Goal: Transaction & Acquisition: Purchase product/service

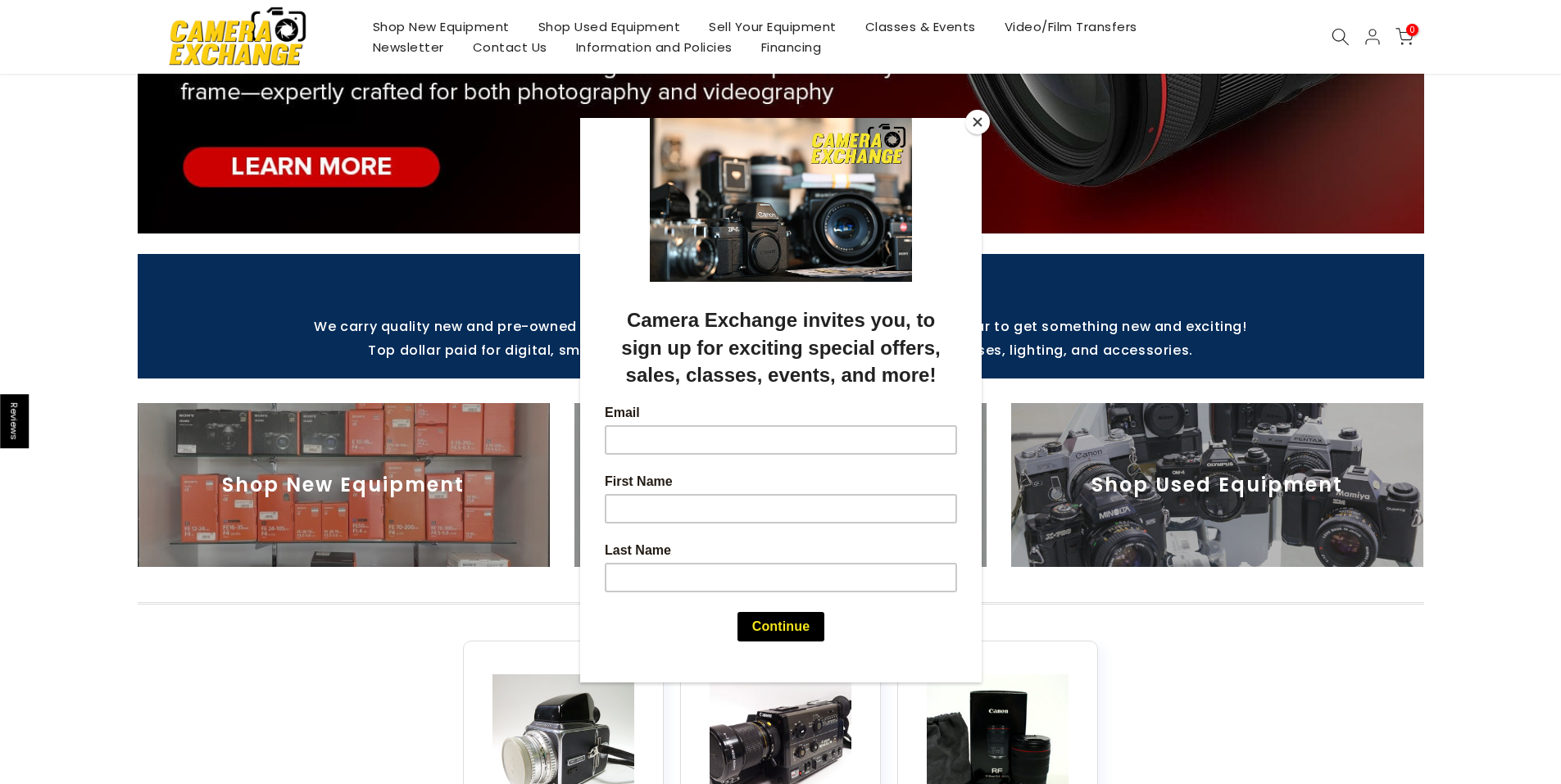
scroll to position [382, 0]
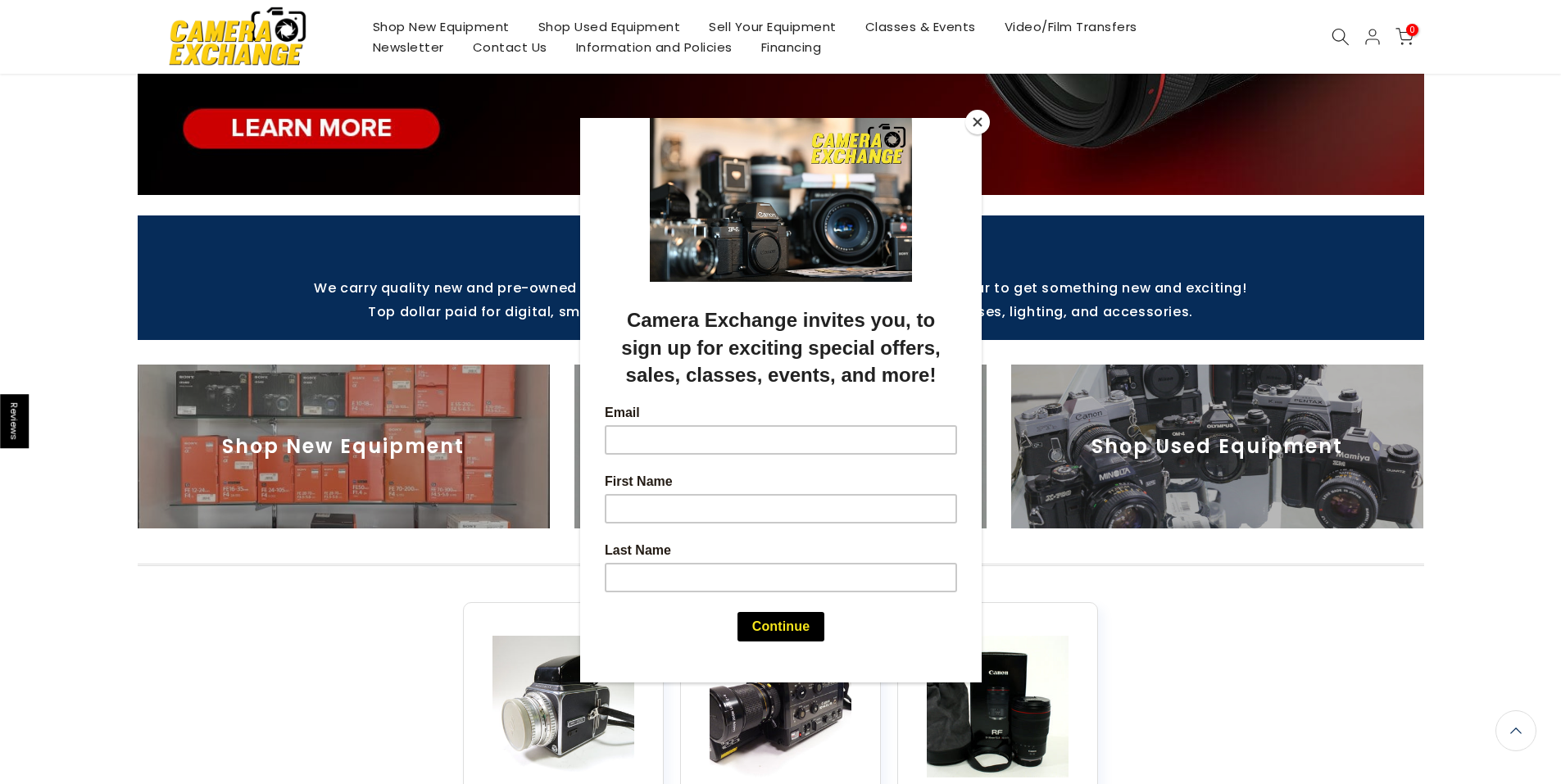
click at [975, 121] on button "Close" at bounding box center [978, 122] width 25 height 25
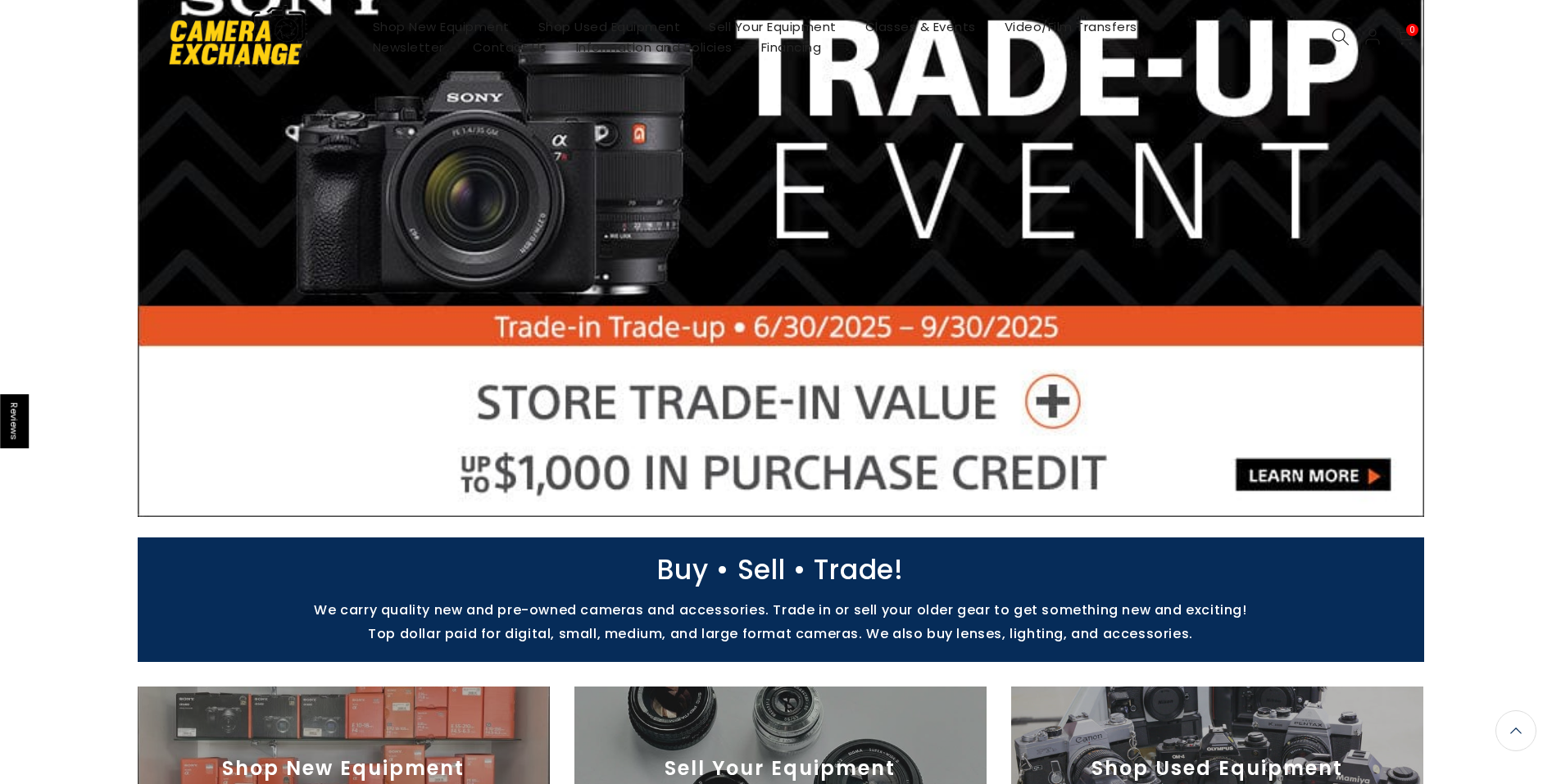
scroll to position [0, 0]
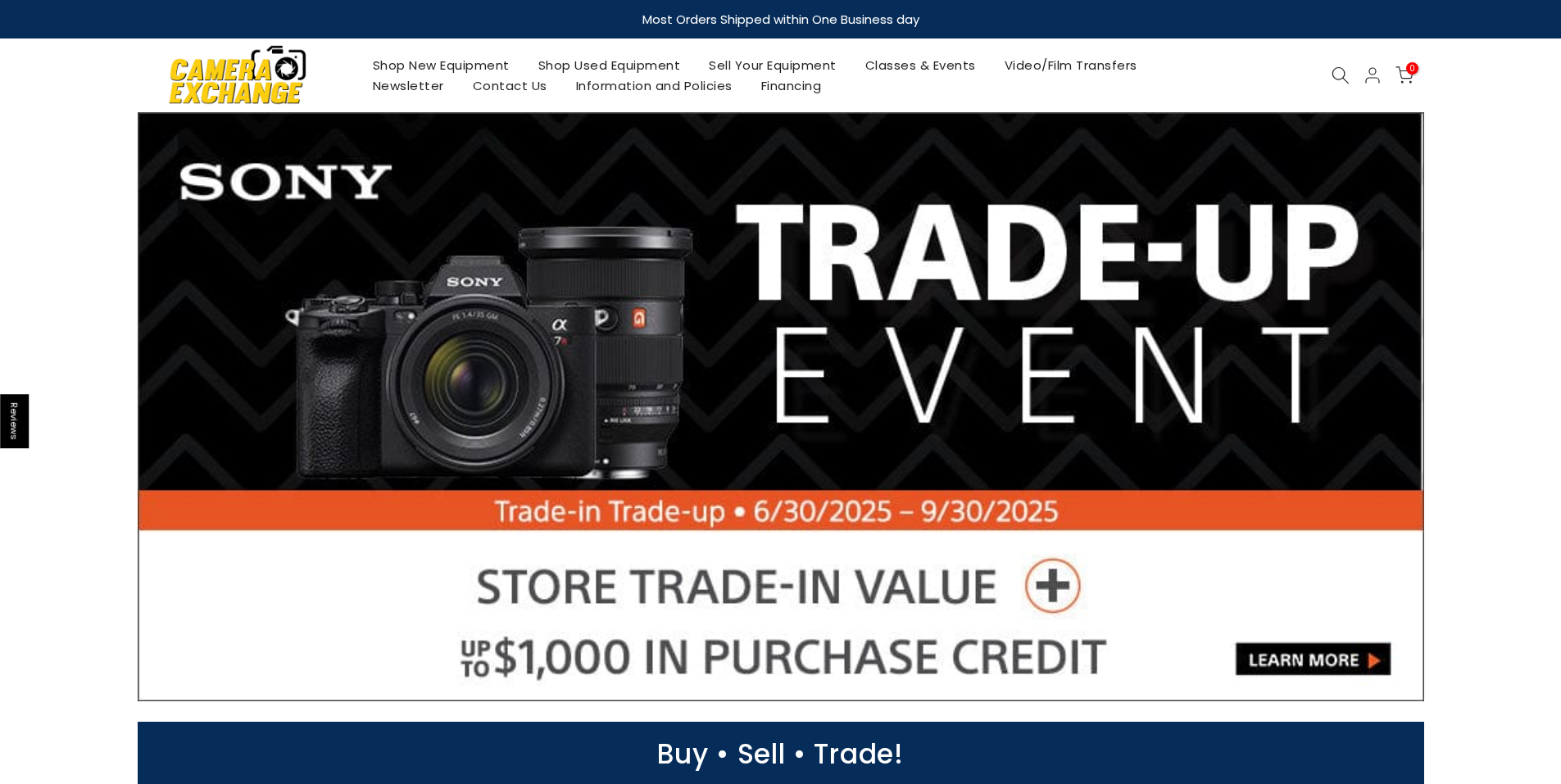
click at [487, 62] on link "Shop New Equipment" at bounding box center [440, 64] width 166 height 20
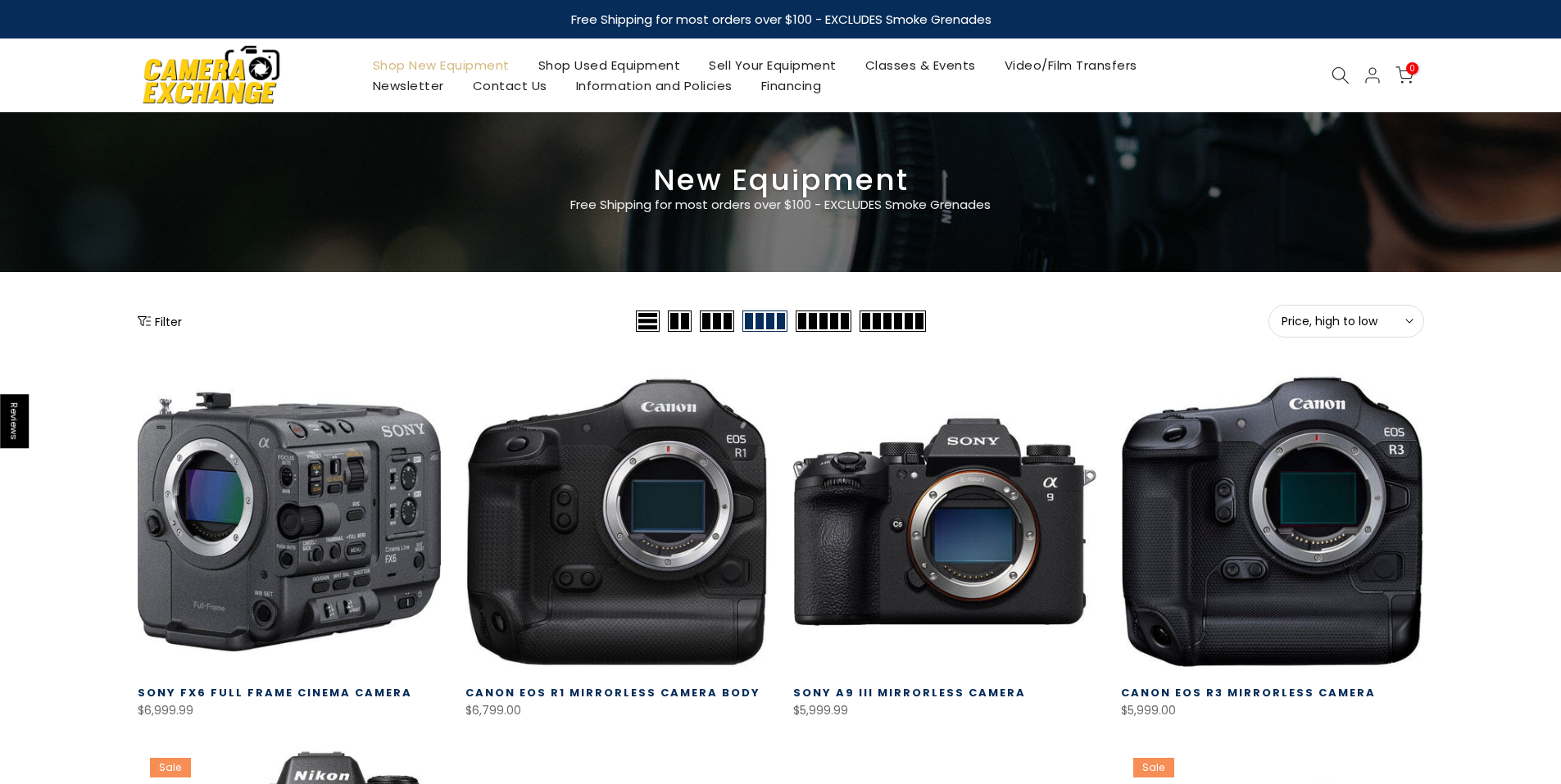
click at [624, 64] on link "Shop Used Equipment" at bounding box center [609, 64] width 172 height 20
click at [153, 323] on button "Filter" at bounding box center [160, 320] width 44 height 16
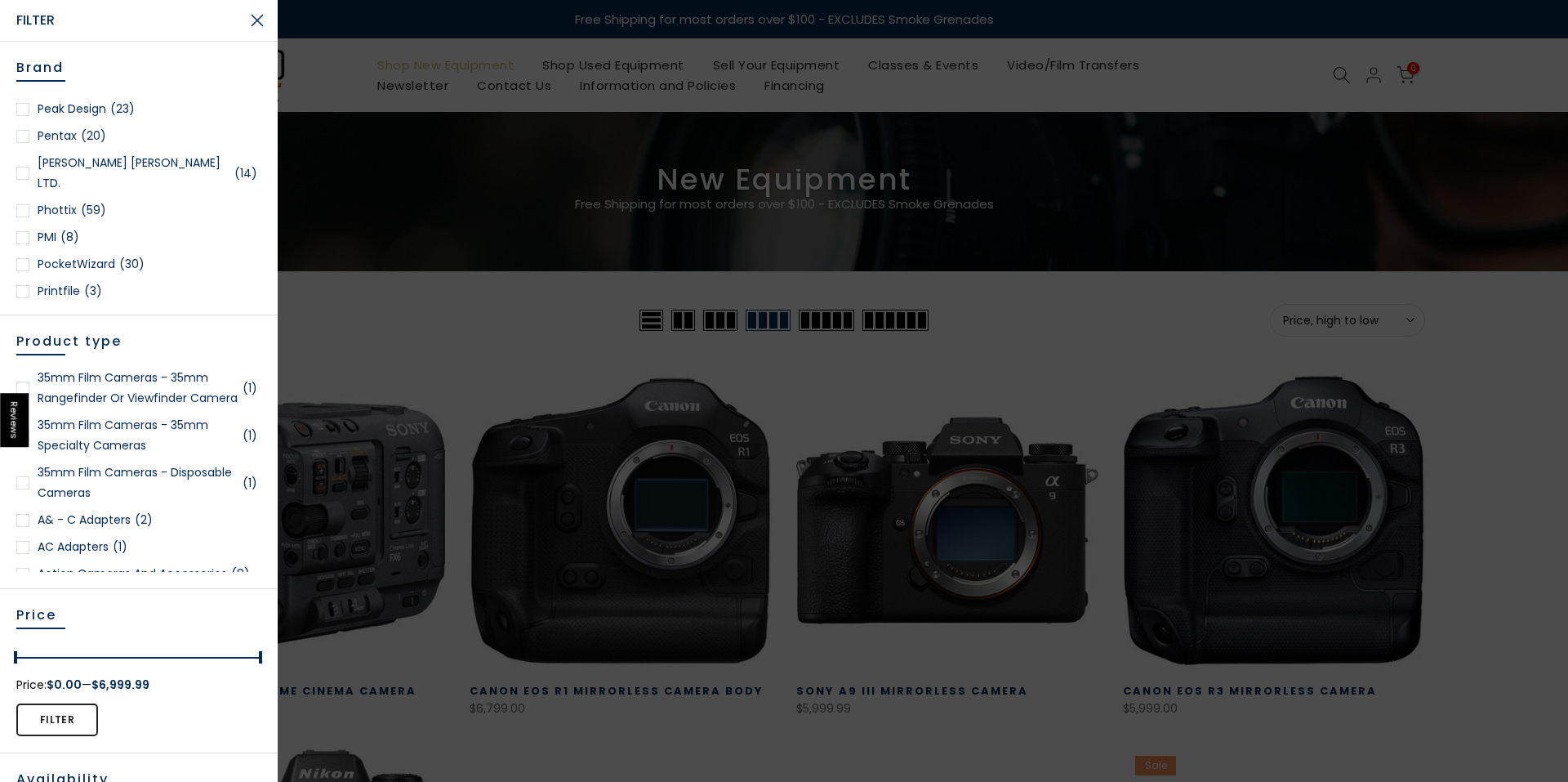
scroll to position [1769, 0]
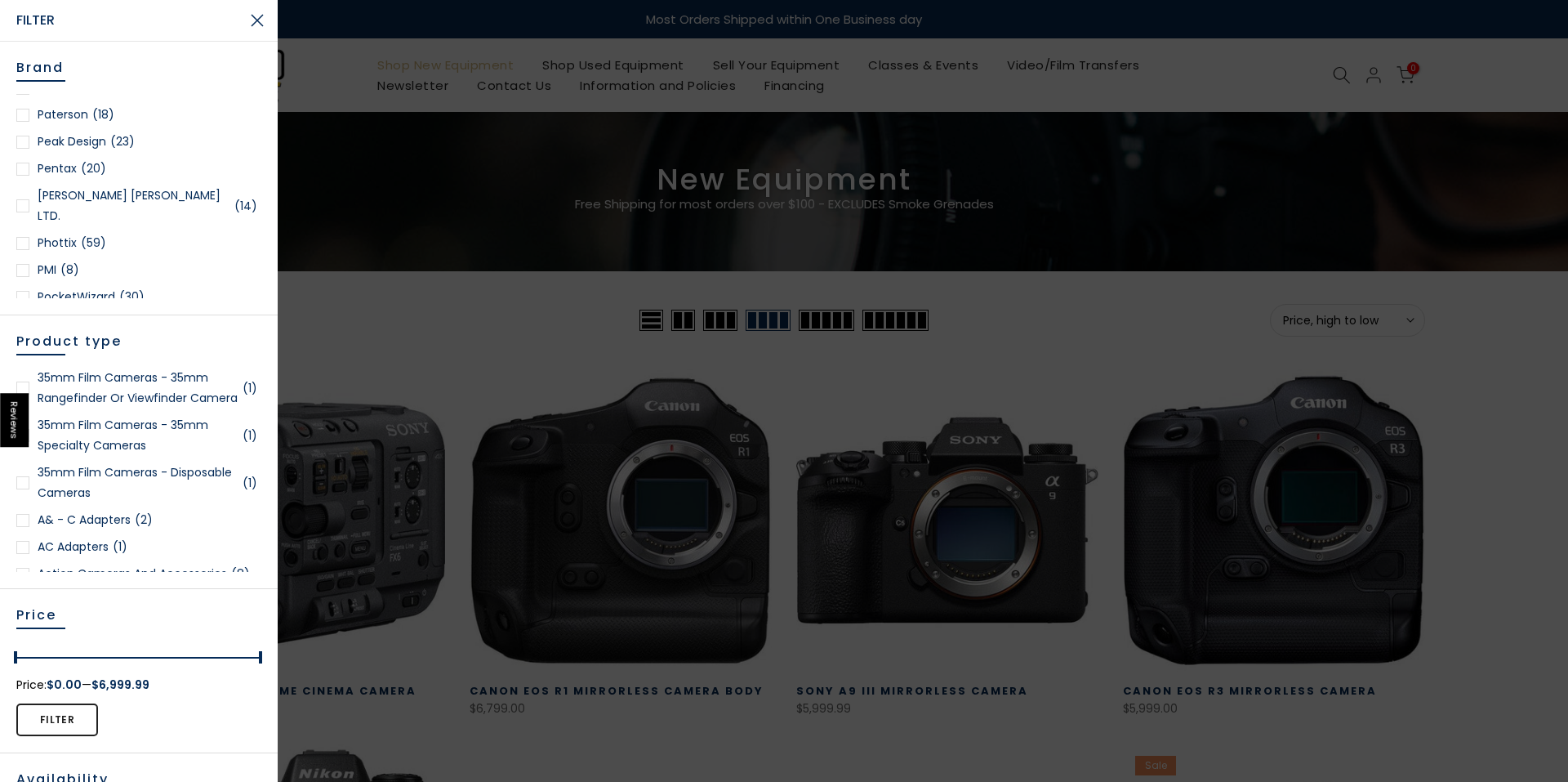
click at [22, 174] on div at bounding box center [23, 169] width 13 height 13
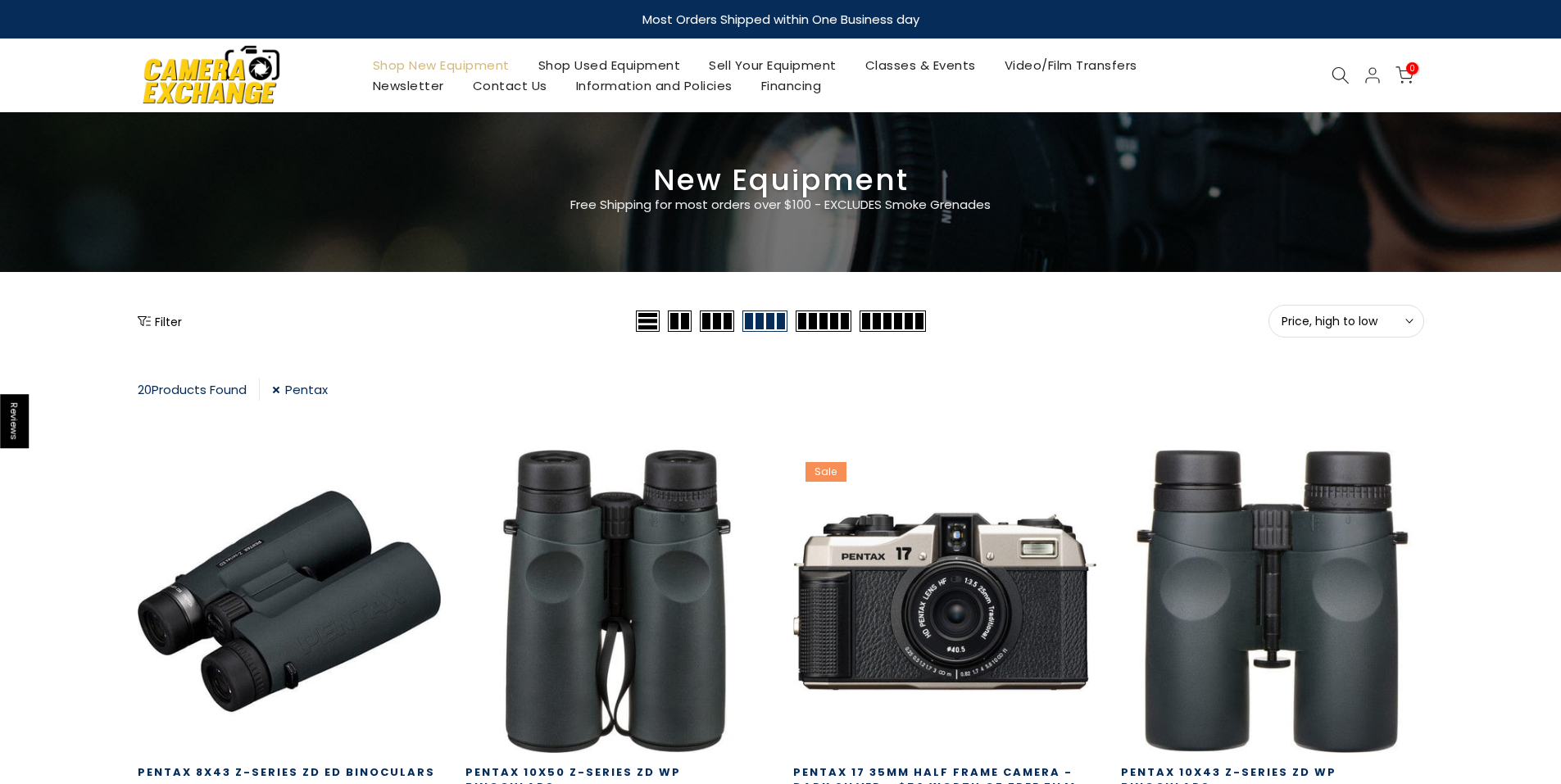
click at [158, 324] on button "Filter" at bounding box center [160, 320] width 44 height 16
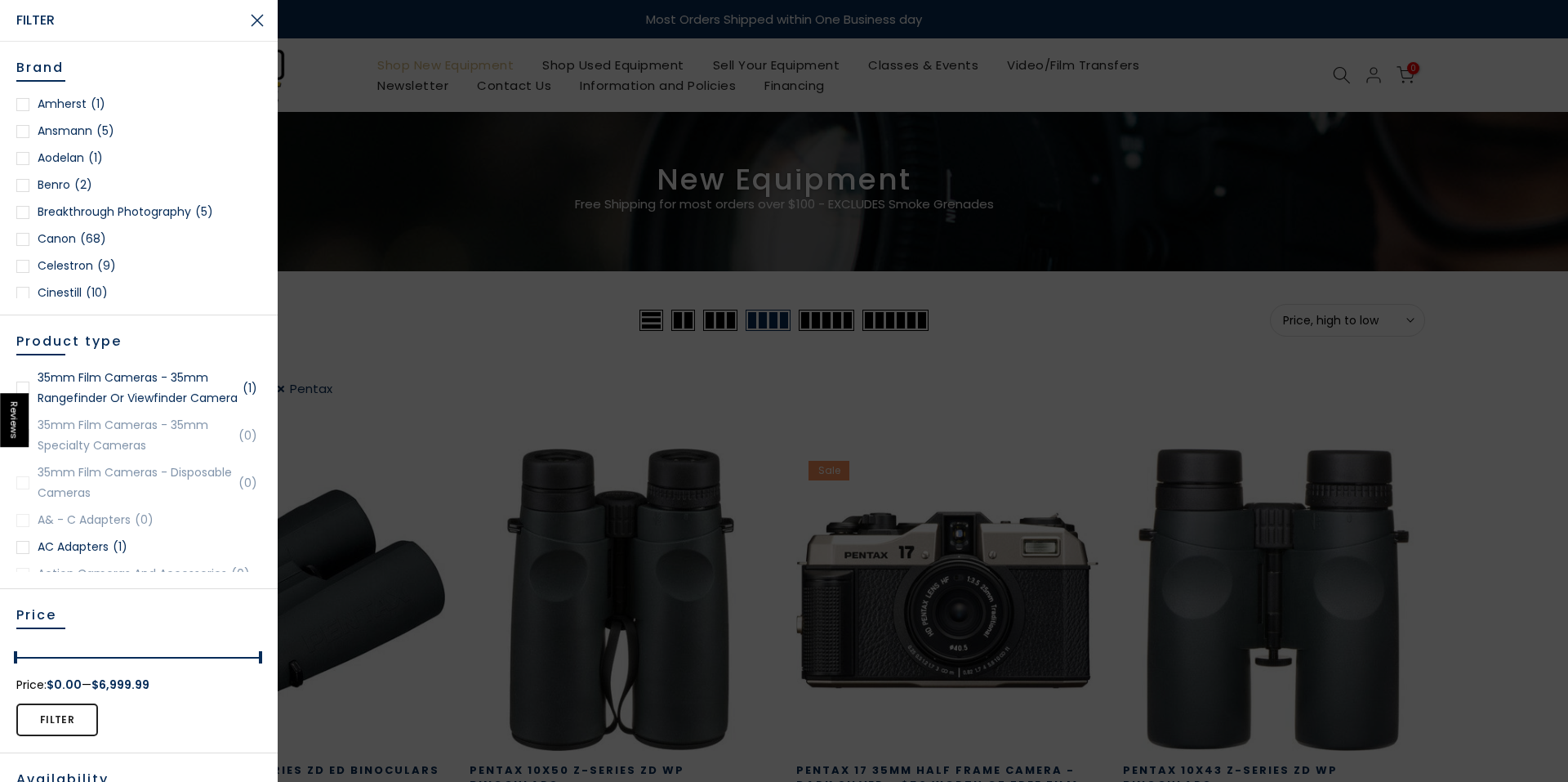
click at [145, 384] on link "35mm Film Cameras - 35mm Rangefinder or Viewfinder Camera (1)" at bounding box center [139, 388] width 245 height 41
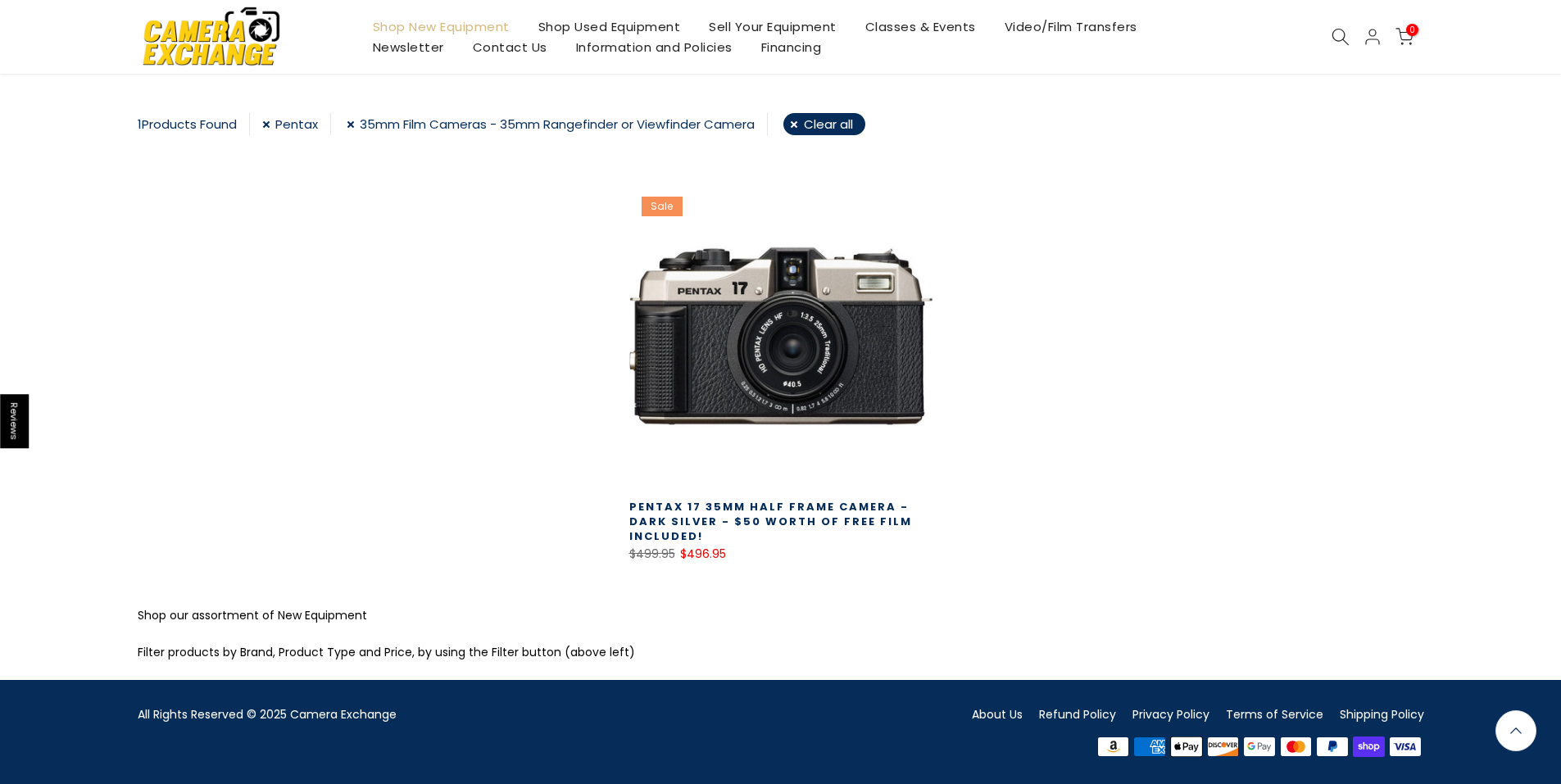
scroll to position [264, 0]
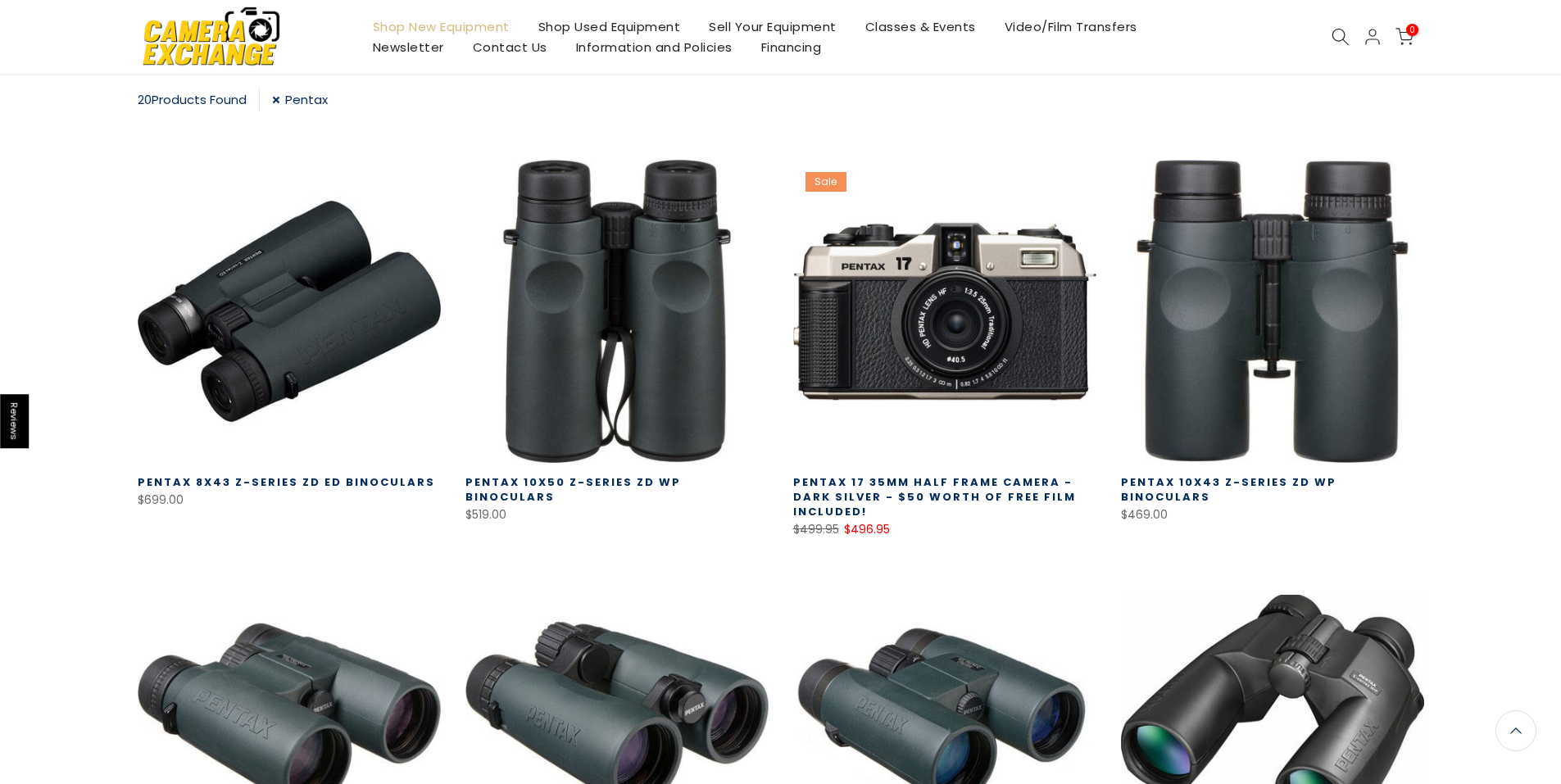
scroll to position [287, 0]
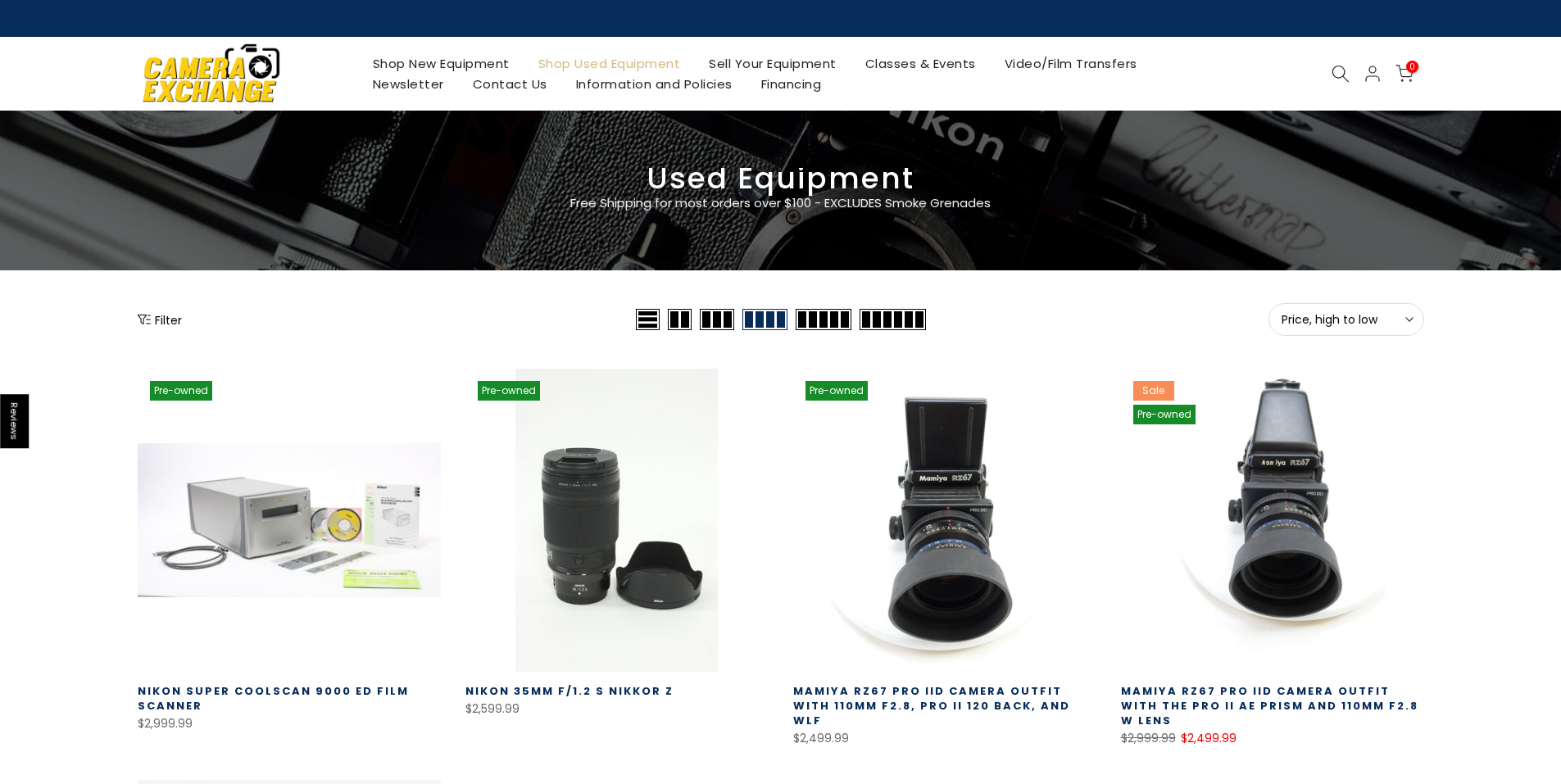
click at [163, 317] on button "Filter" at bounding box center [160, 319] width 44 height 16
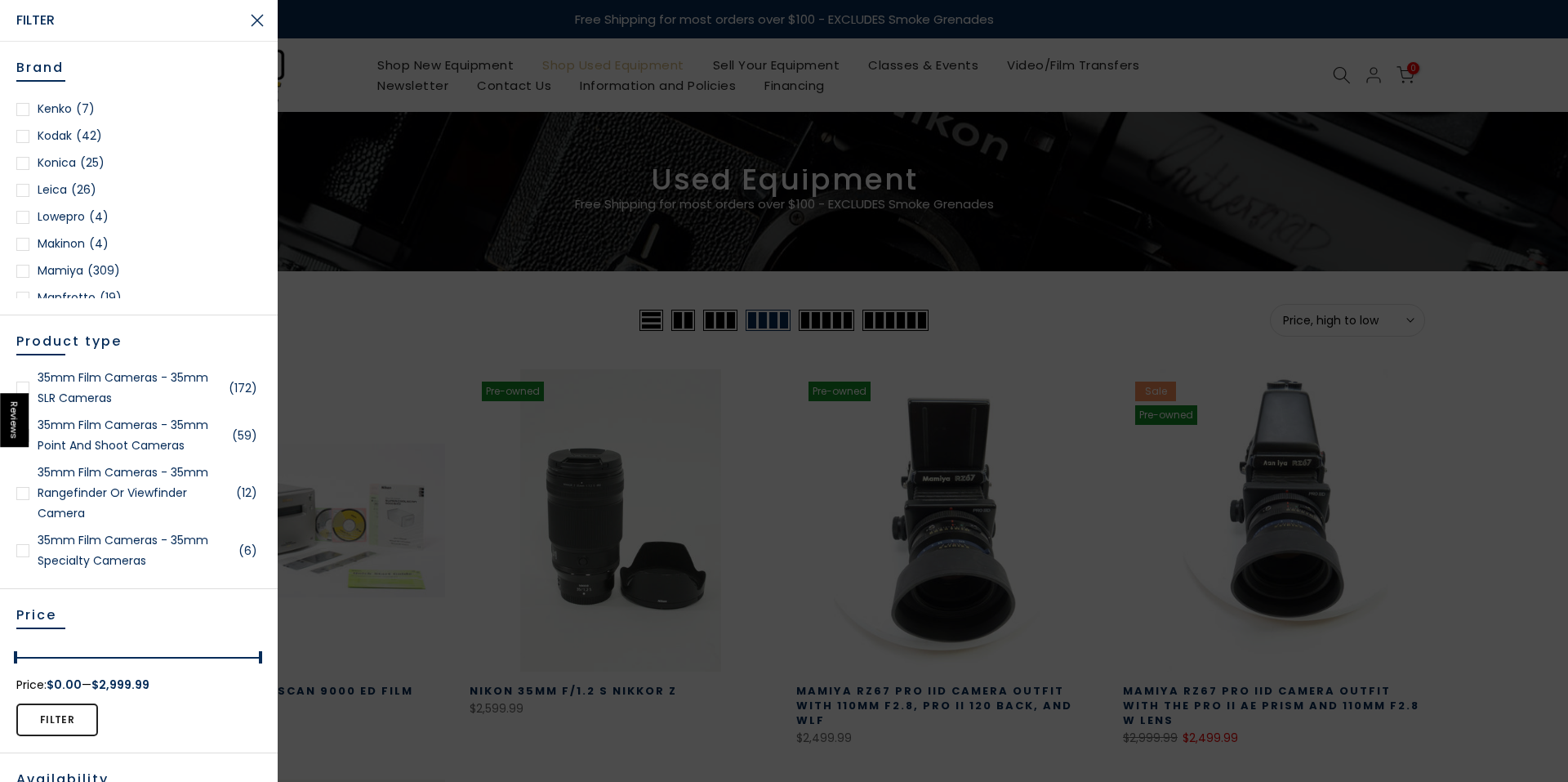
scroll to position [1121, 0]
click at [72, 250] on link "Mamiya (309)" at bounding box center [139, 249] width 245 height 20
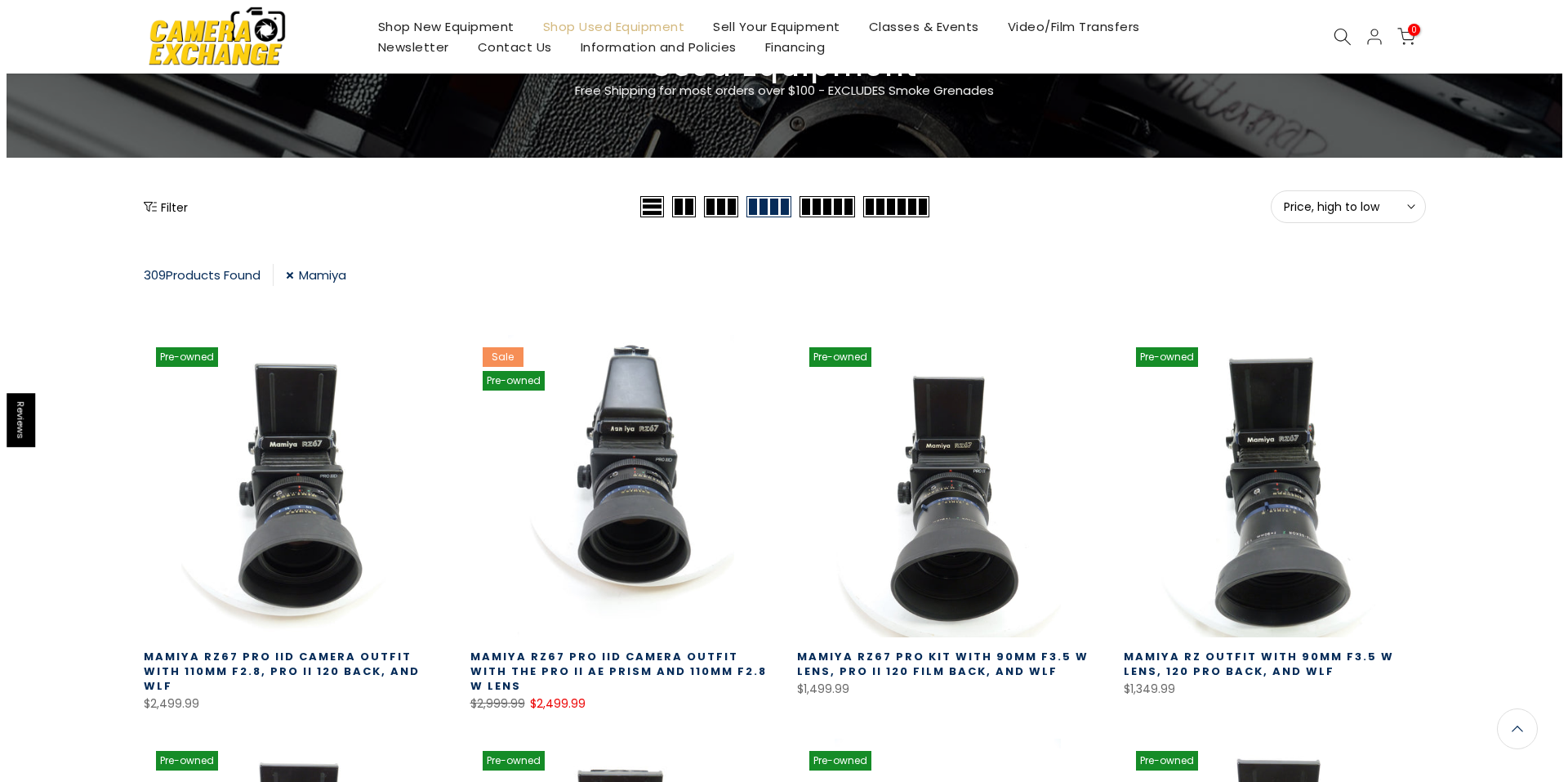
scroll to position [98, 0]
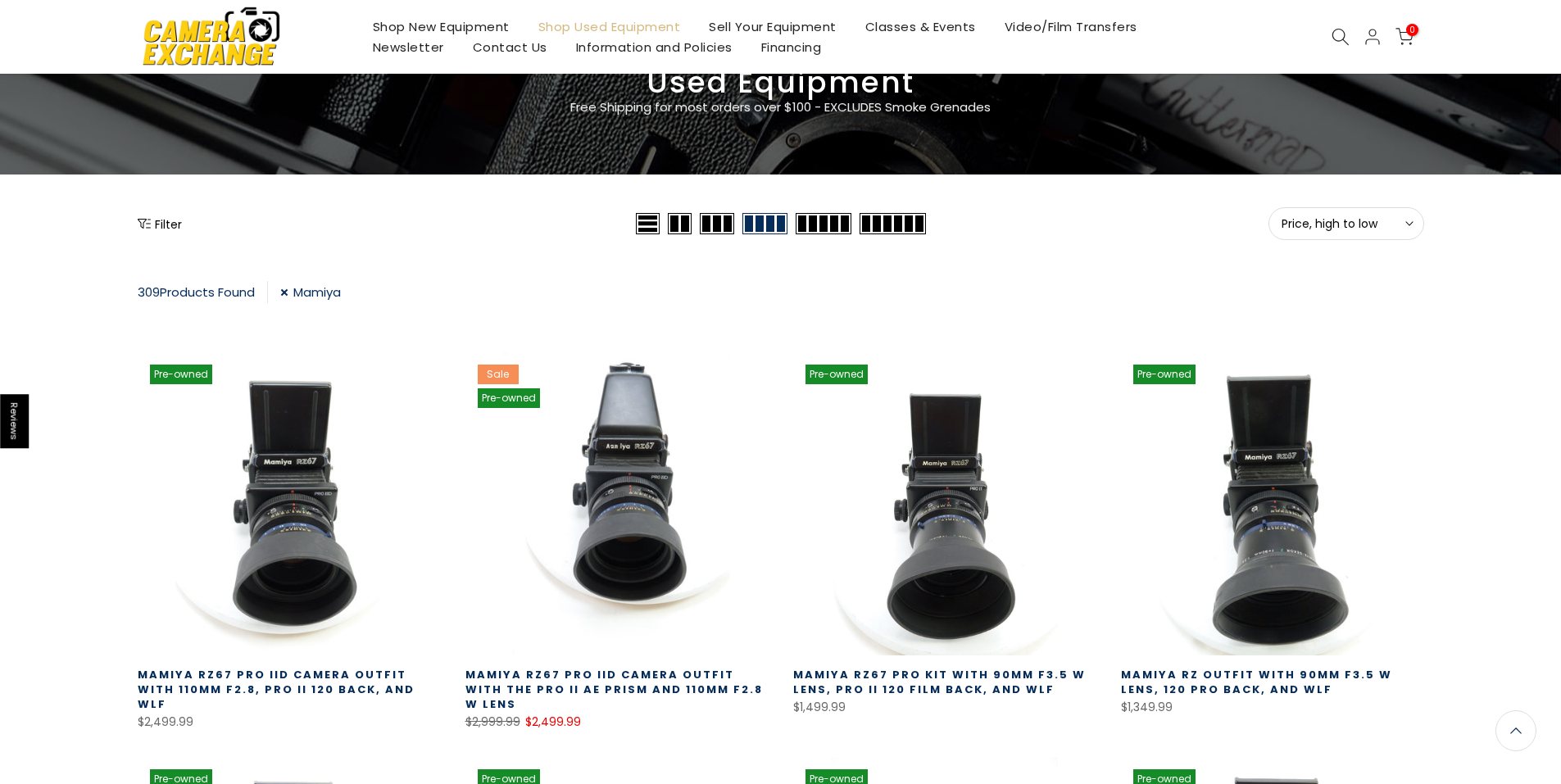
click at [168, 220] on button "Filter" at bounding box center [160, 223] width 44 height 16
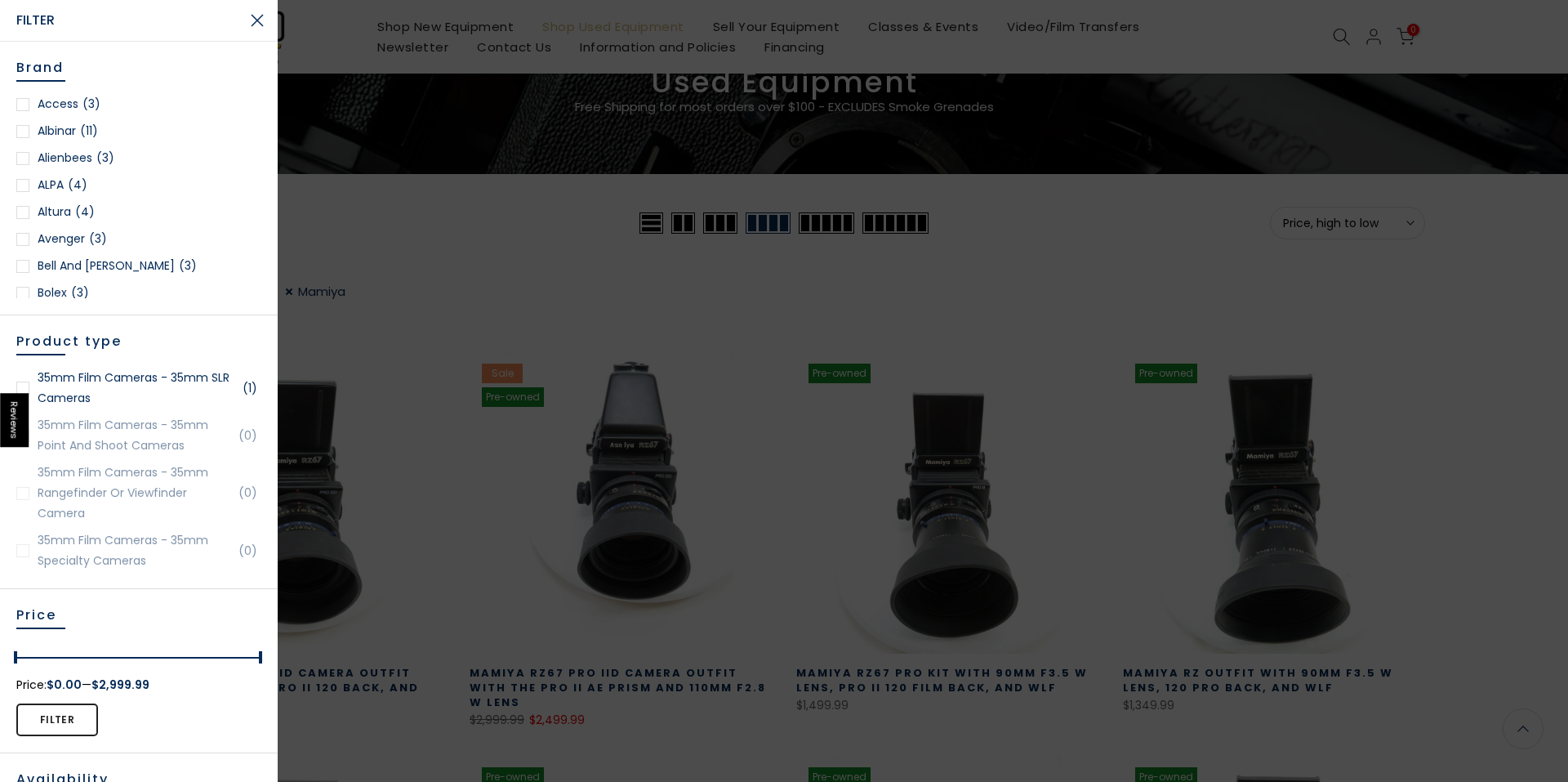
click at [430, 220] on div at bounding box center [784, 391] width 1568 height 782
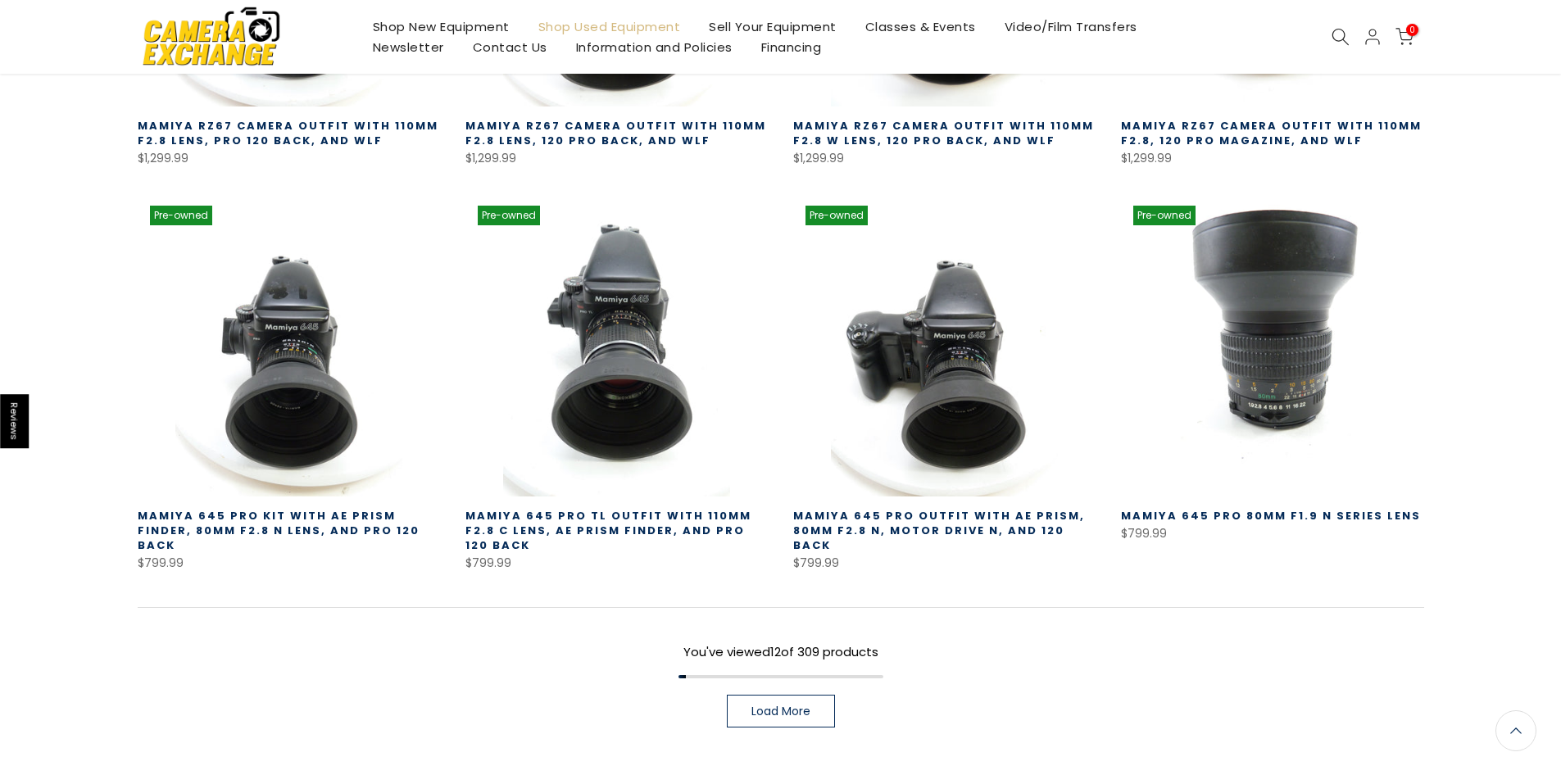
scroll to position [1052, 0]
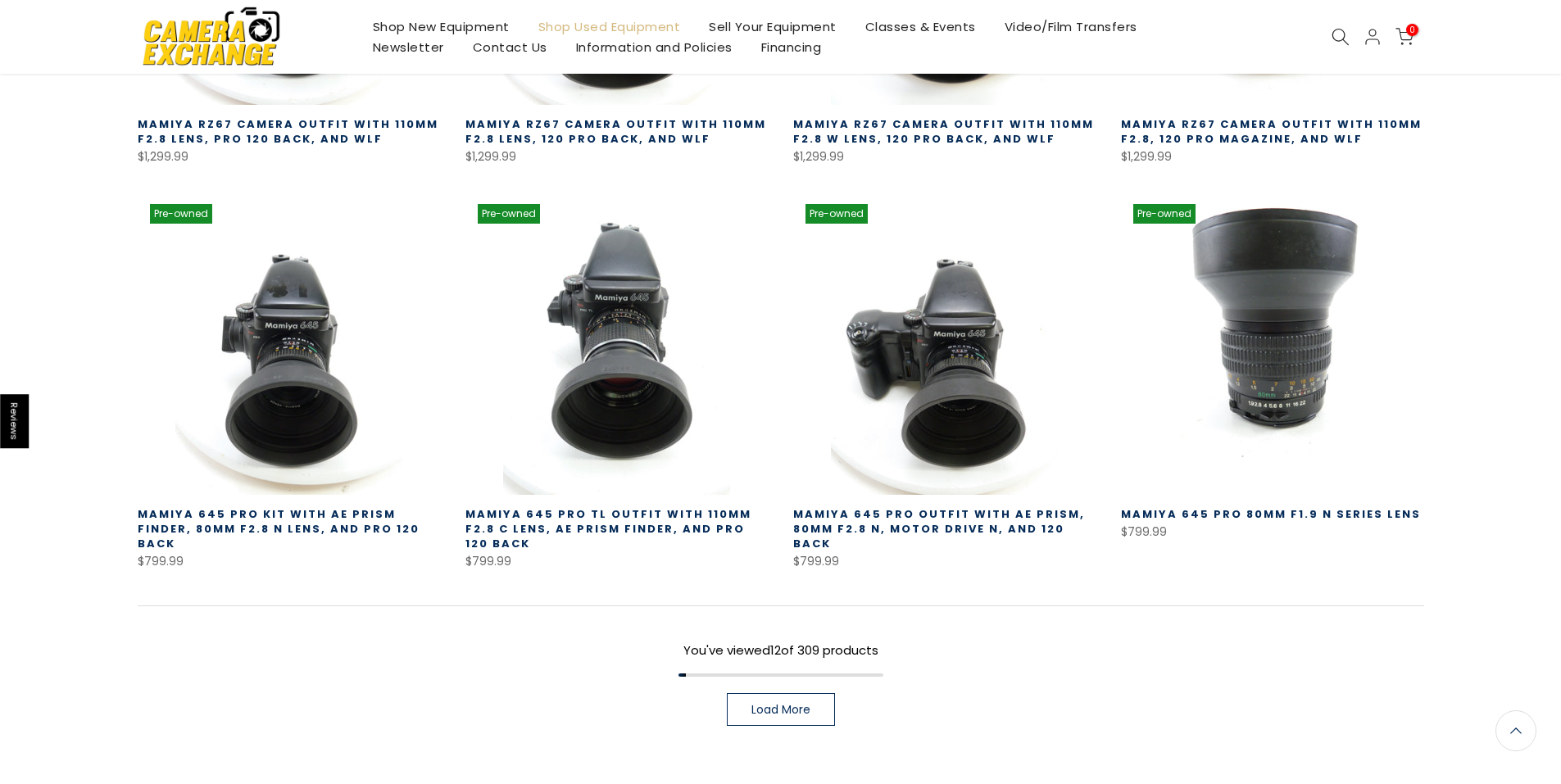
click at [801, 706] on link "Load More" at bounding box center [780, 709] width 108 height 33
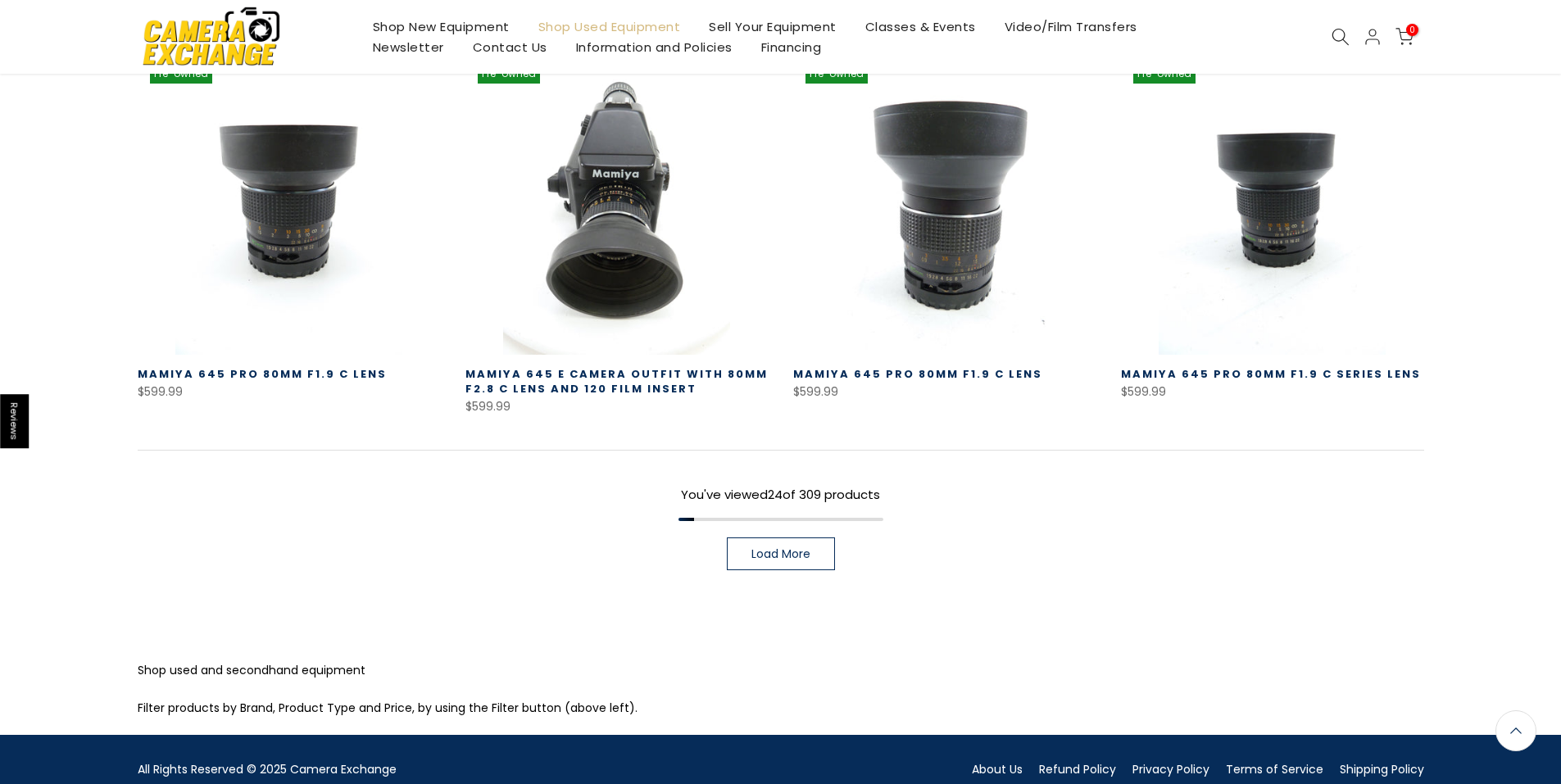
scroll to position [2388, 0]
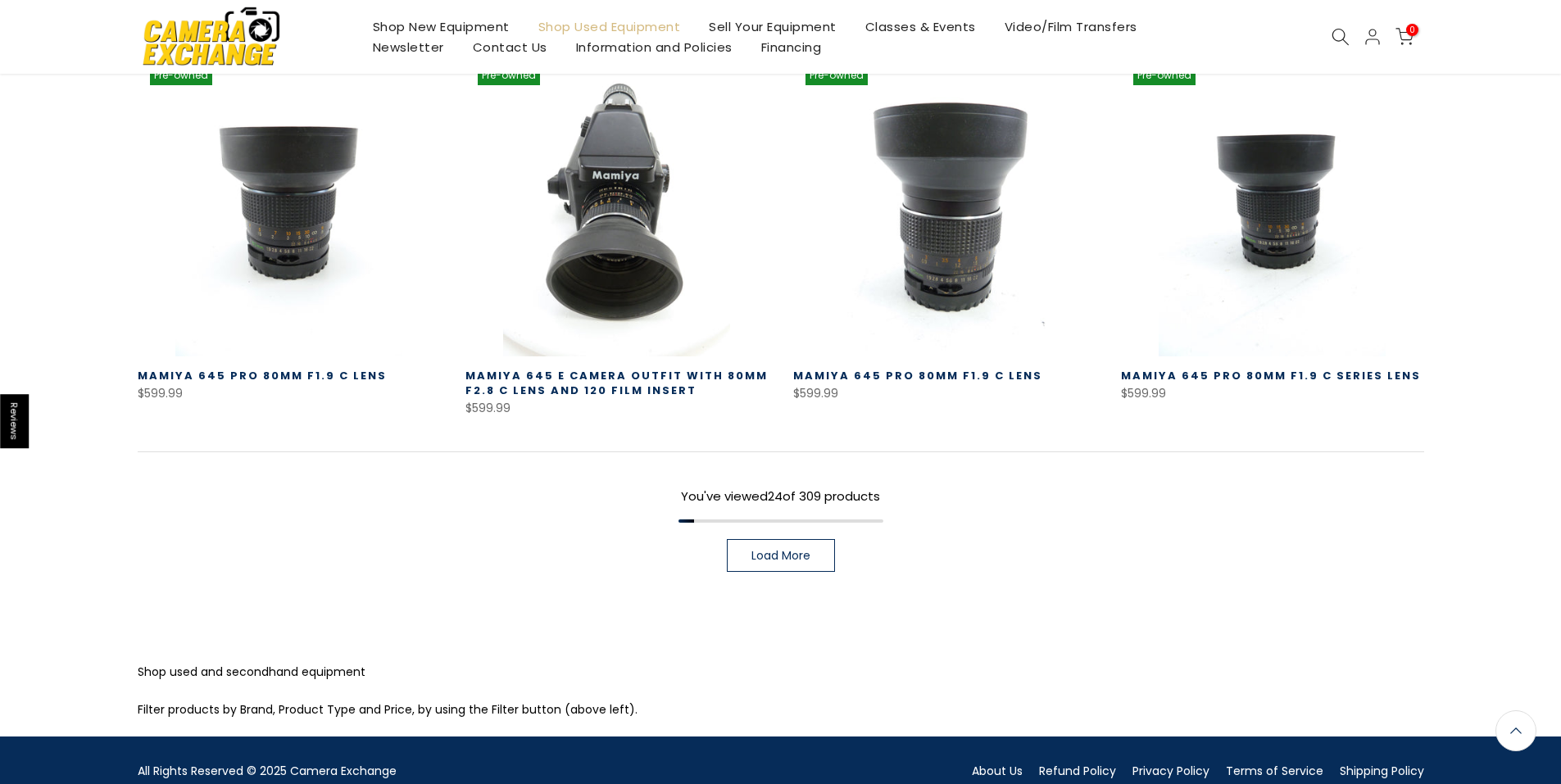
click at [811, 540] on link "Load More" at bounding box center [780, 555] width 108 height 33
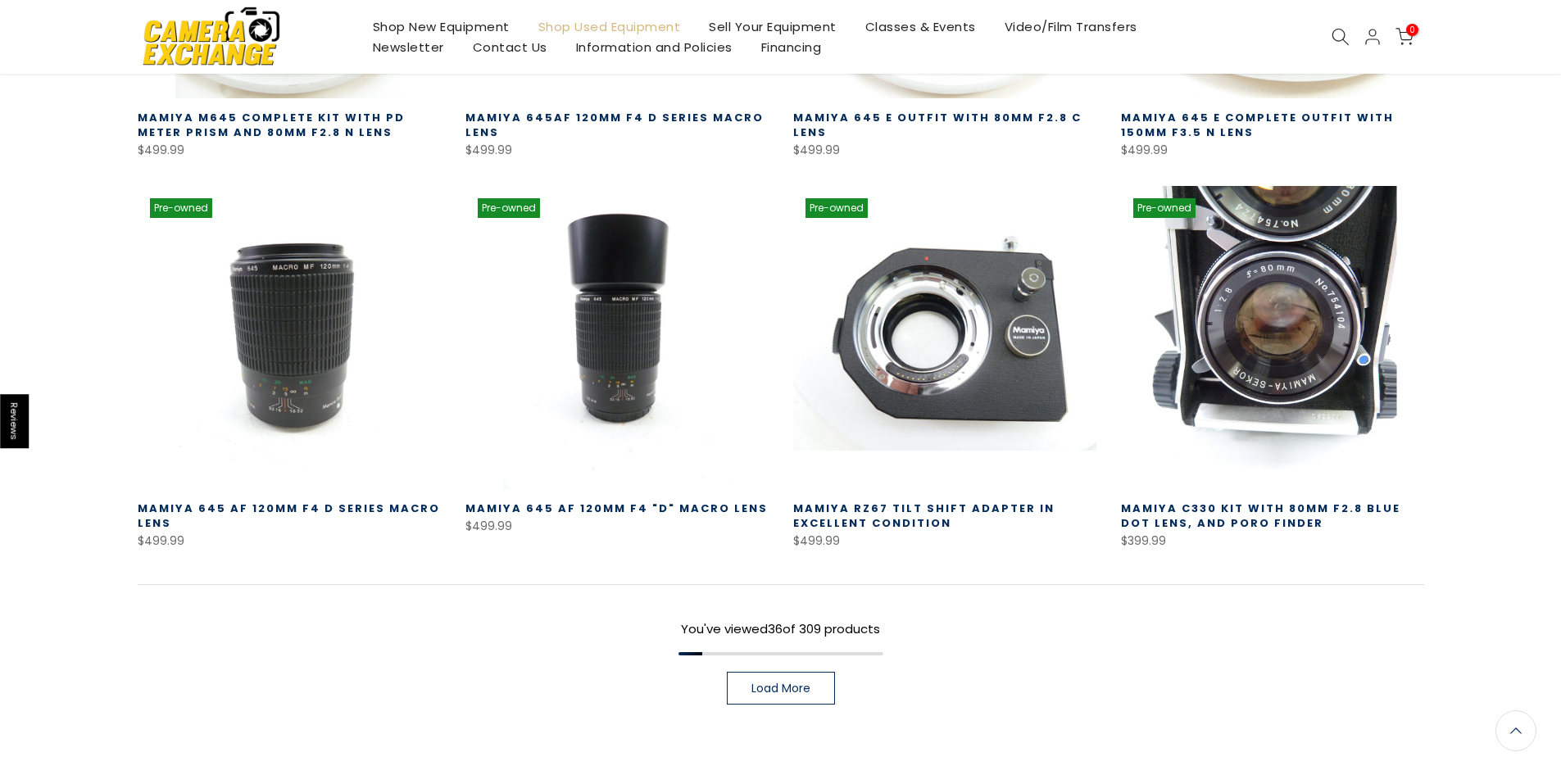
scroll to position [3409, 0]
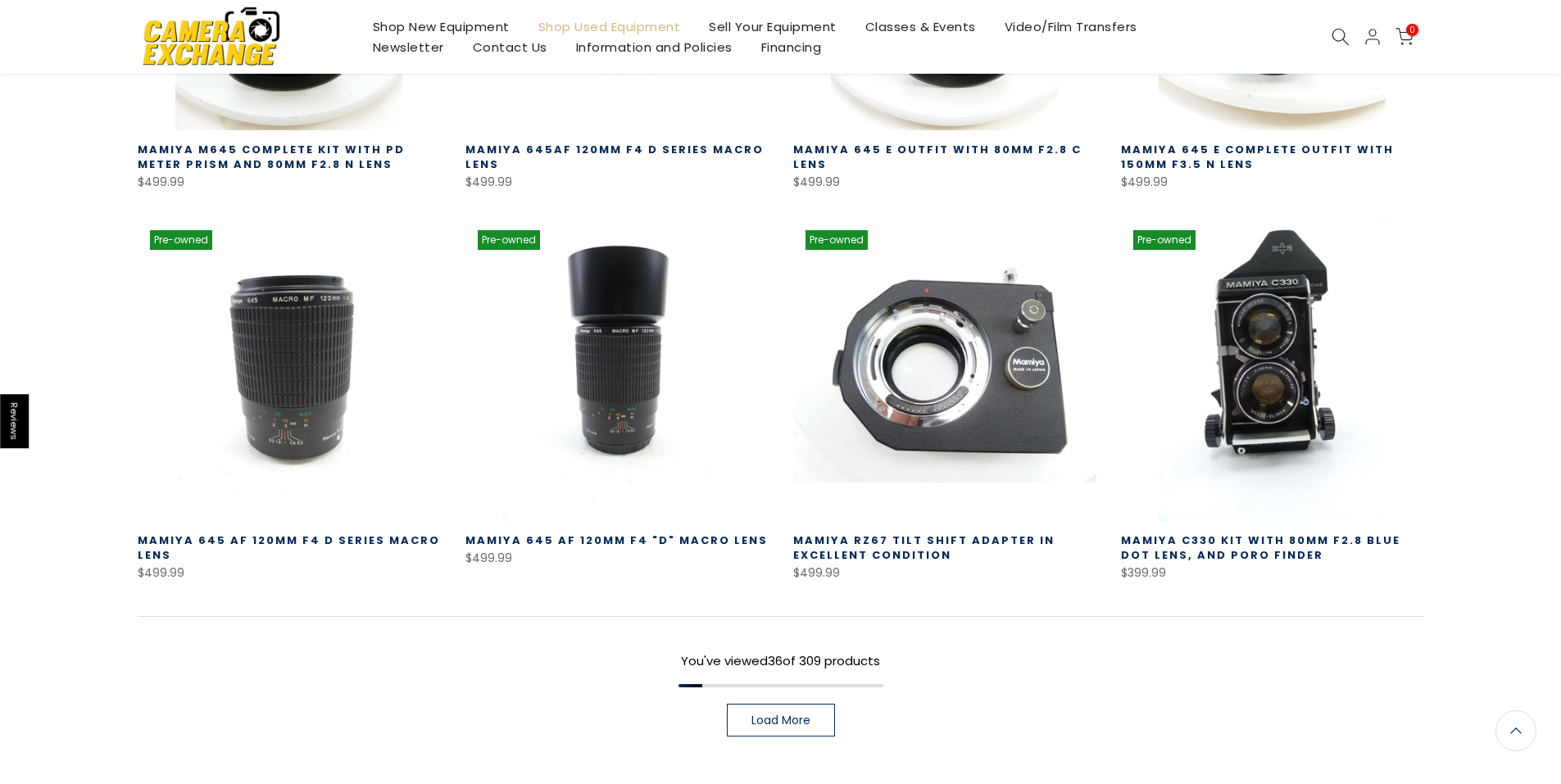
click at [780, 714] on span "Load More" at bounding box center [781, 720] width 59 height 12
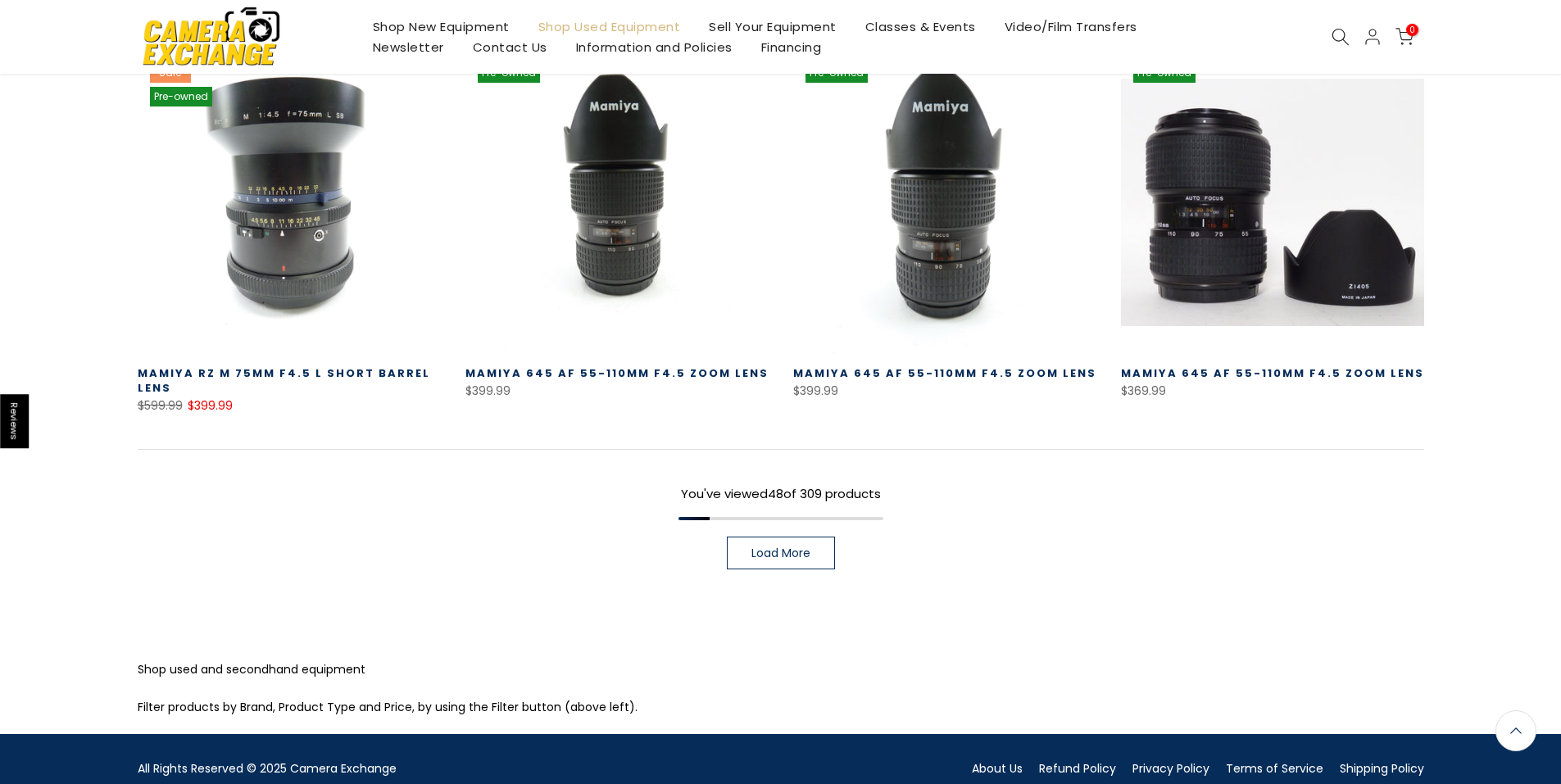
scroll to position [4748, 0]
click at [789, 546] on span "Load More" at bounding box center [781, 552] width 59 height 12
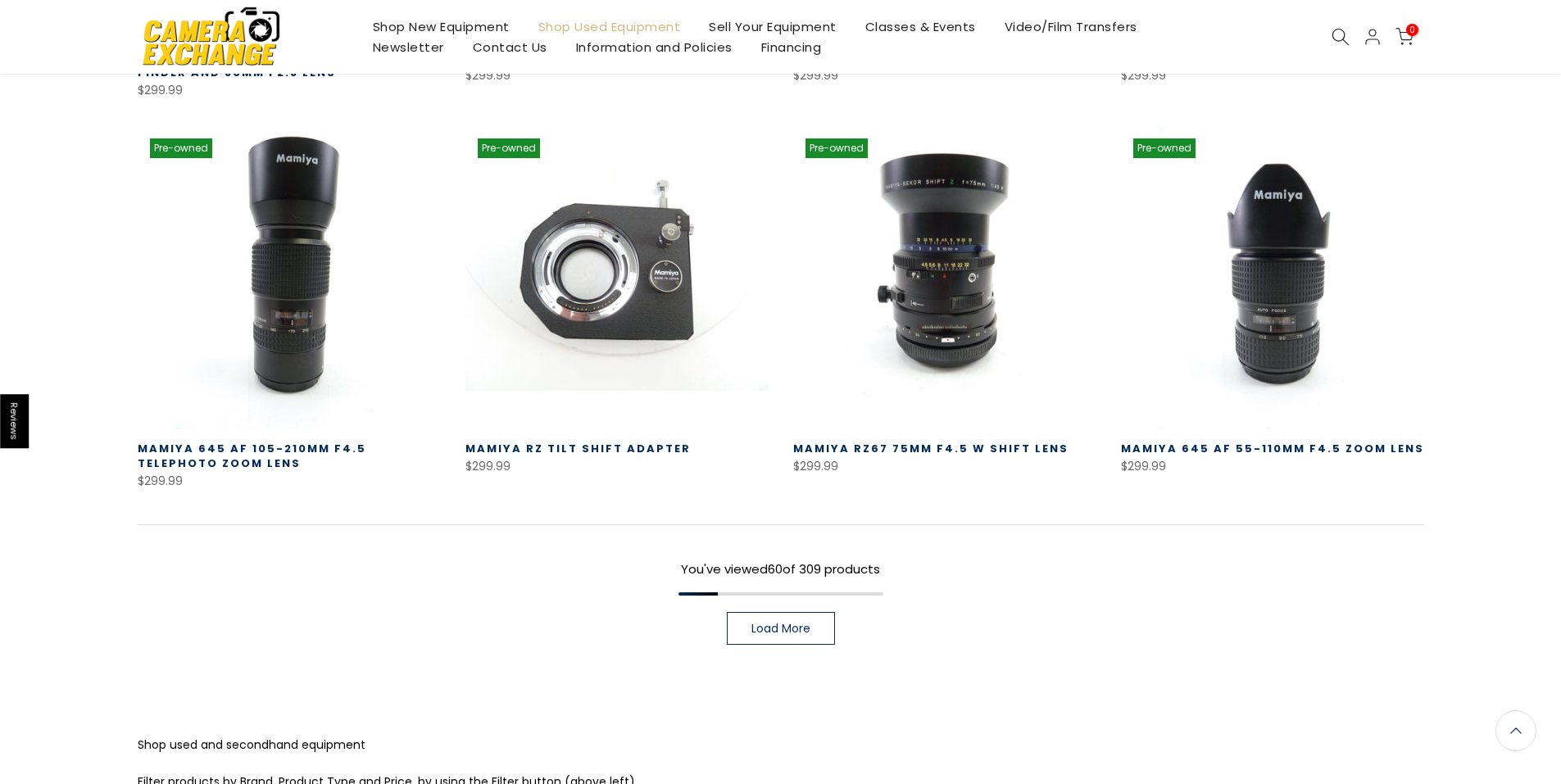
scroll to position [5894, 0]
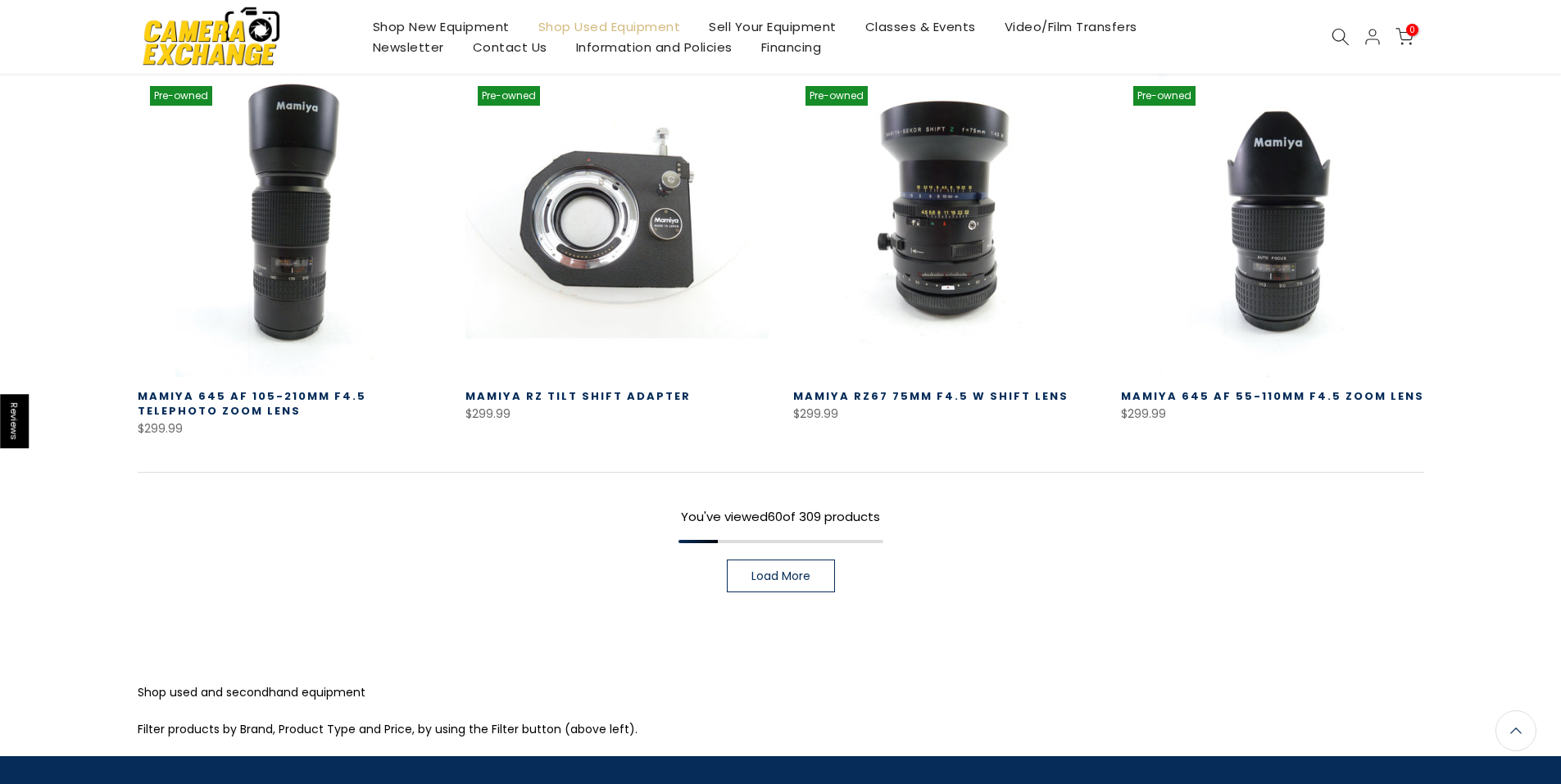
click at [785, 570] on span "Load More" at bounding box center [781, 576] width 59 height 12
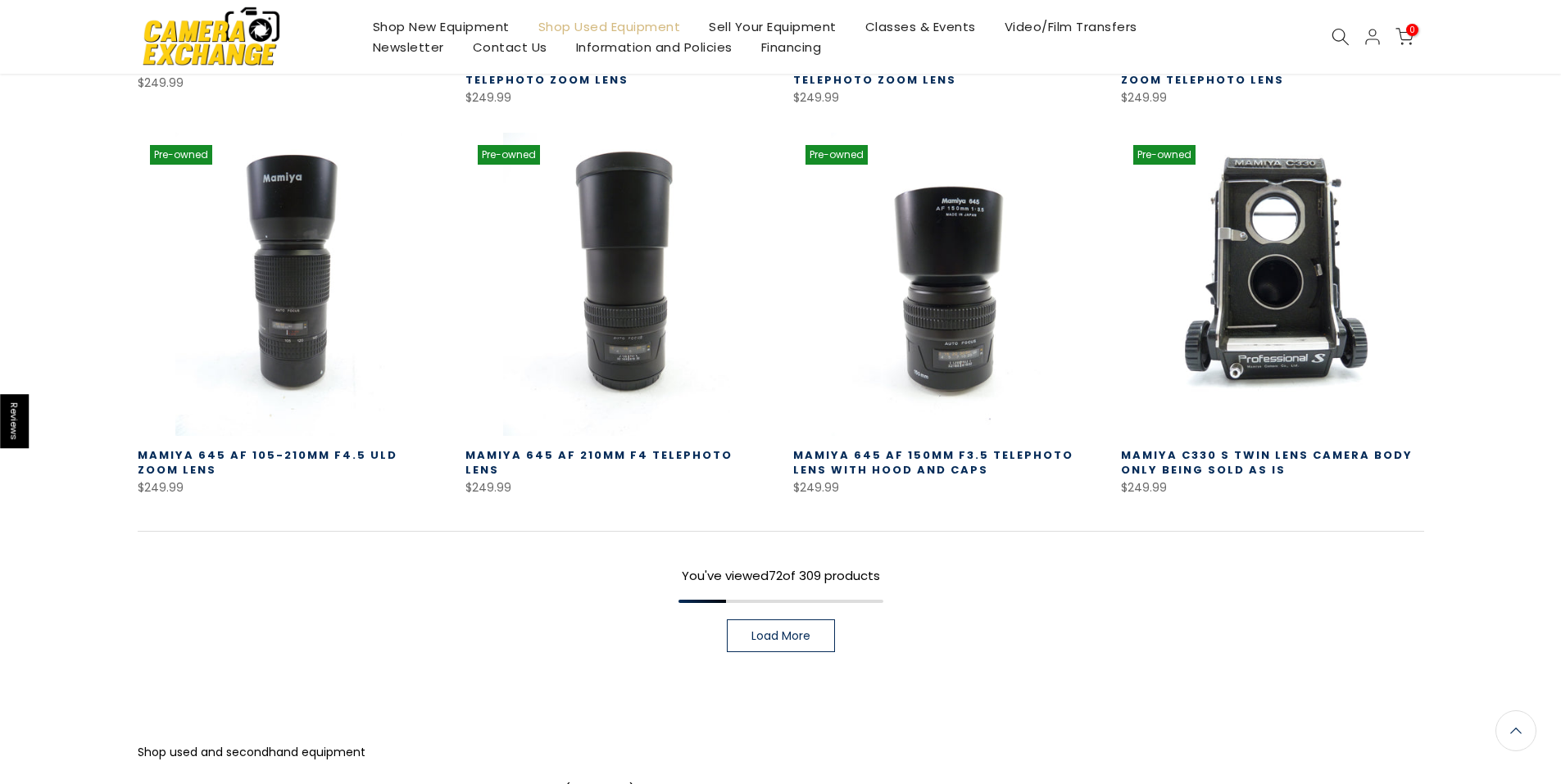
scroll to position [7042, 0]
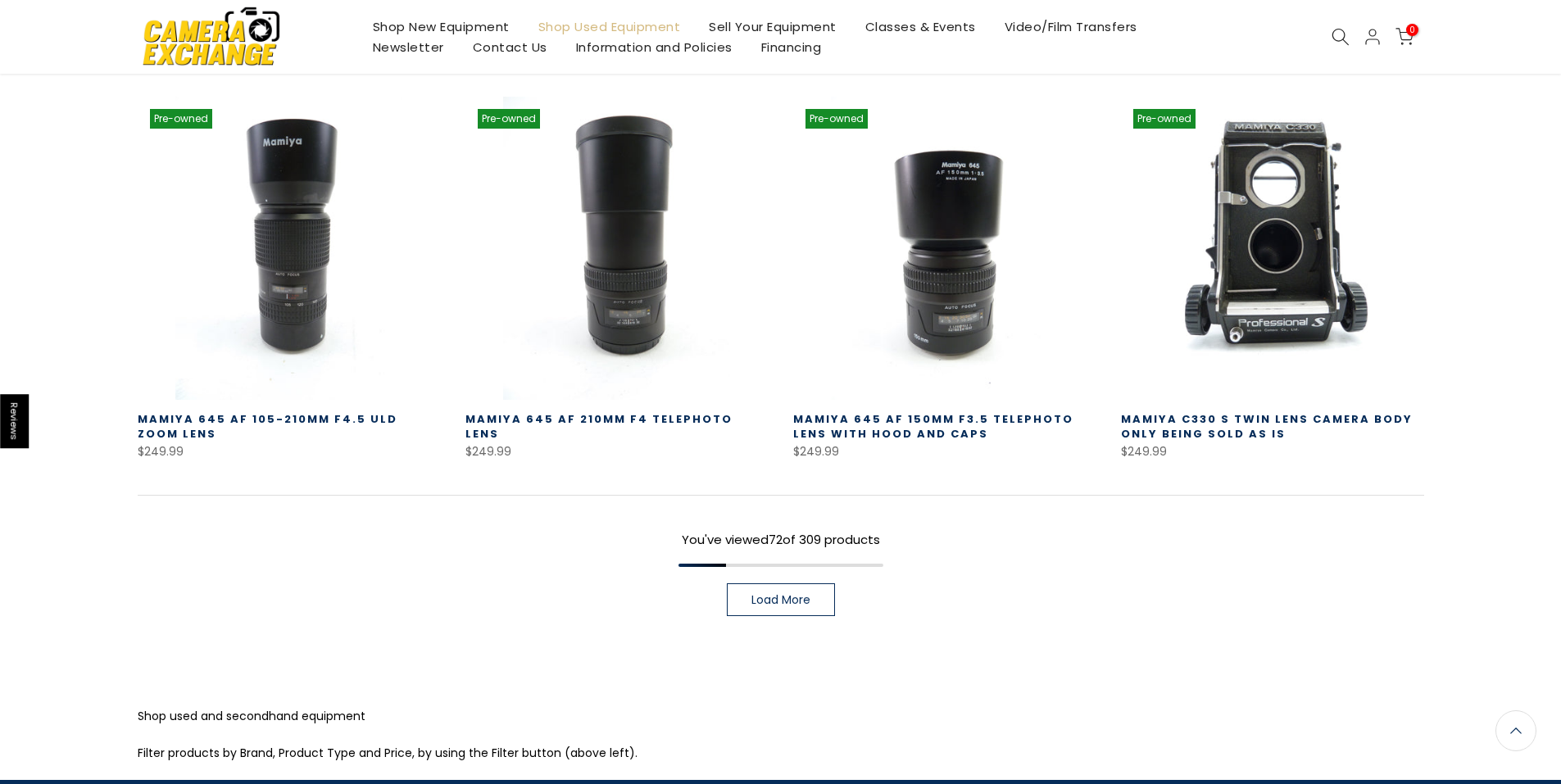
click at [813, 583] on link "Load More" at bounding box center [780, 599] width 108 height 33
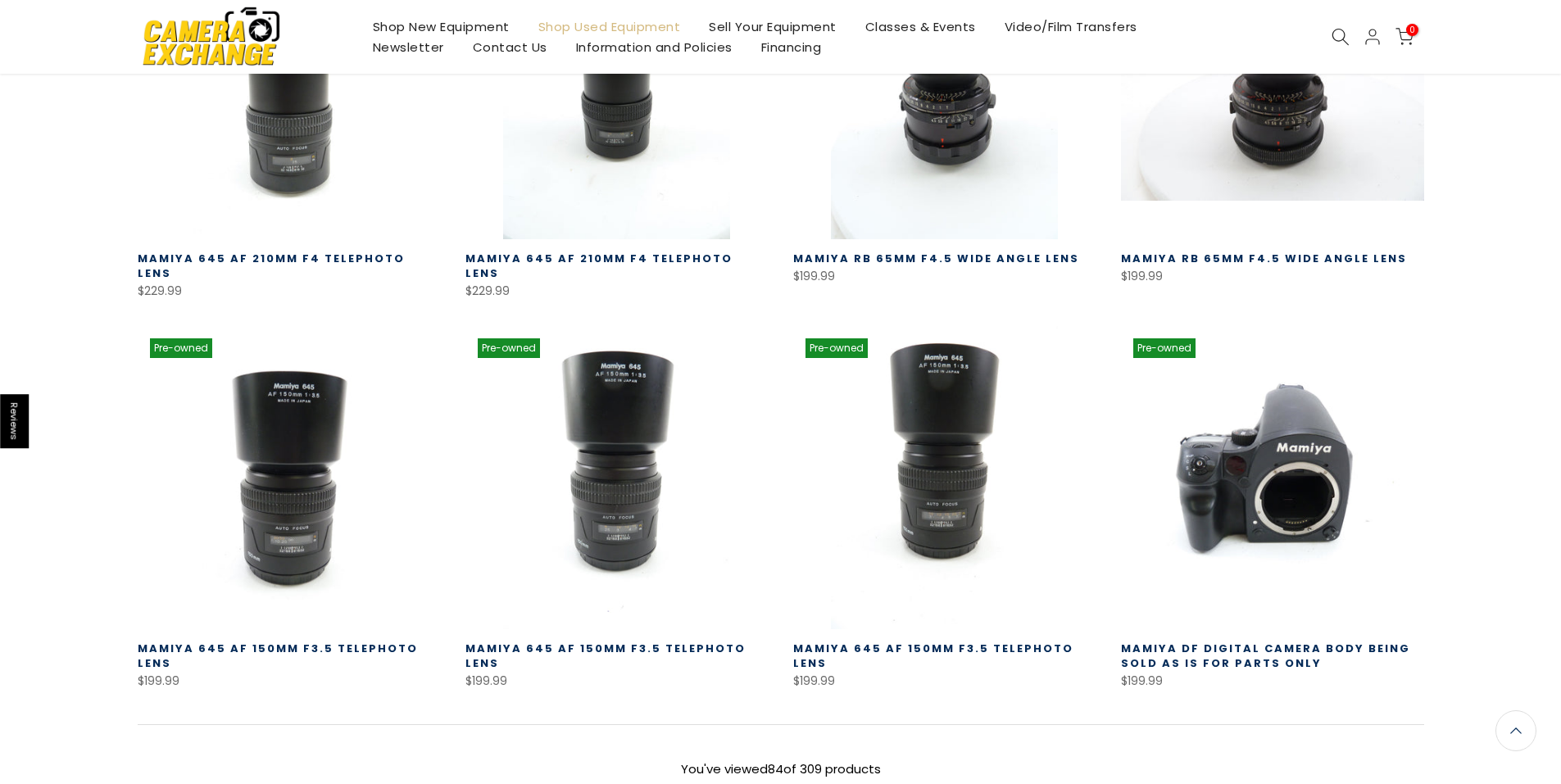
scroll to position [8188, 0]
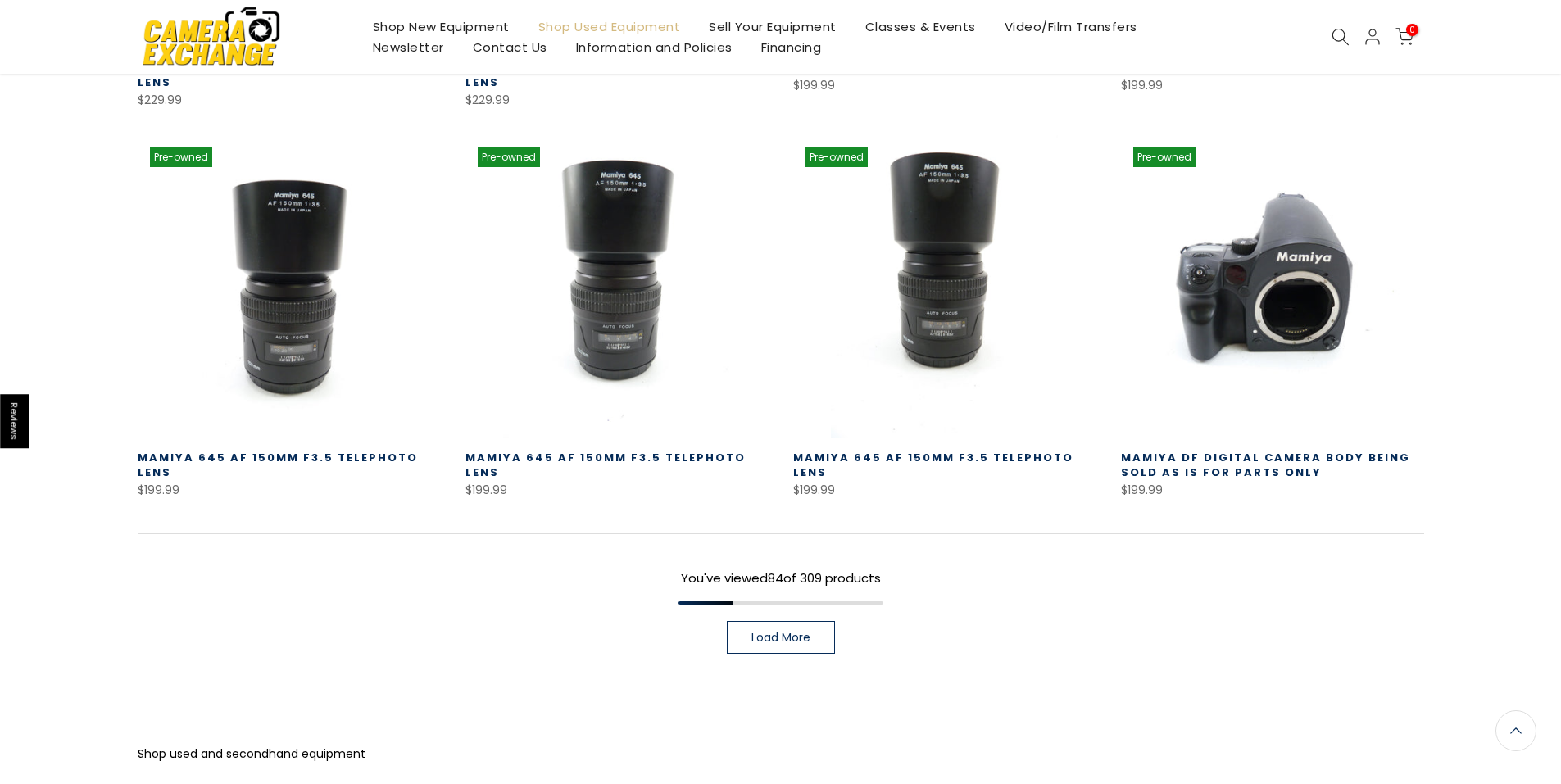
click at [804, 632] on span "Load More" at bounding box center [781, 637] width 59 height 12
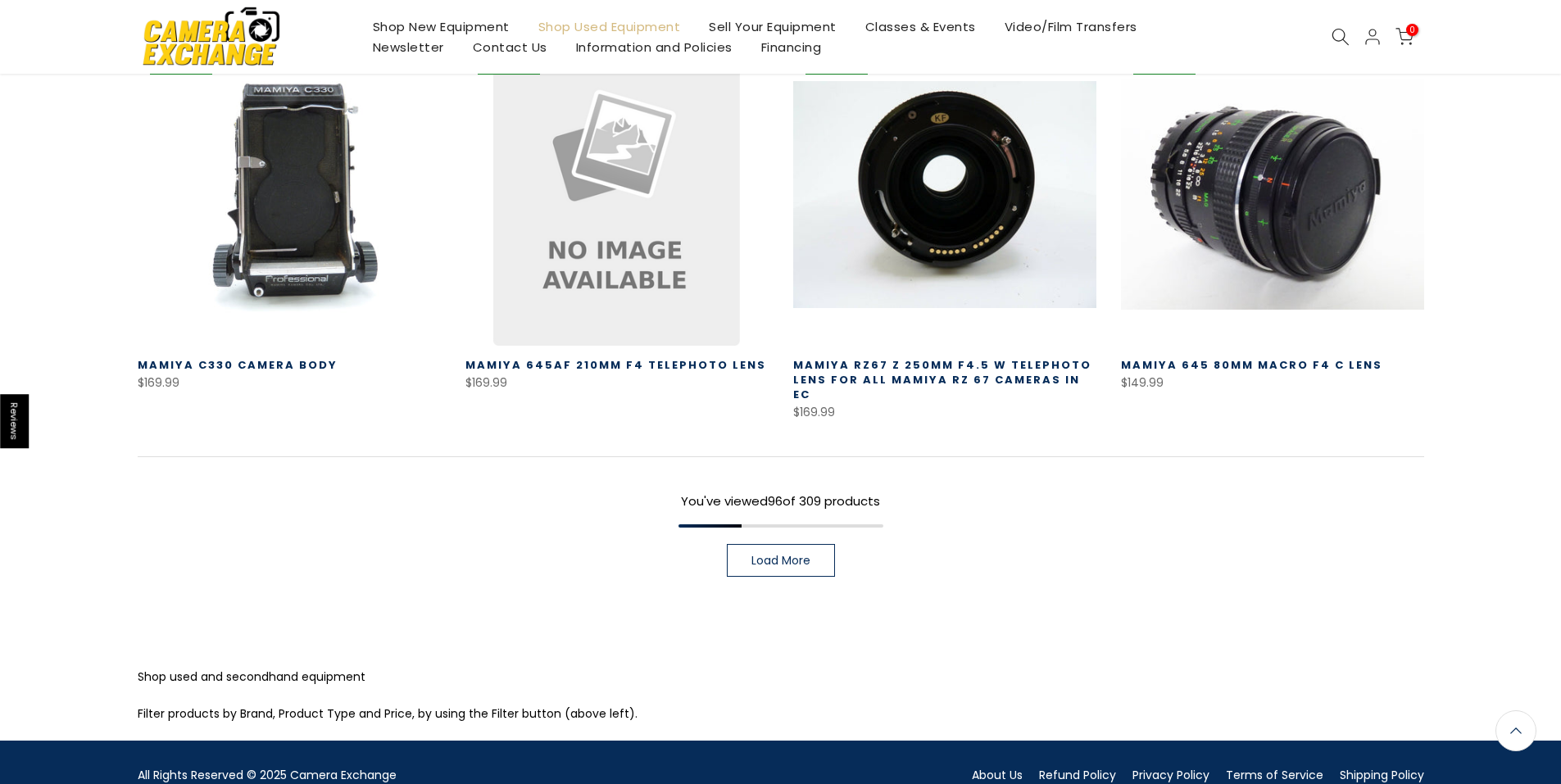
scroll to position [9466, 0]
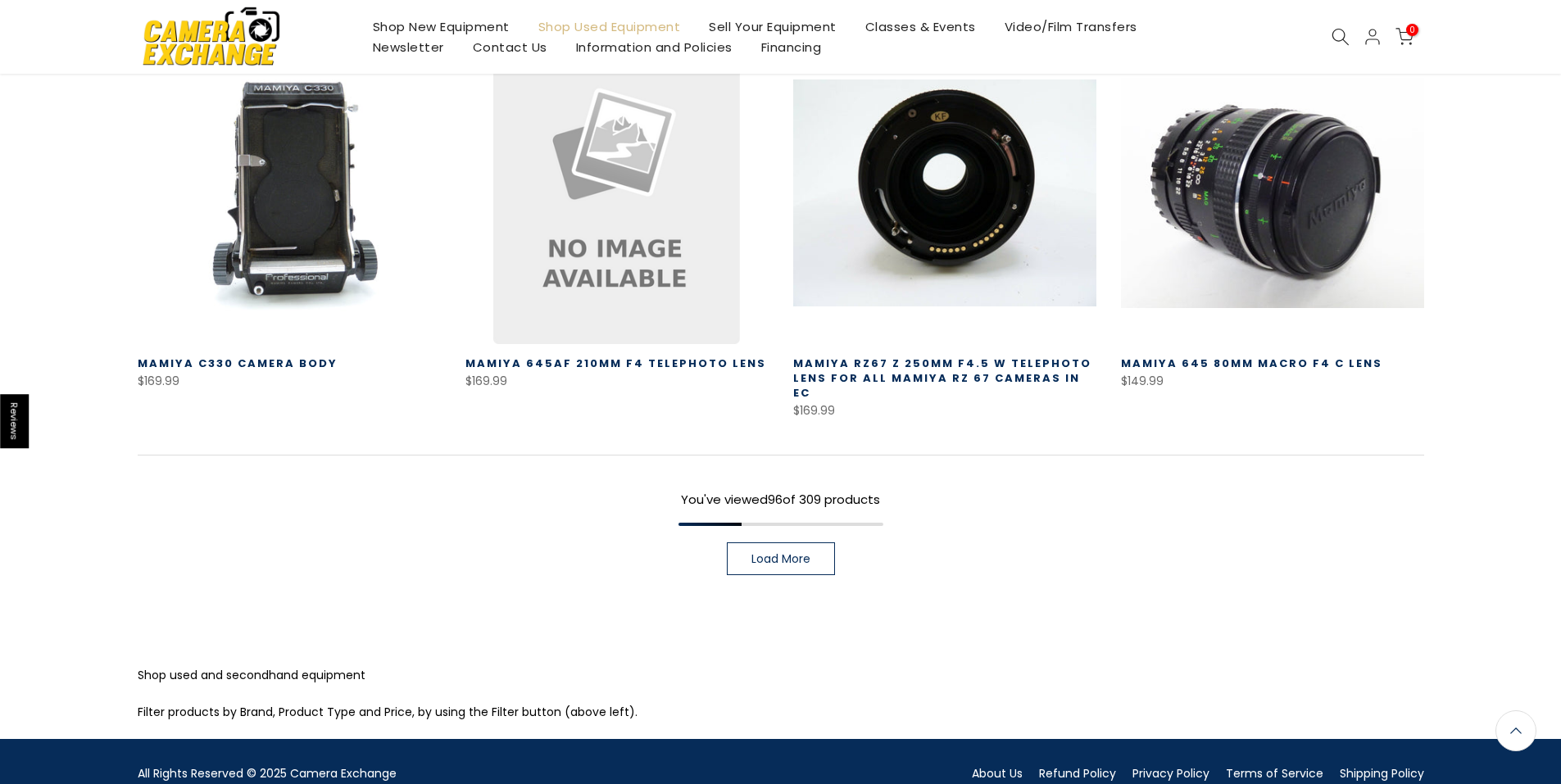
click at [810, 542] on link "Load More" at bounding box center [780, 559] width 108 height 33
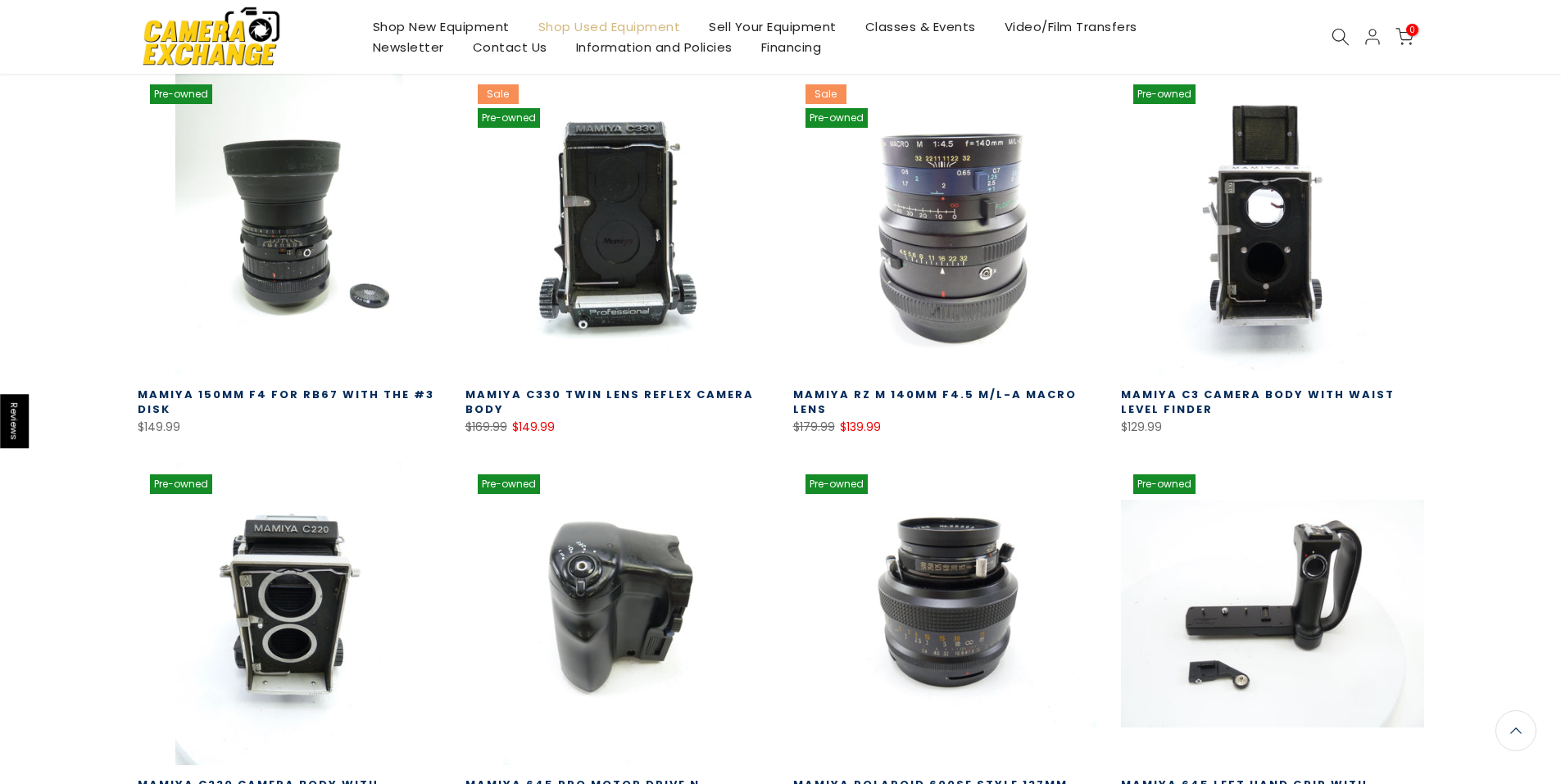
scroll to position [10422, 0]
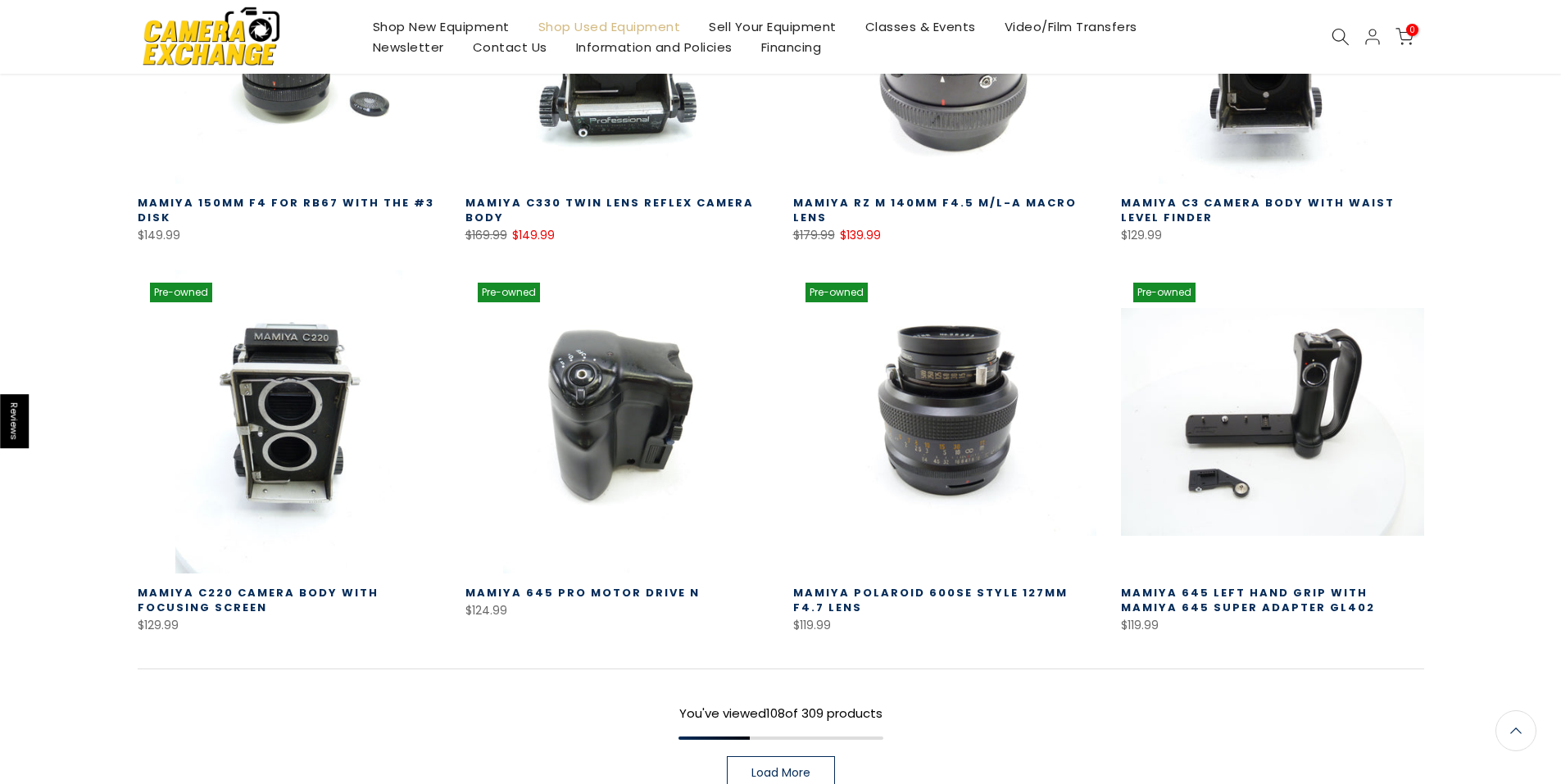
click at [789, 767] on span "Load More" at bounding box center [781, 772] width 59 height 12
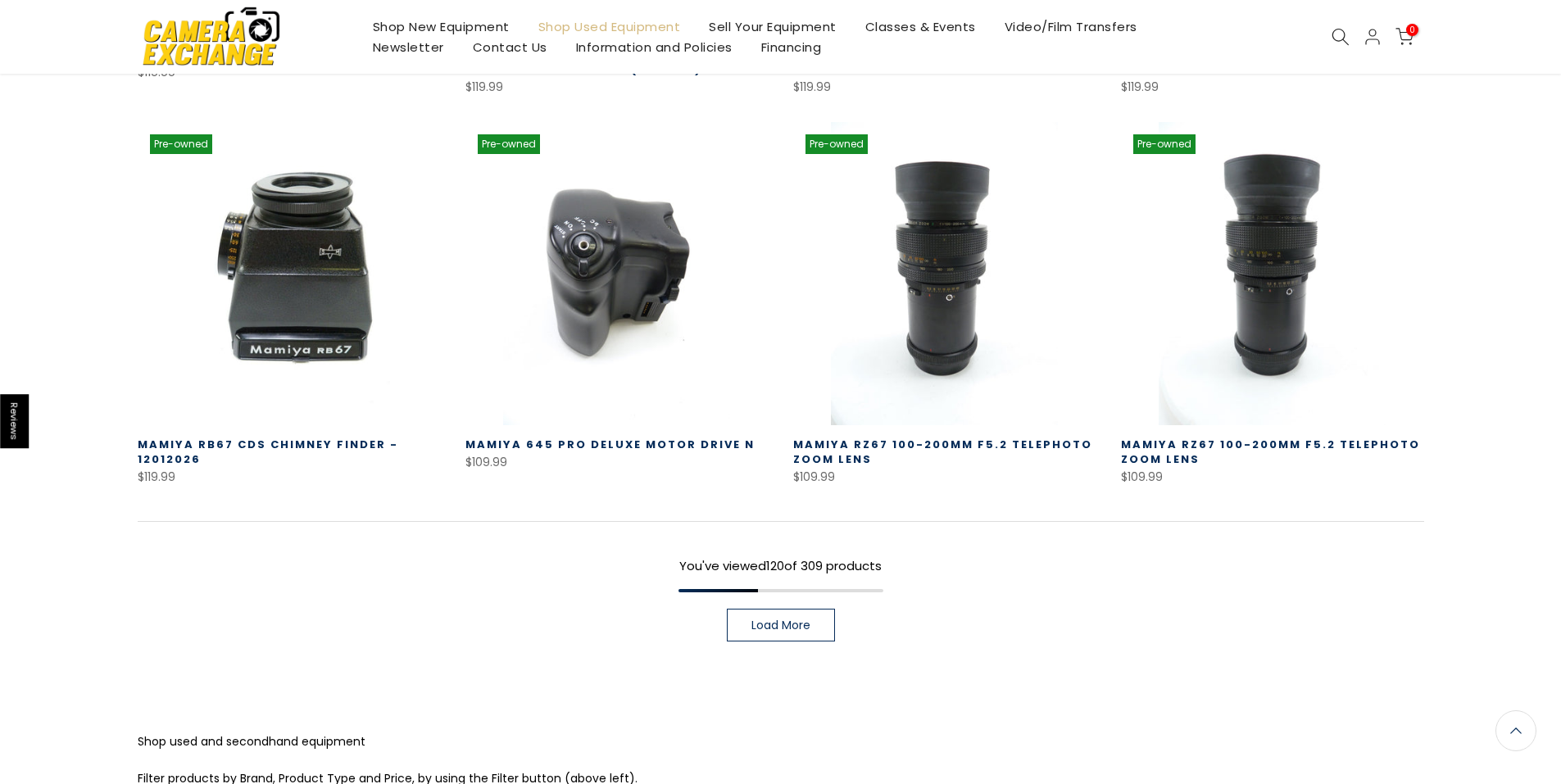
scroll to position [11759, 0]
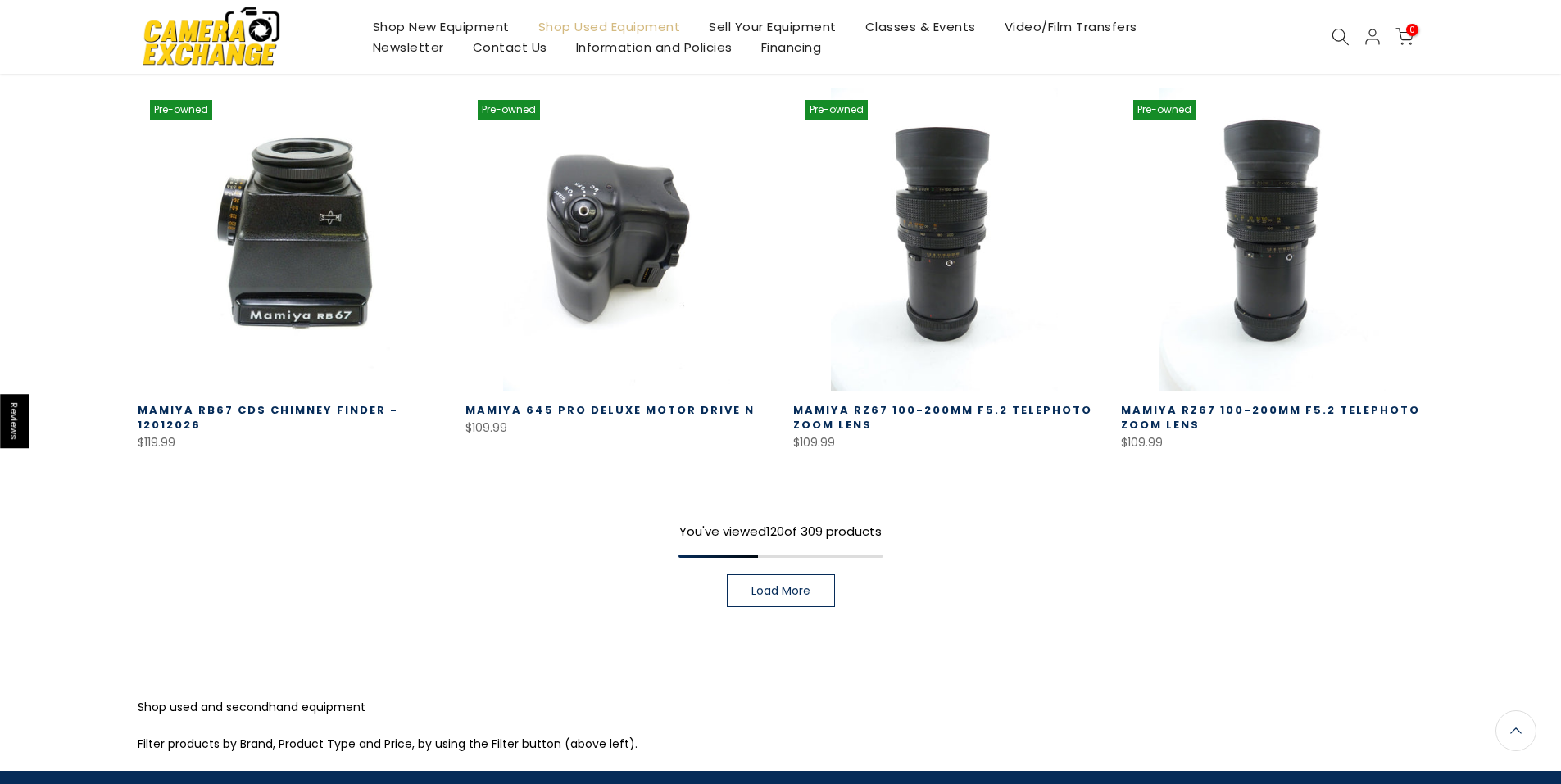
click at [786, 585] on span "Load More" at bounding box center [781, 590] width 59 height 12
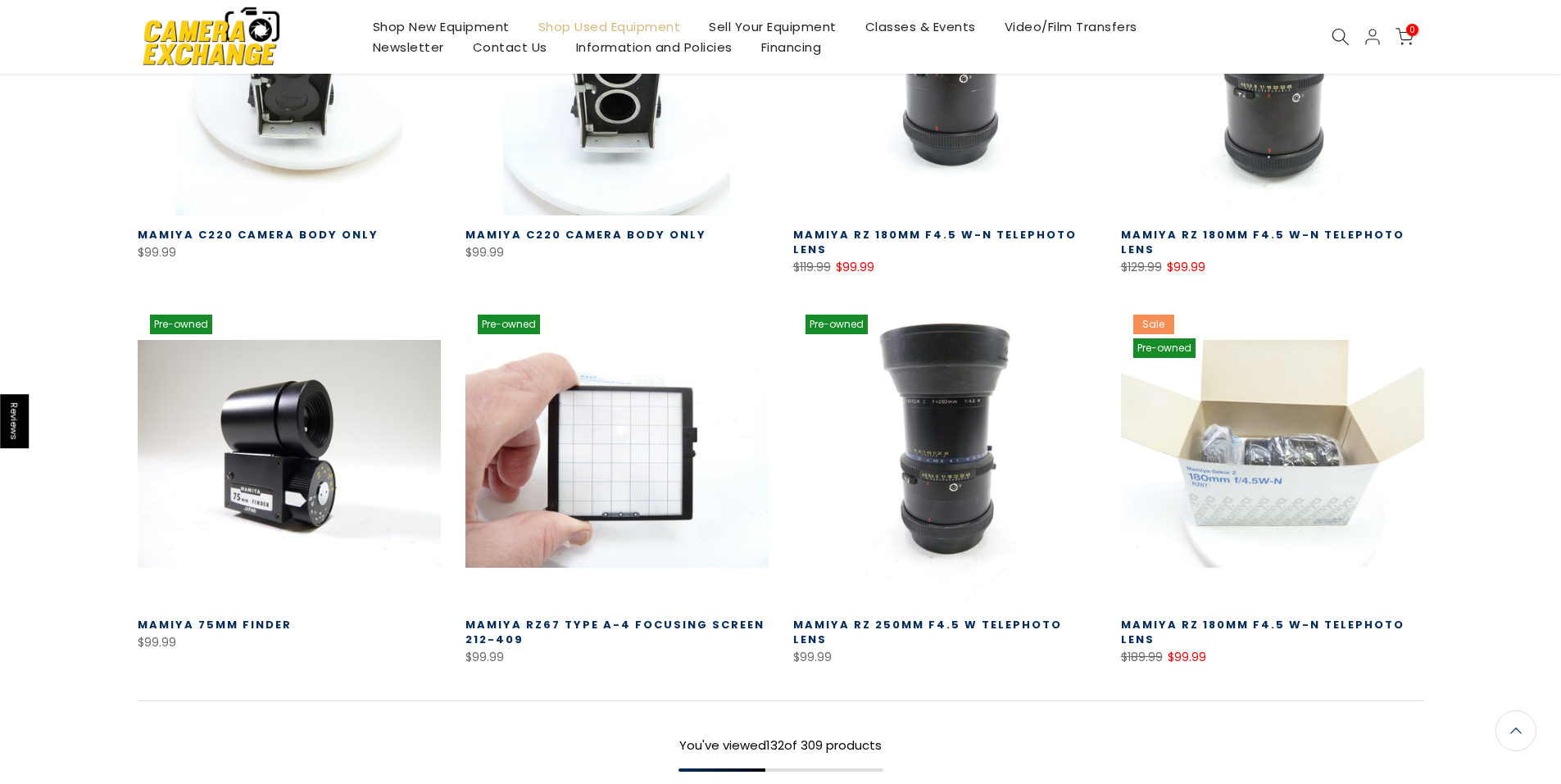
scroll to position [12905, 0]
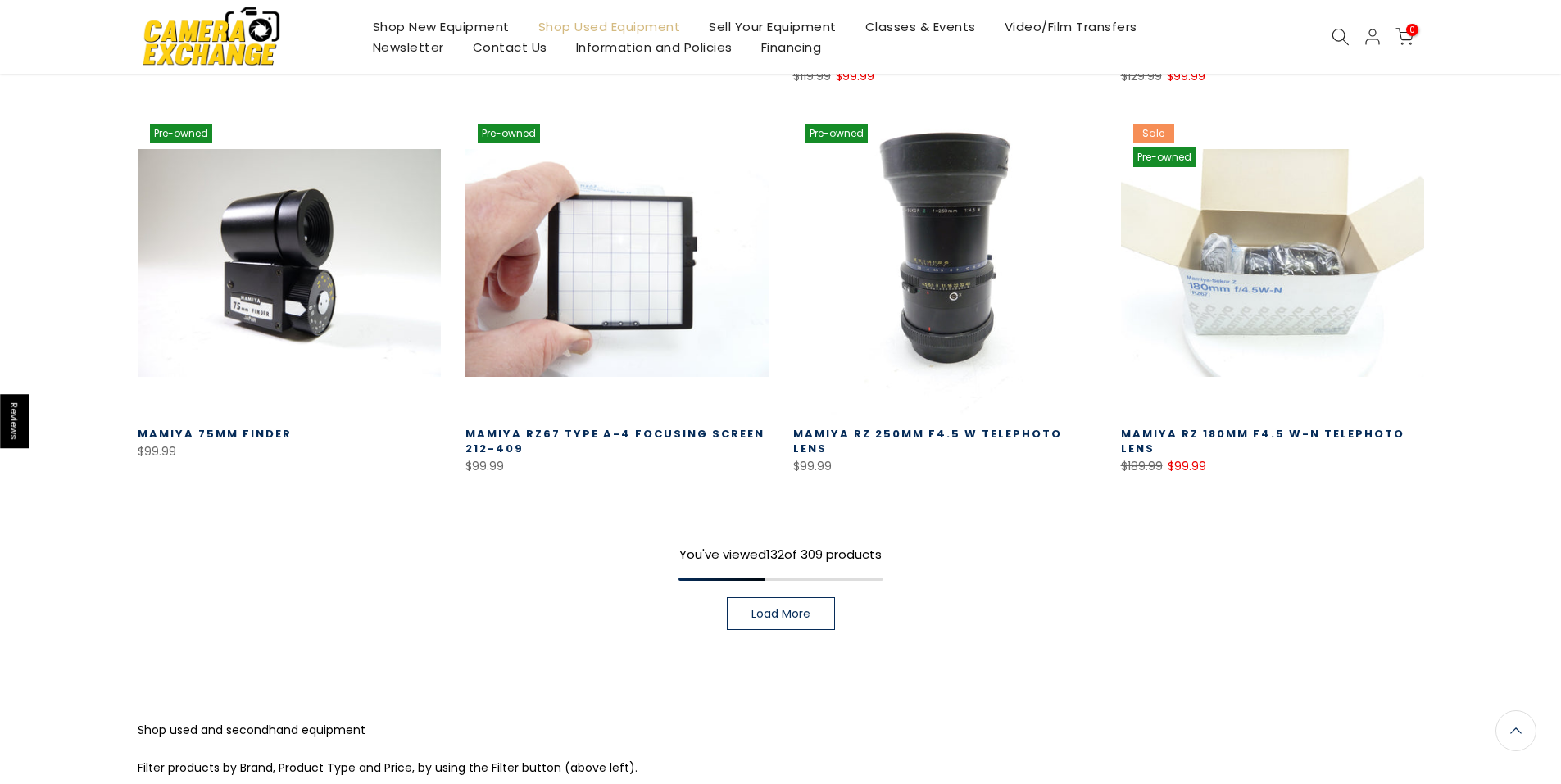
click at [794, 608] on span "Load More" at bounding box center [781, 613] width 59 height 12
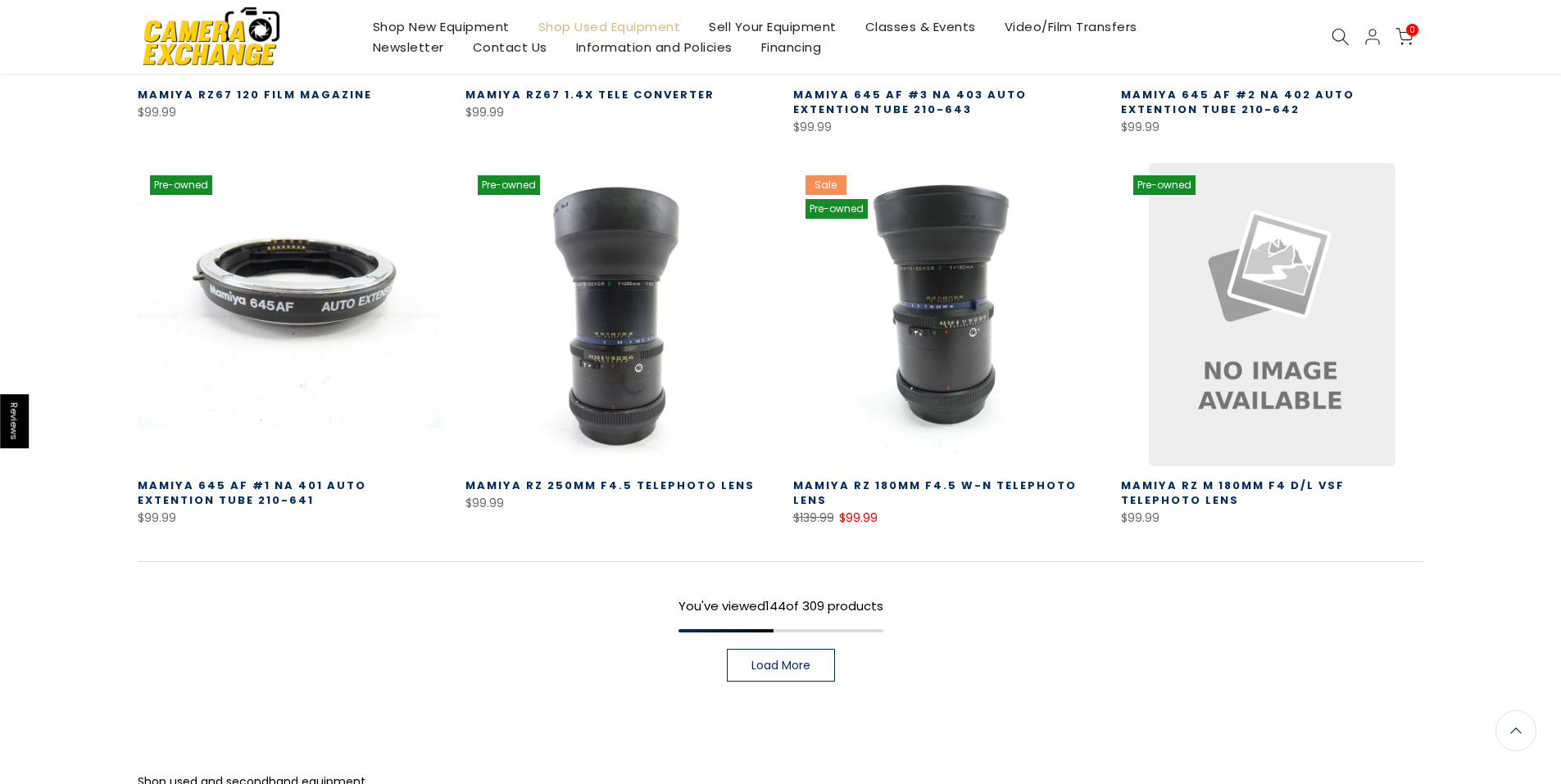
scroll to position [14053, 0]
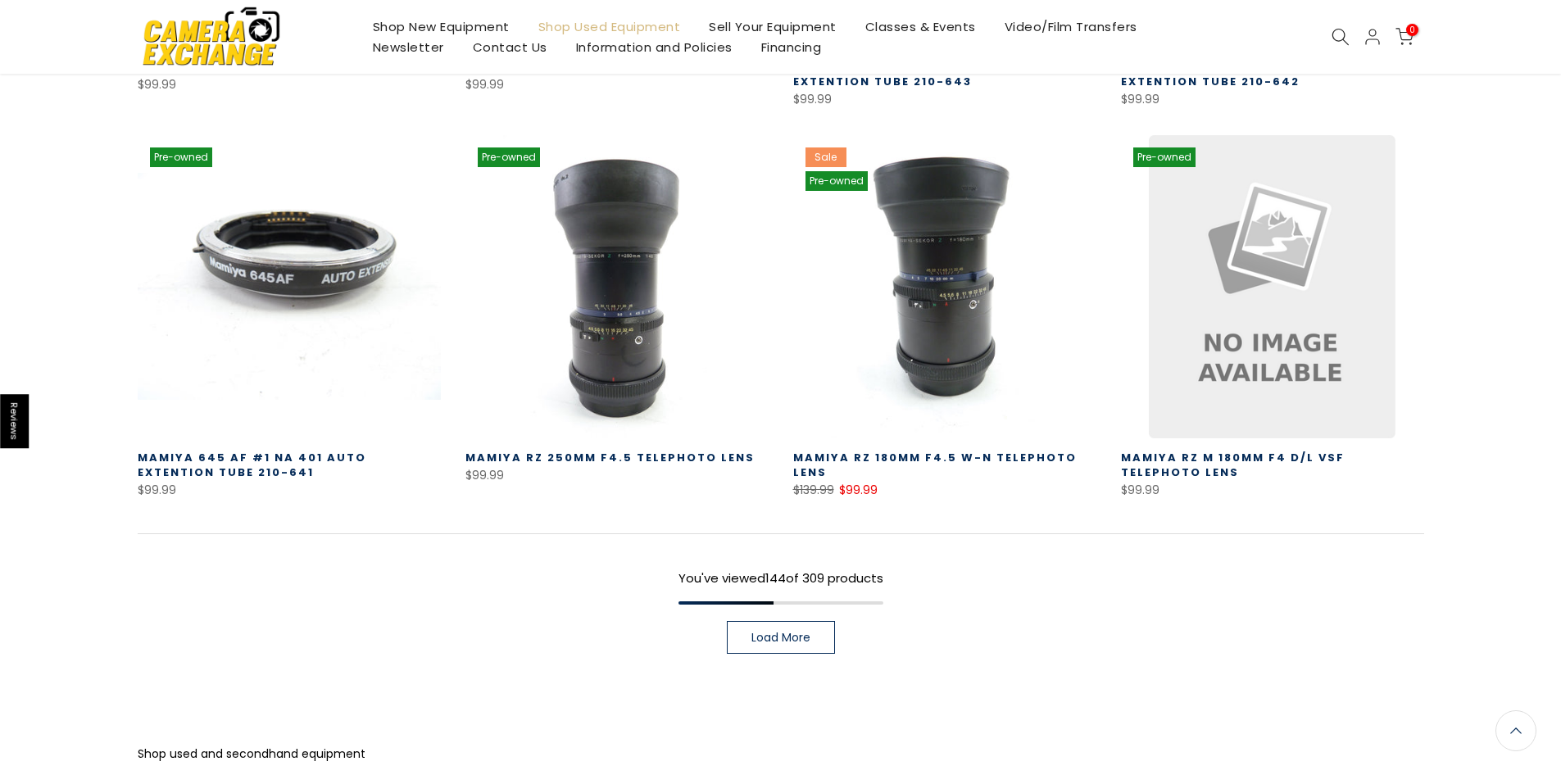
click at [818, 621] on link "Load More" at bounding box center [780, 637] width 108 height 33
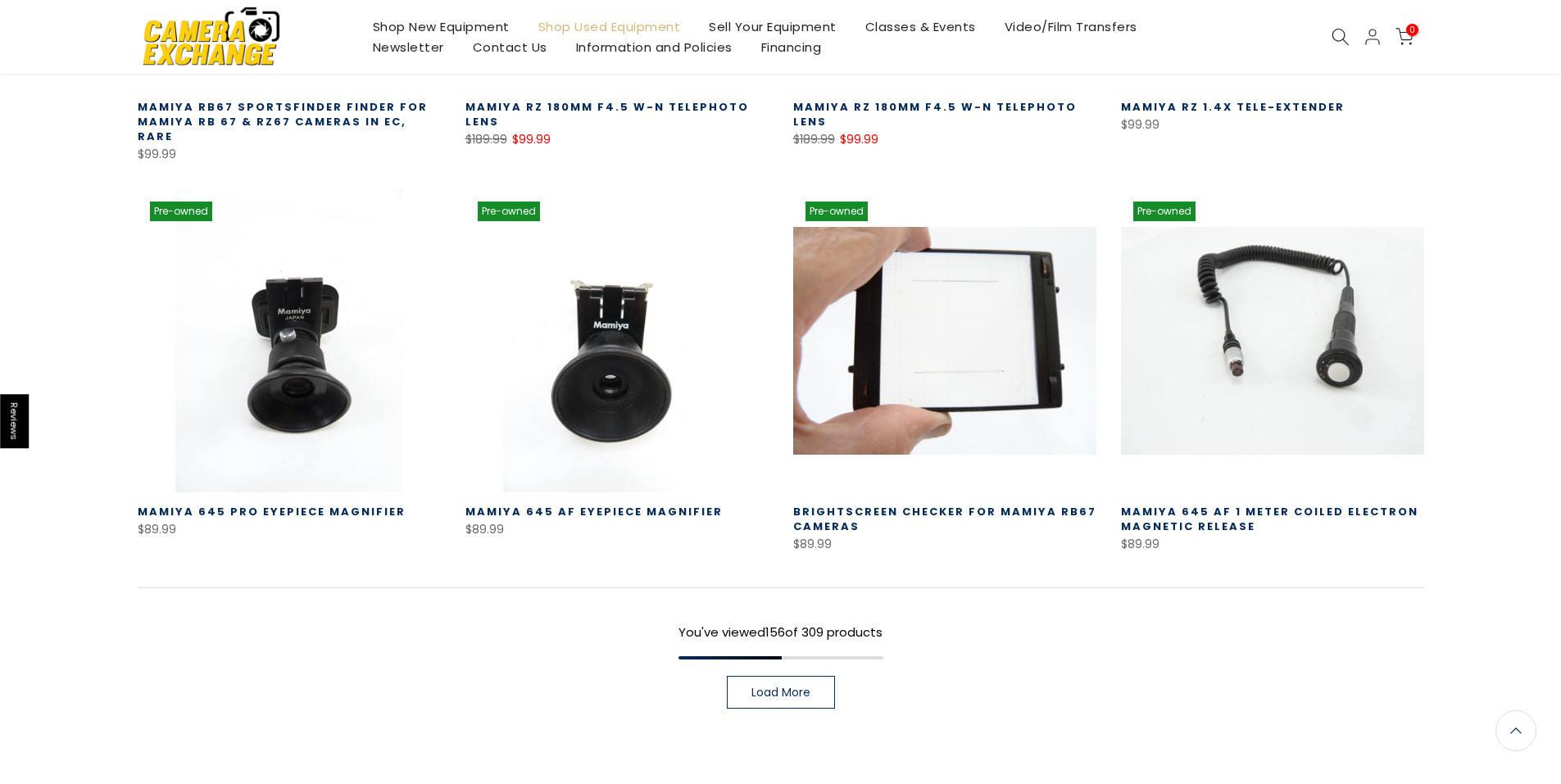
scroll to position [15199, 0]
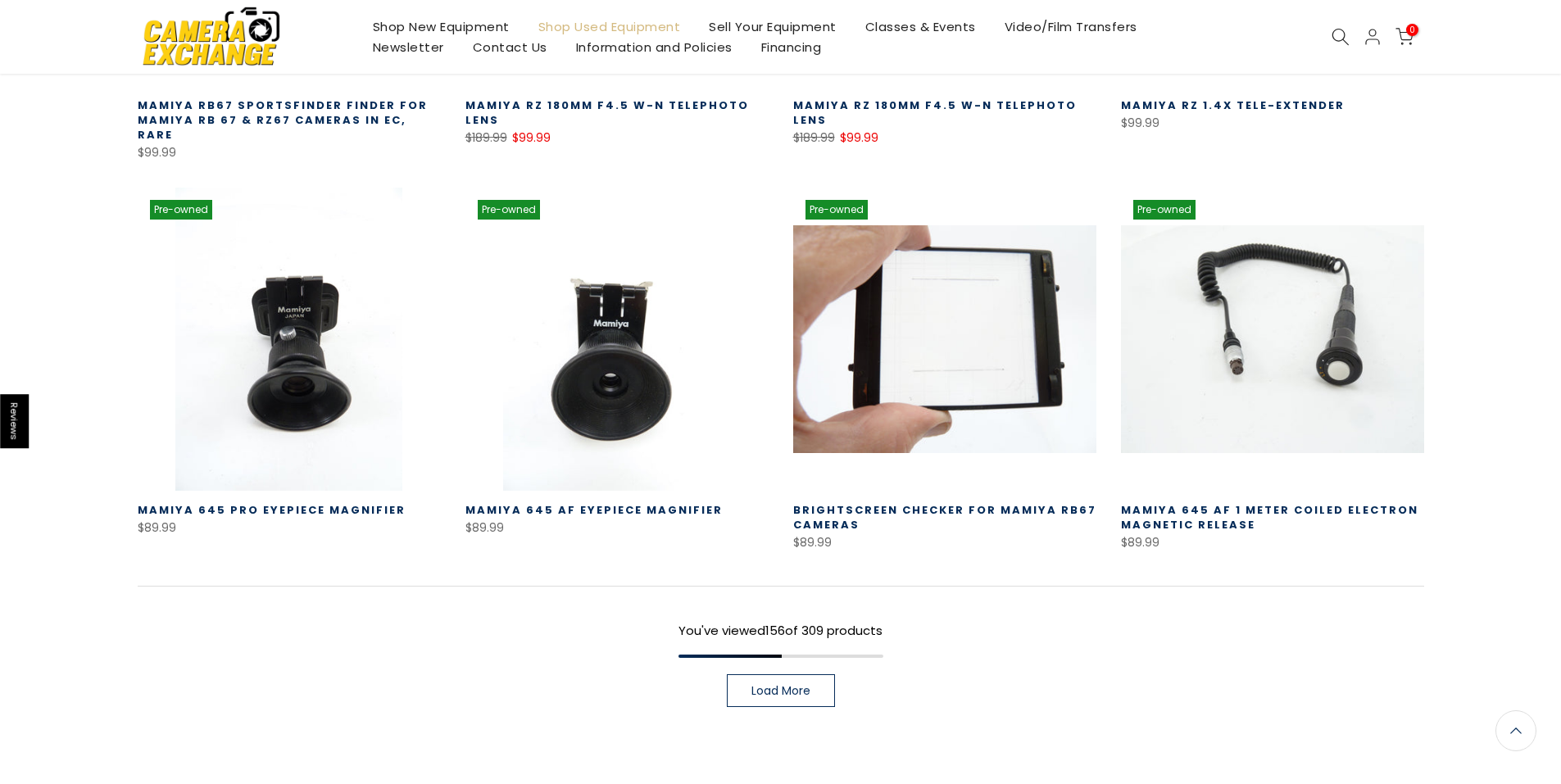
click at [771, 684] on span "Load More" at bounding box center [781, 690] width 59 height 12
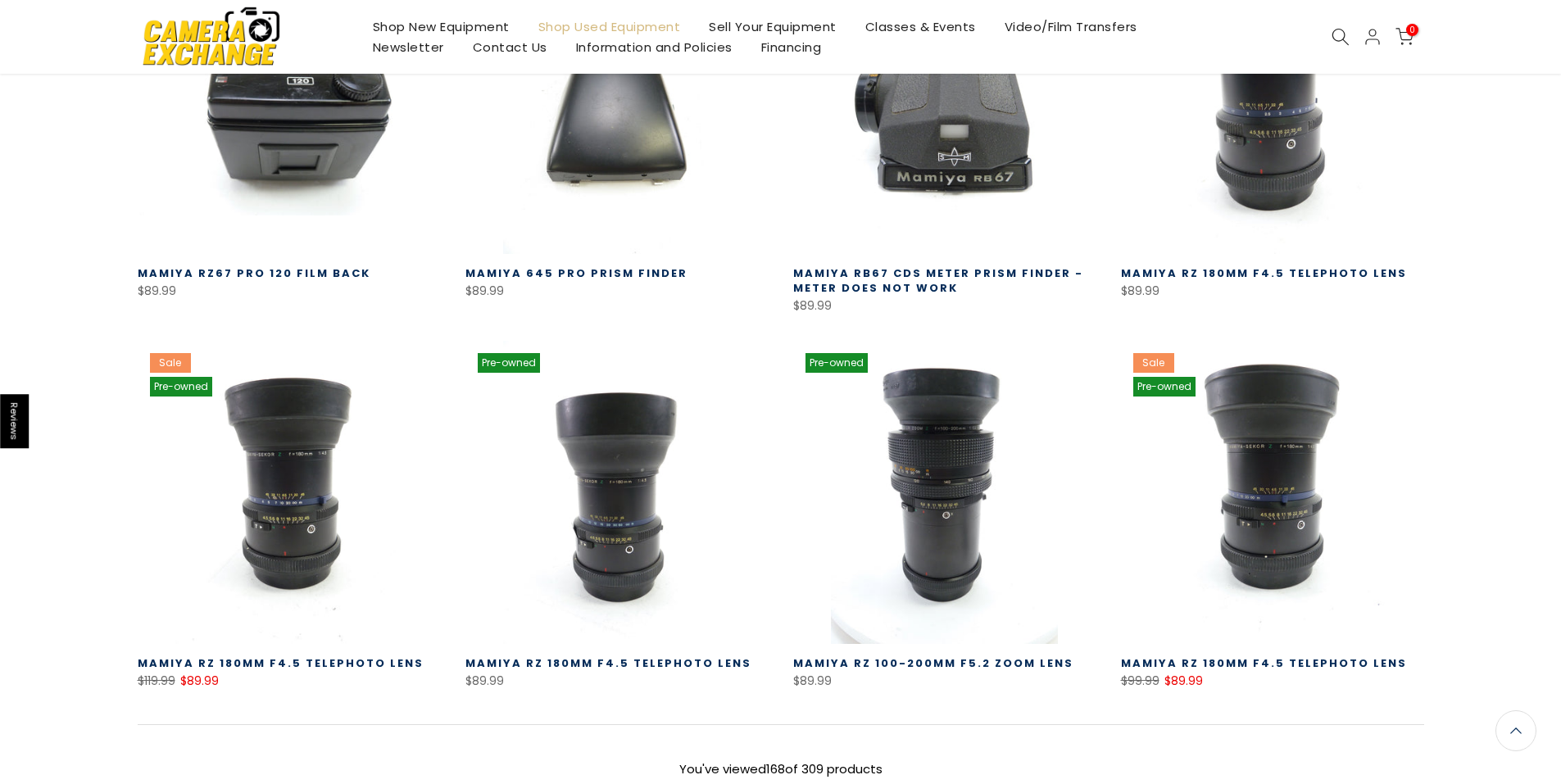
scroll to position [16345, 0]
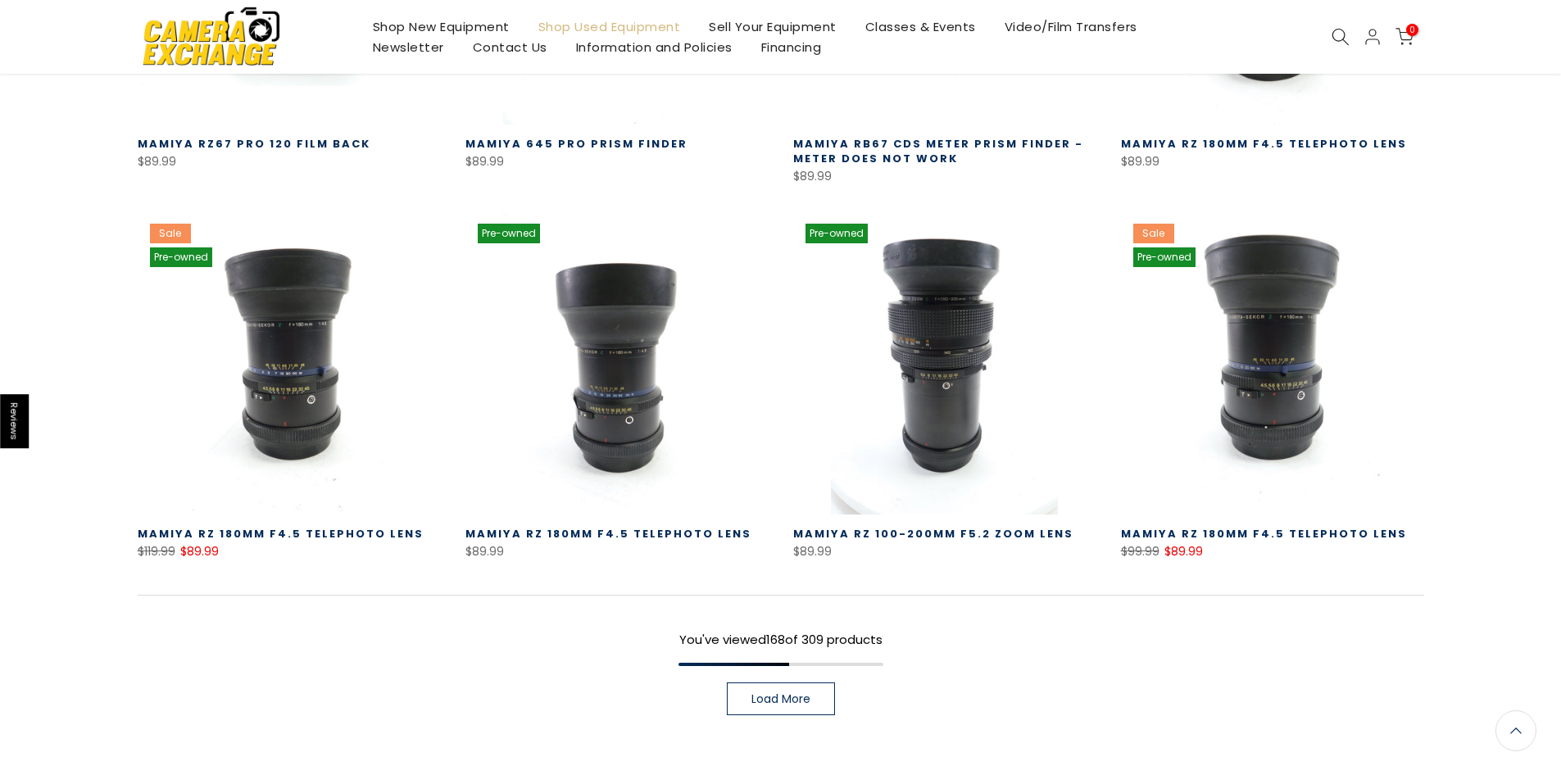
click at [789, 682] on link "Load More" at bounding box center [780, 699] width 108 height 33
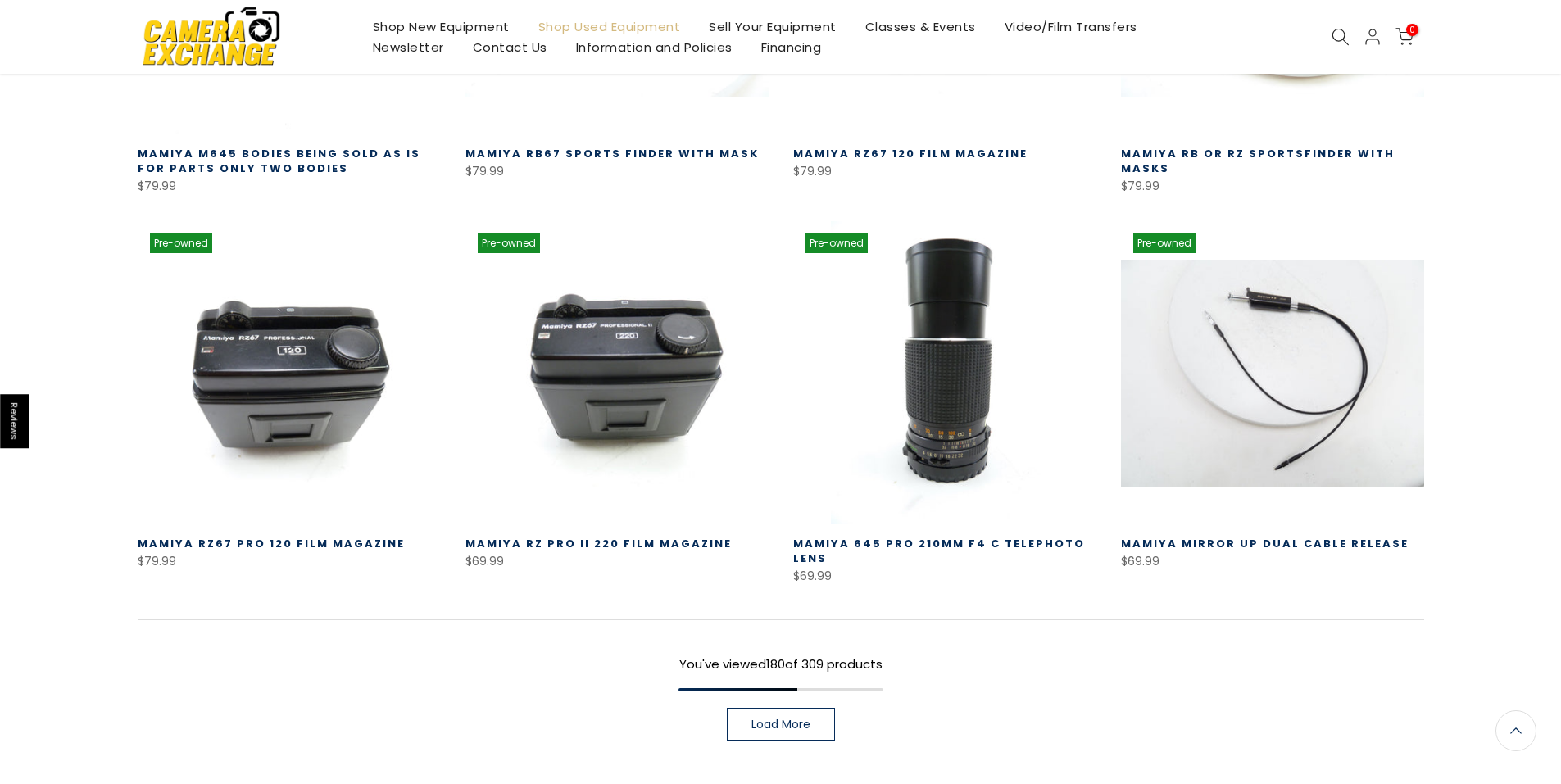
scroll to position [17491, 0]
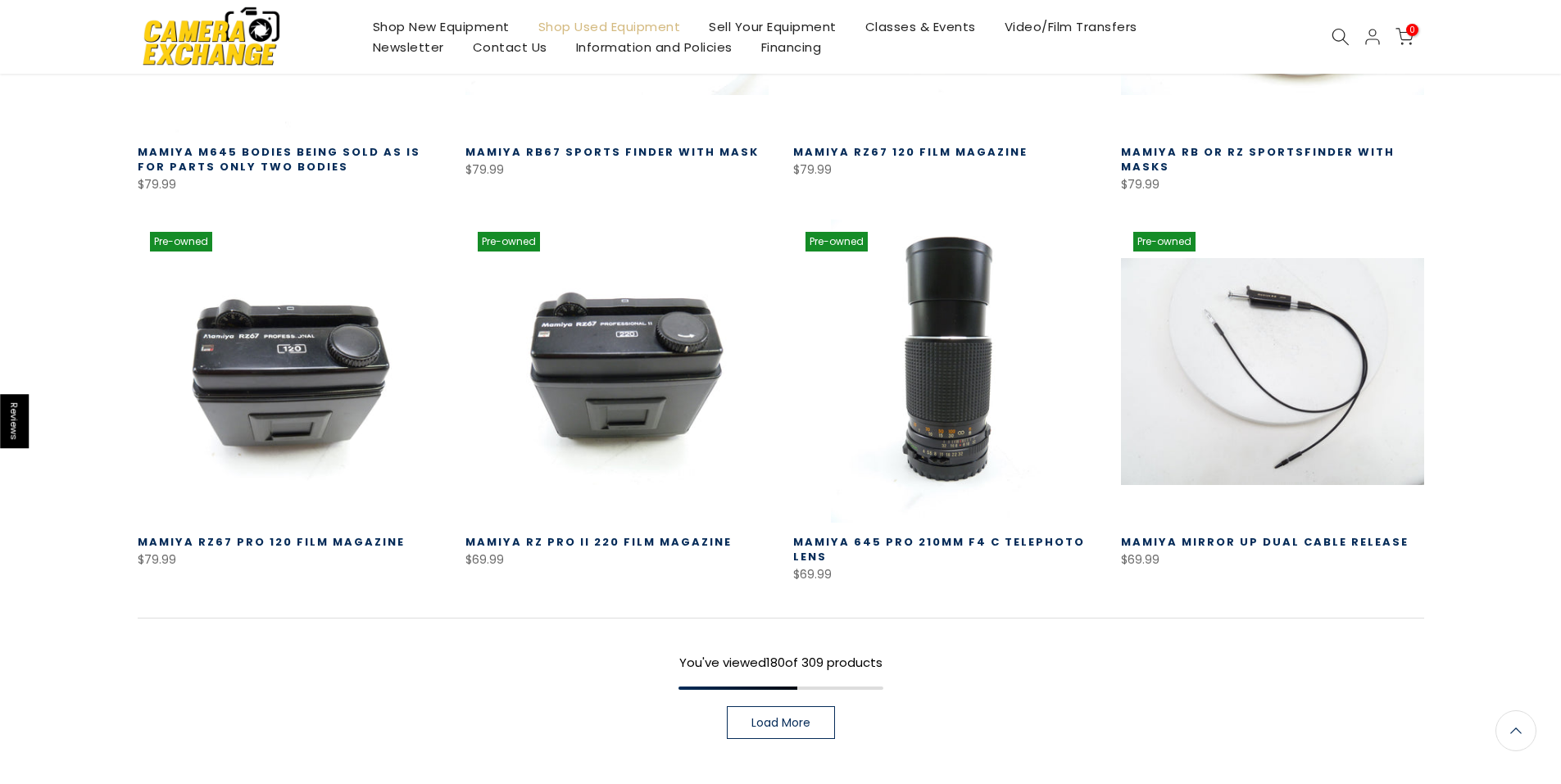
click at [799, 717] on span "Load More" at bounding box center [781, 723] width 59 height 12
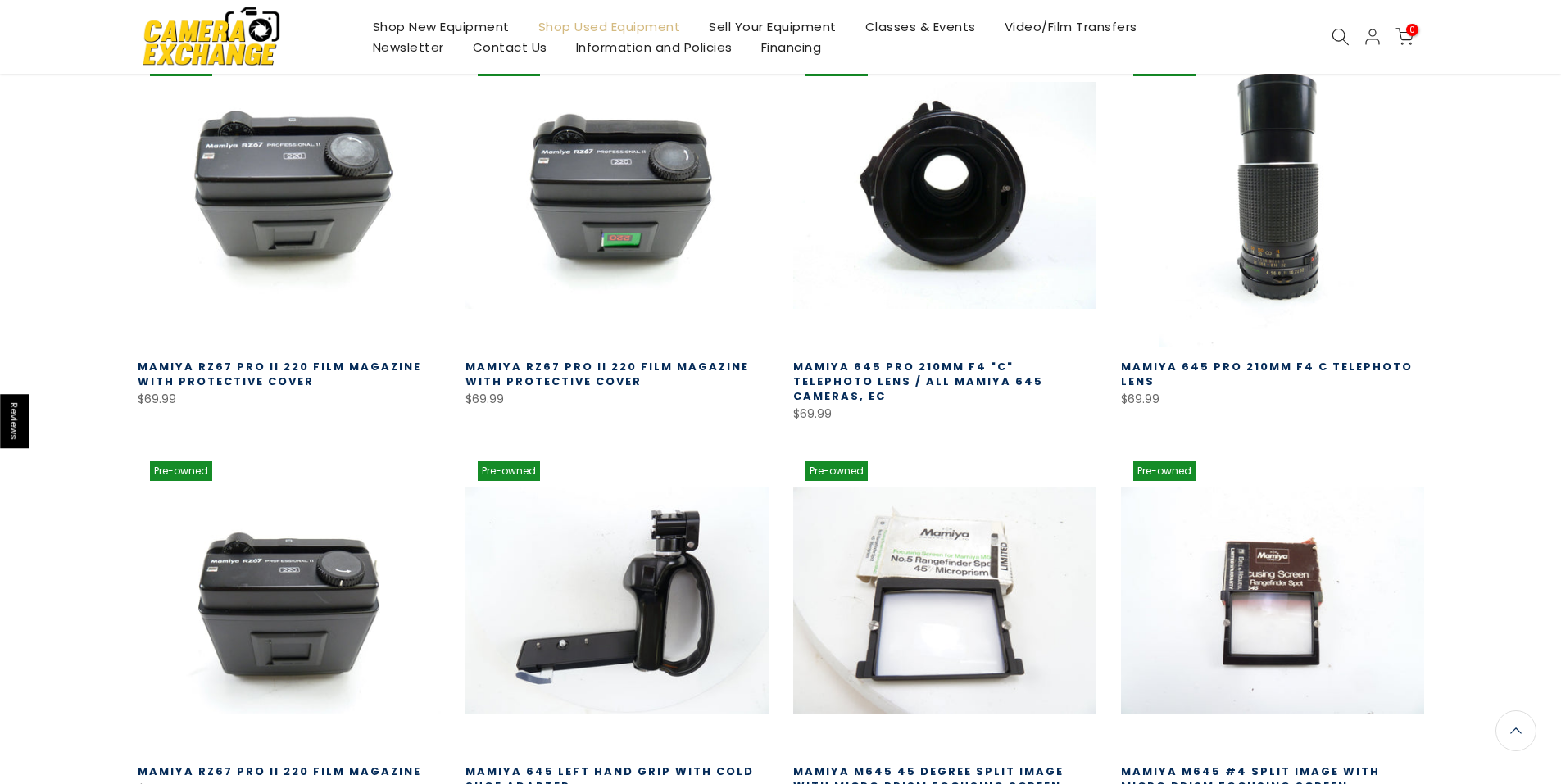
scroll to position [18637, 0]
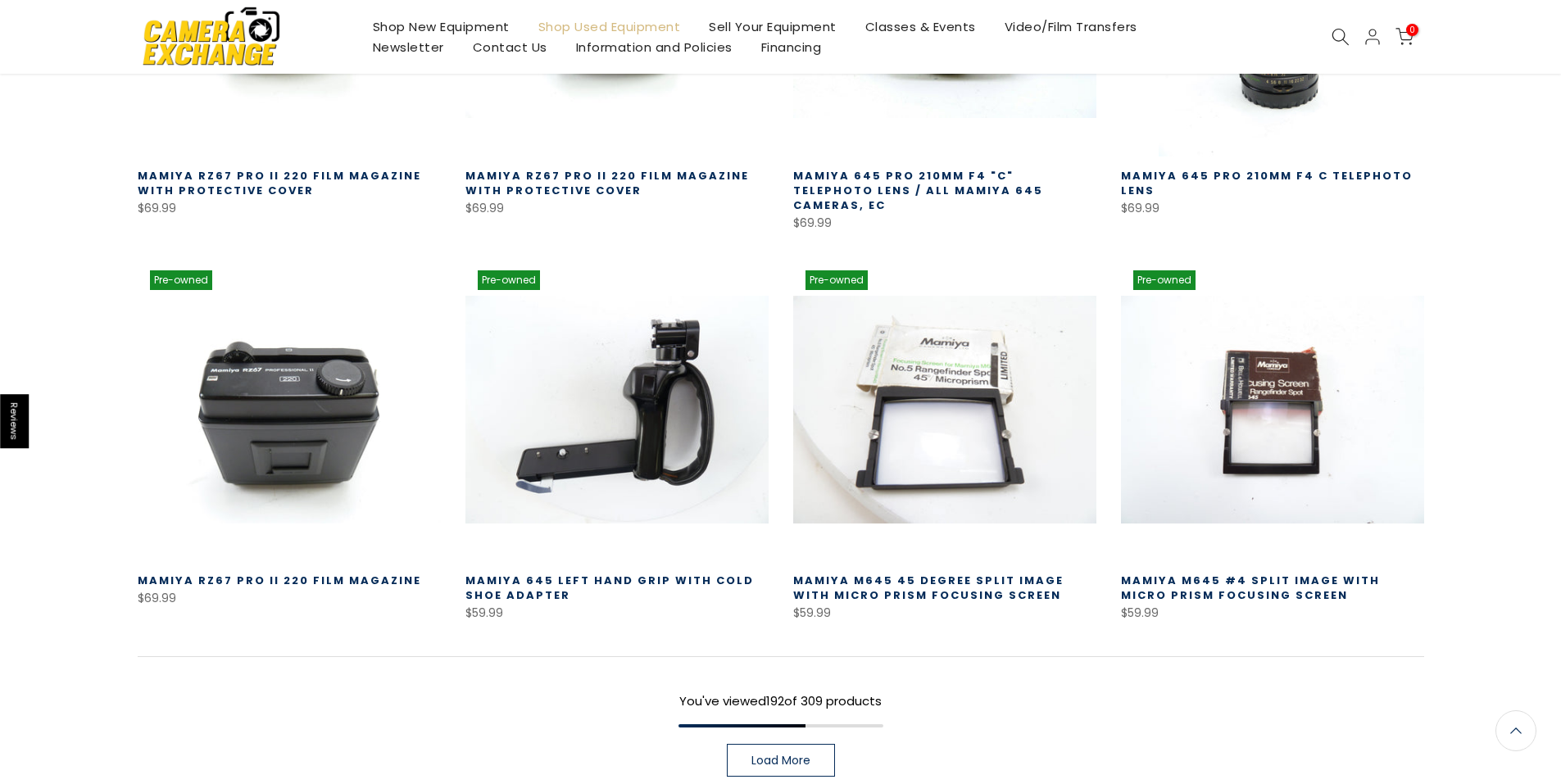
click at [808, 754] on span "Load More" at bounding box center [781, 760] width 59 height 12
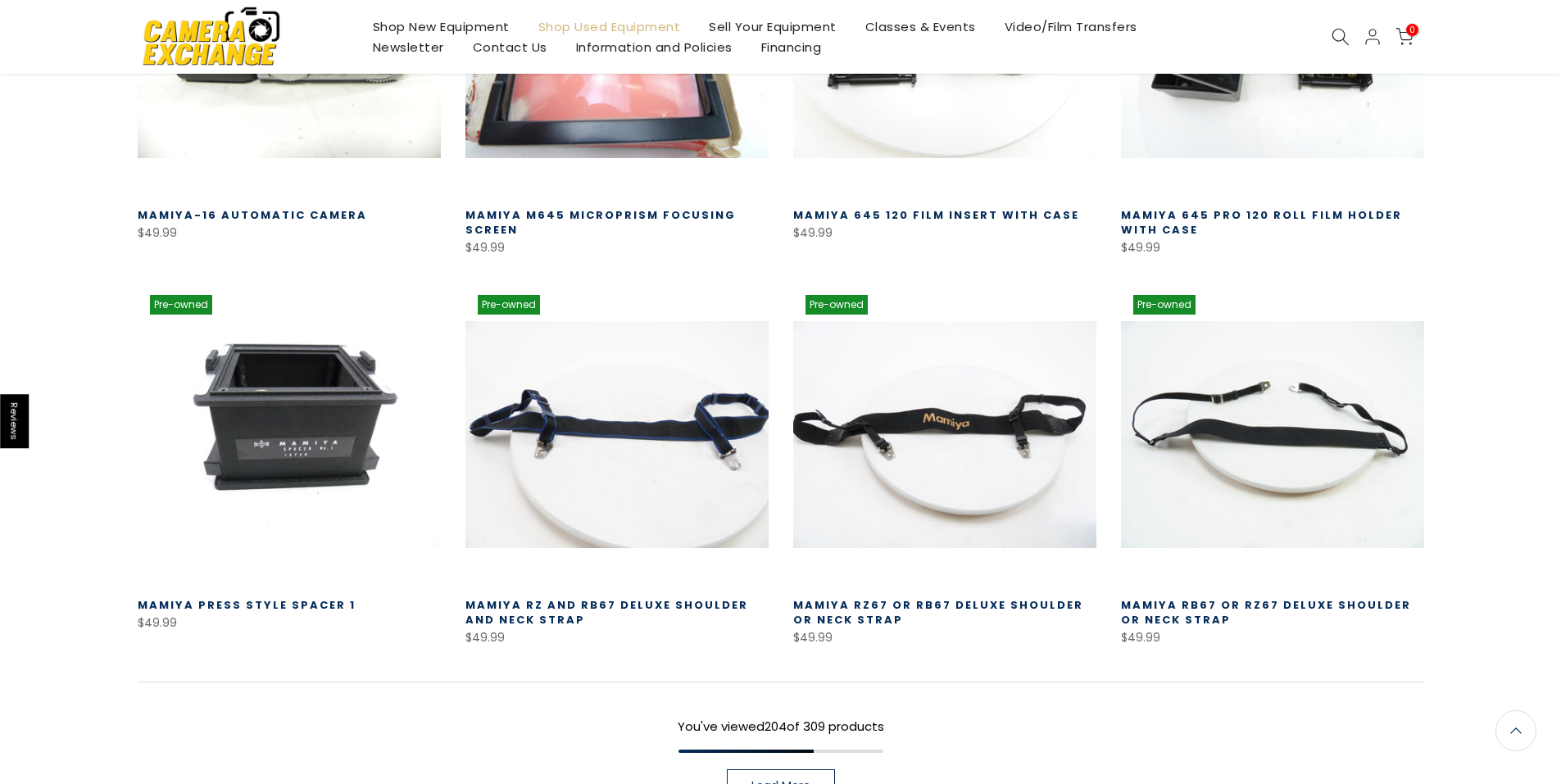
scroll to position [19785, 0]
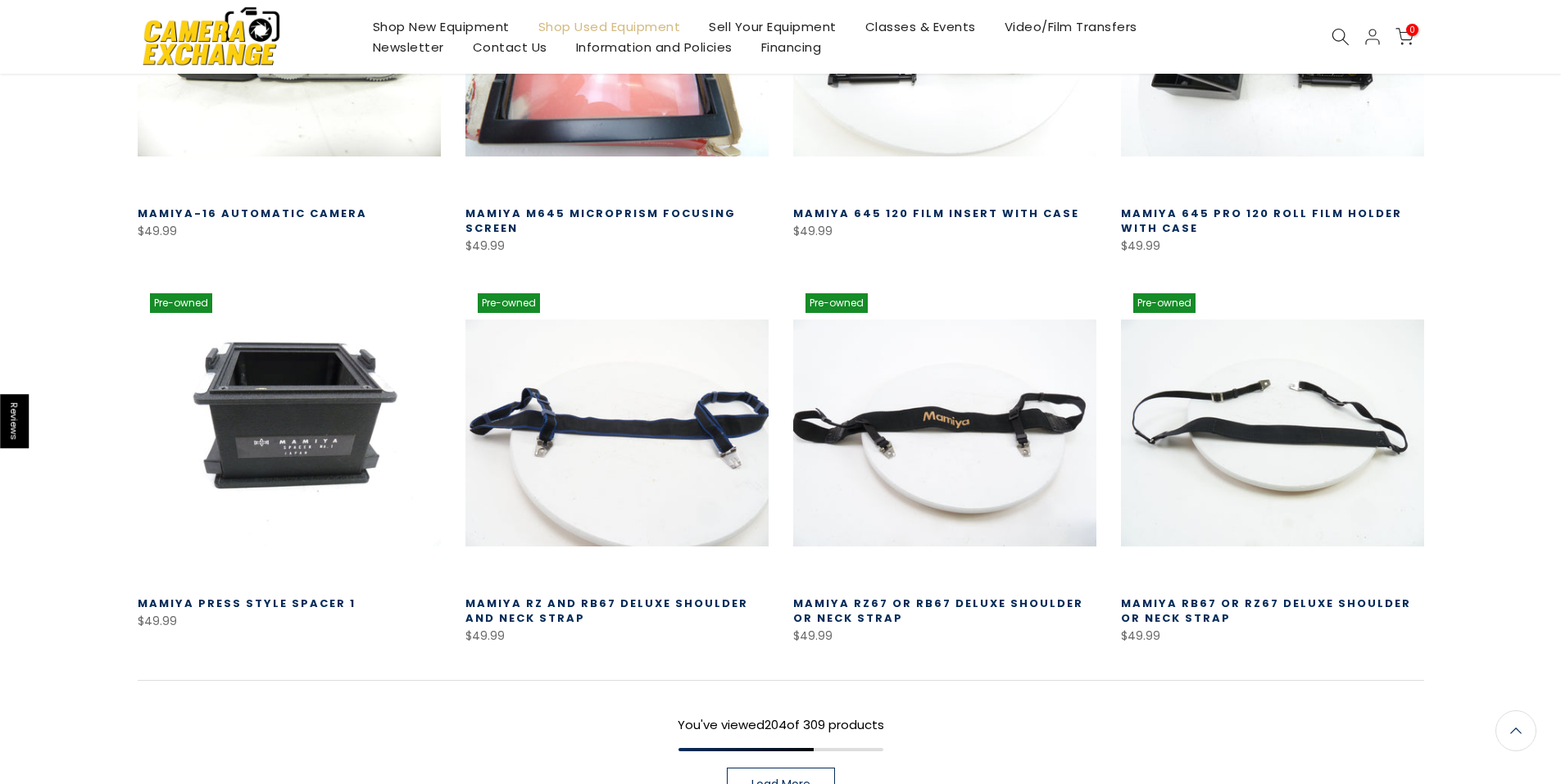
click at [818, 768] on link "Load More" at bounding box center [780, 784] width 108 height 33
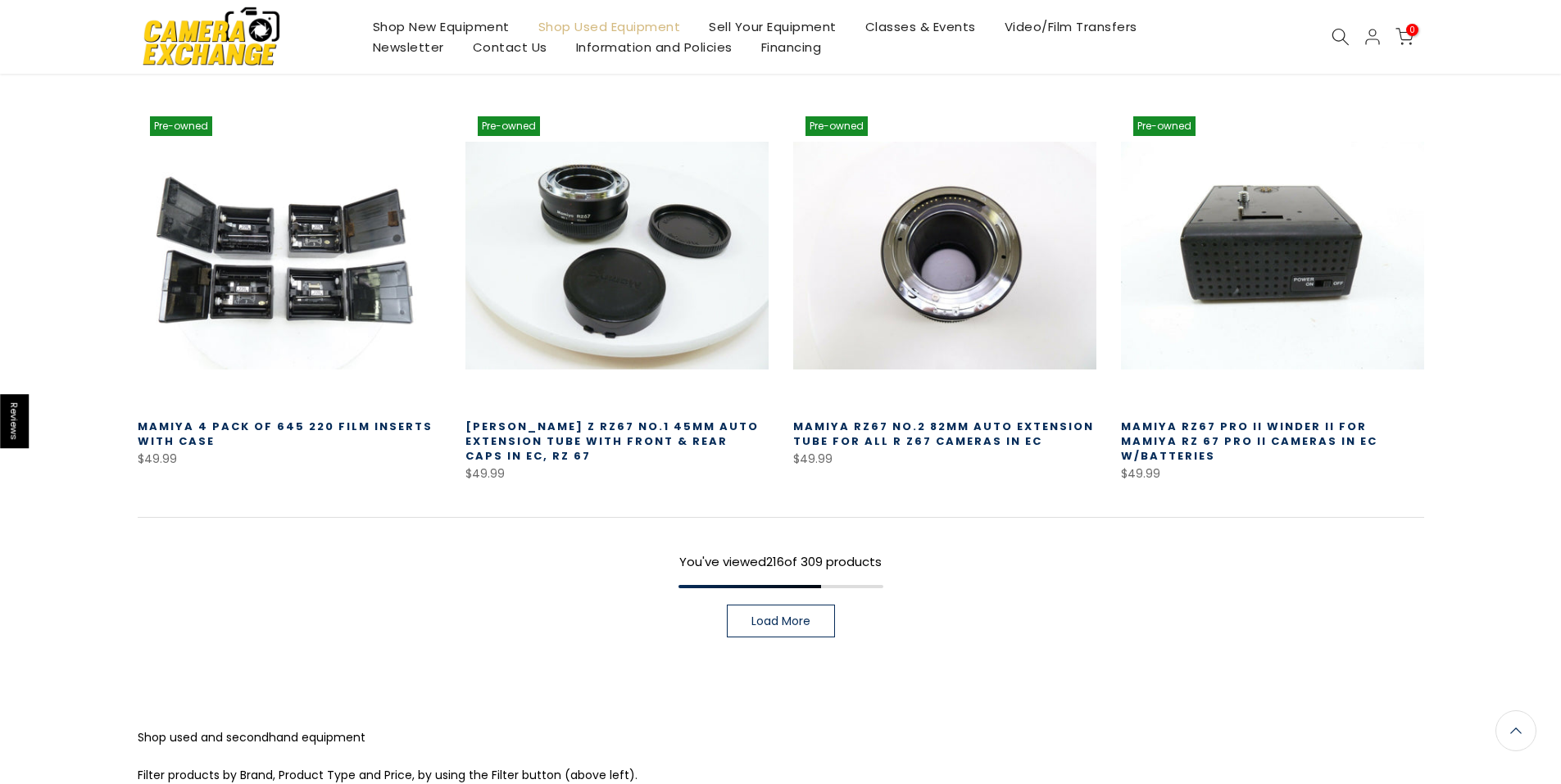
scroll to position [21122, 0]
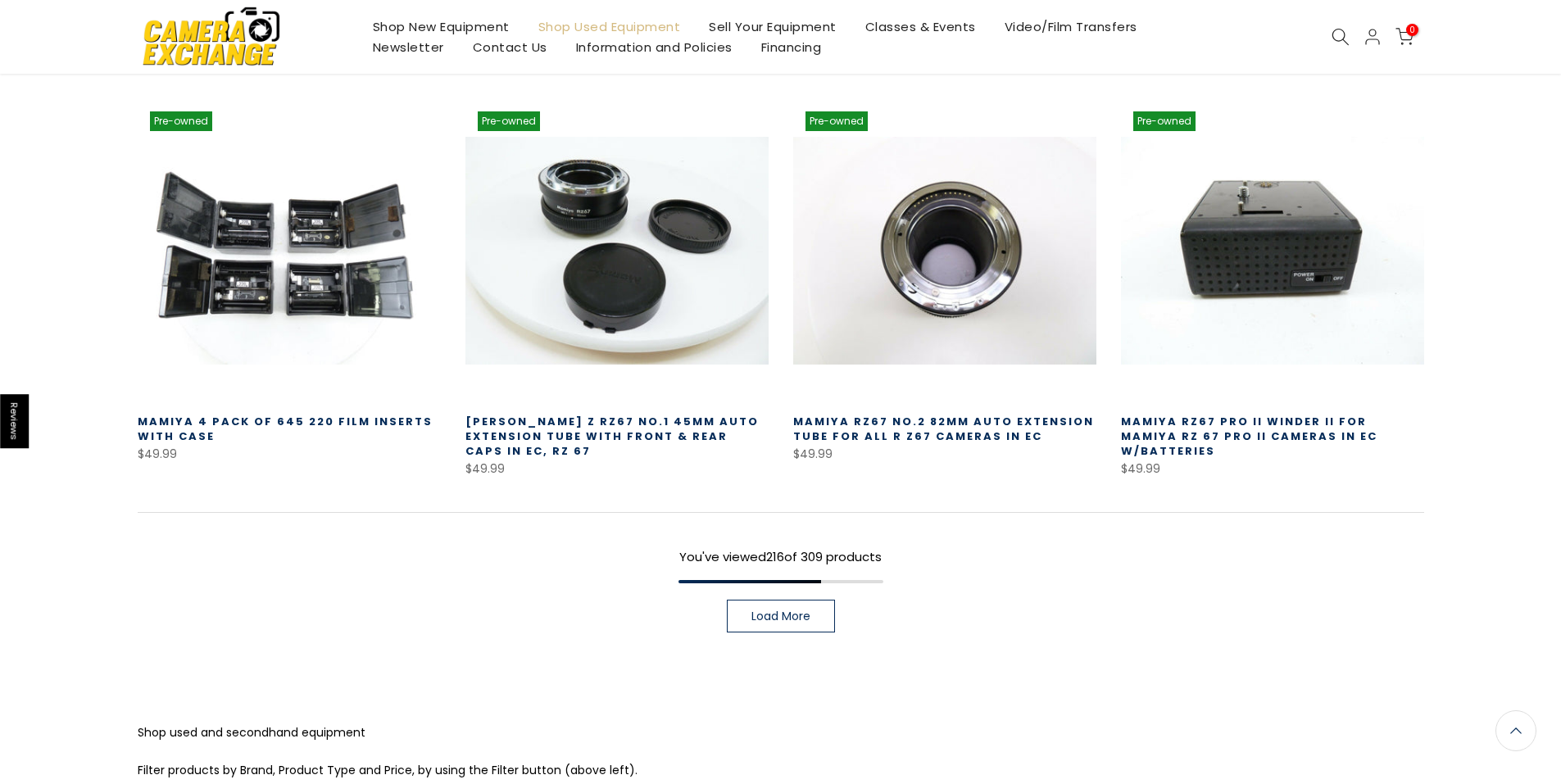
click at [831, 599] on link "Load More" at bounding box center [780, 615] width 108 height 33
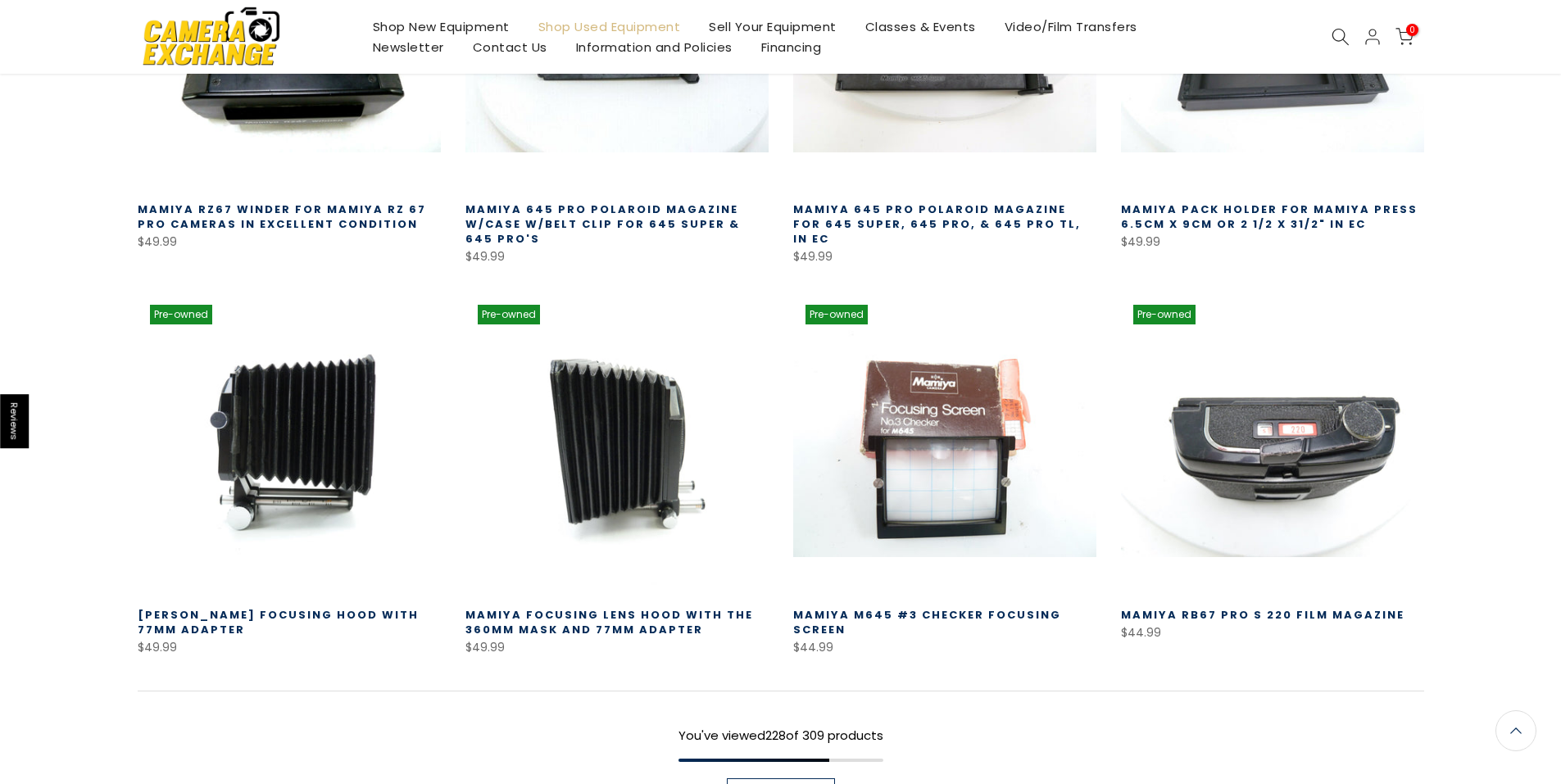
scroll to position [22268, 0]
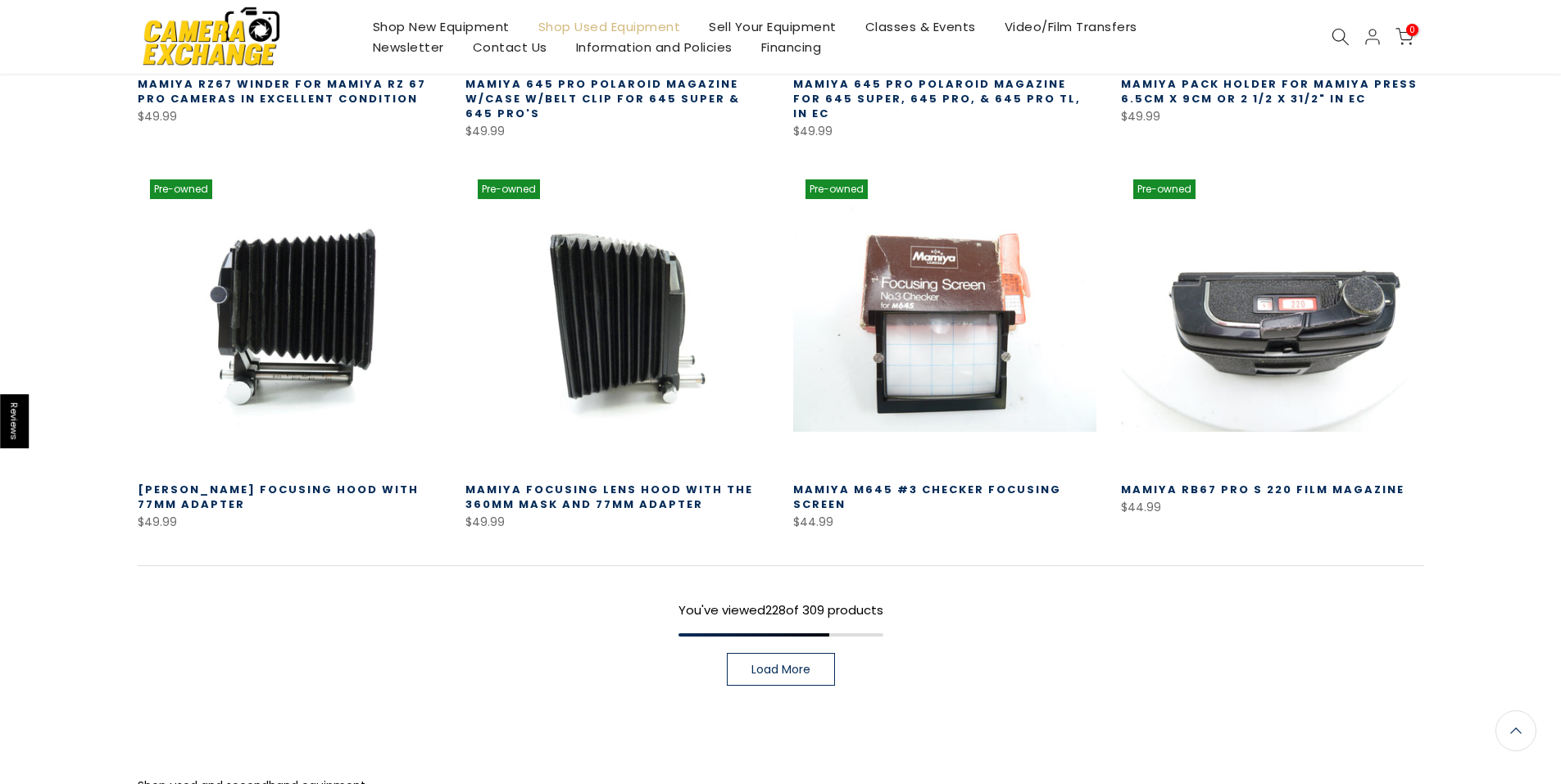
click at [798, 663] on span "Load More" at bounding box center [781, 669] width 59 height 12
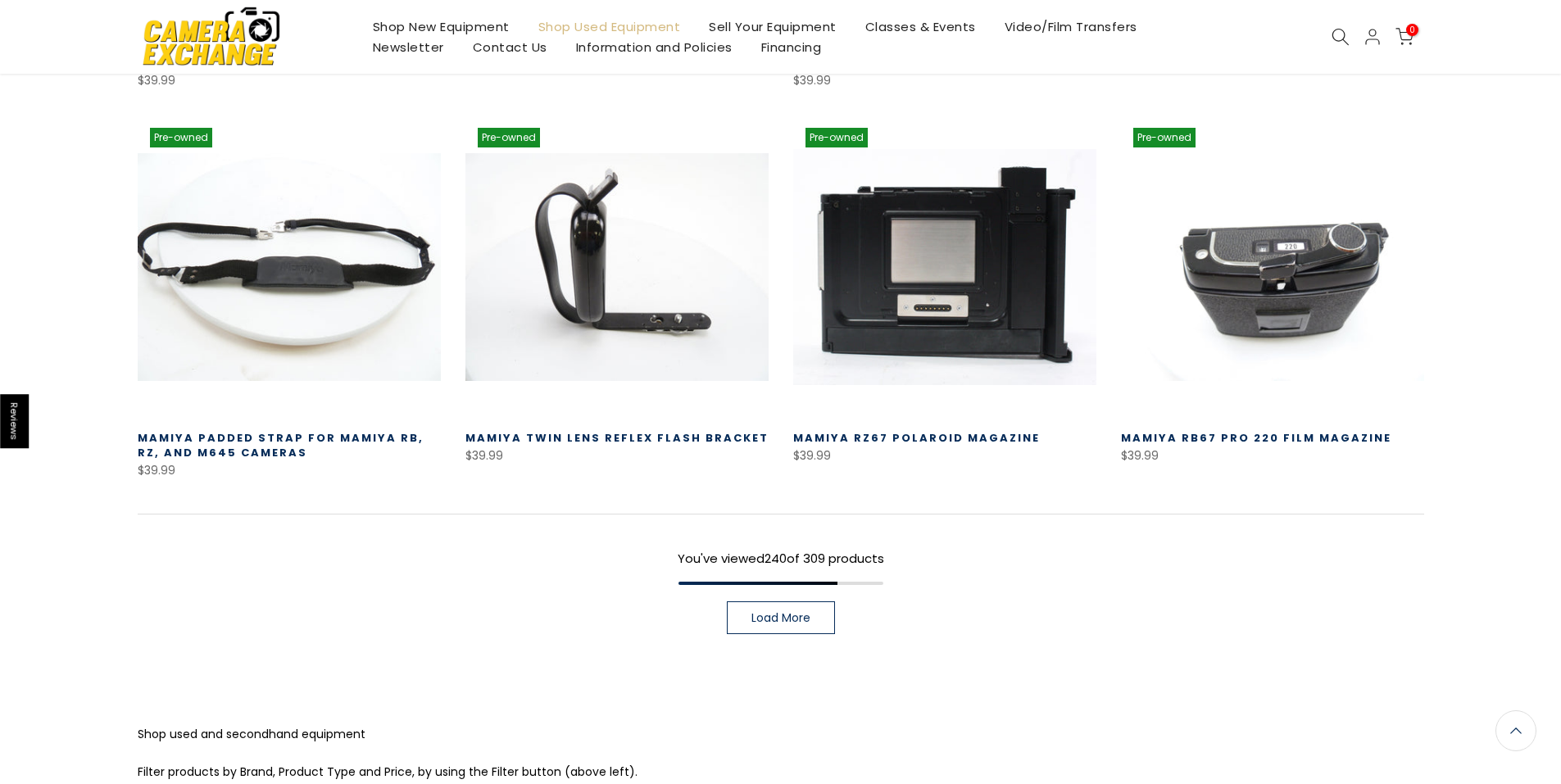
scroll to position [23490, 0]
drag, startPoint x: 826, startPoint y: 498, endPoint x: 848, endPoint y: 487, distance: 24.6
click at [827, 600] on link "Load More" at bounding box center [780, 616] width 108 height 33
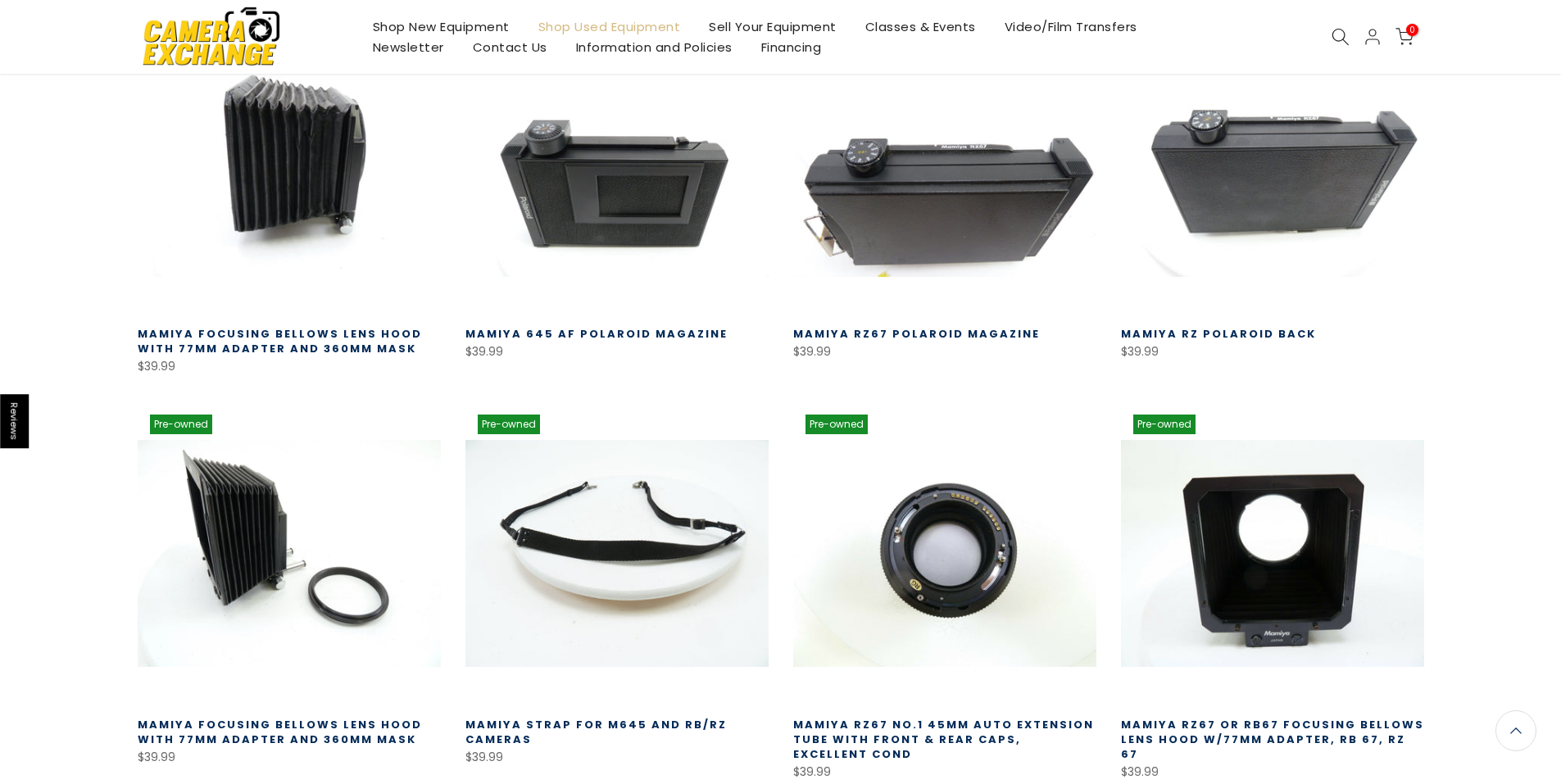
scroll to position [24636, 0]
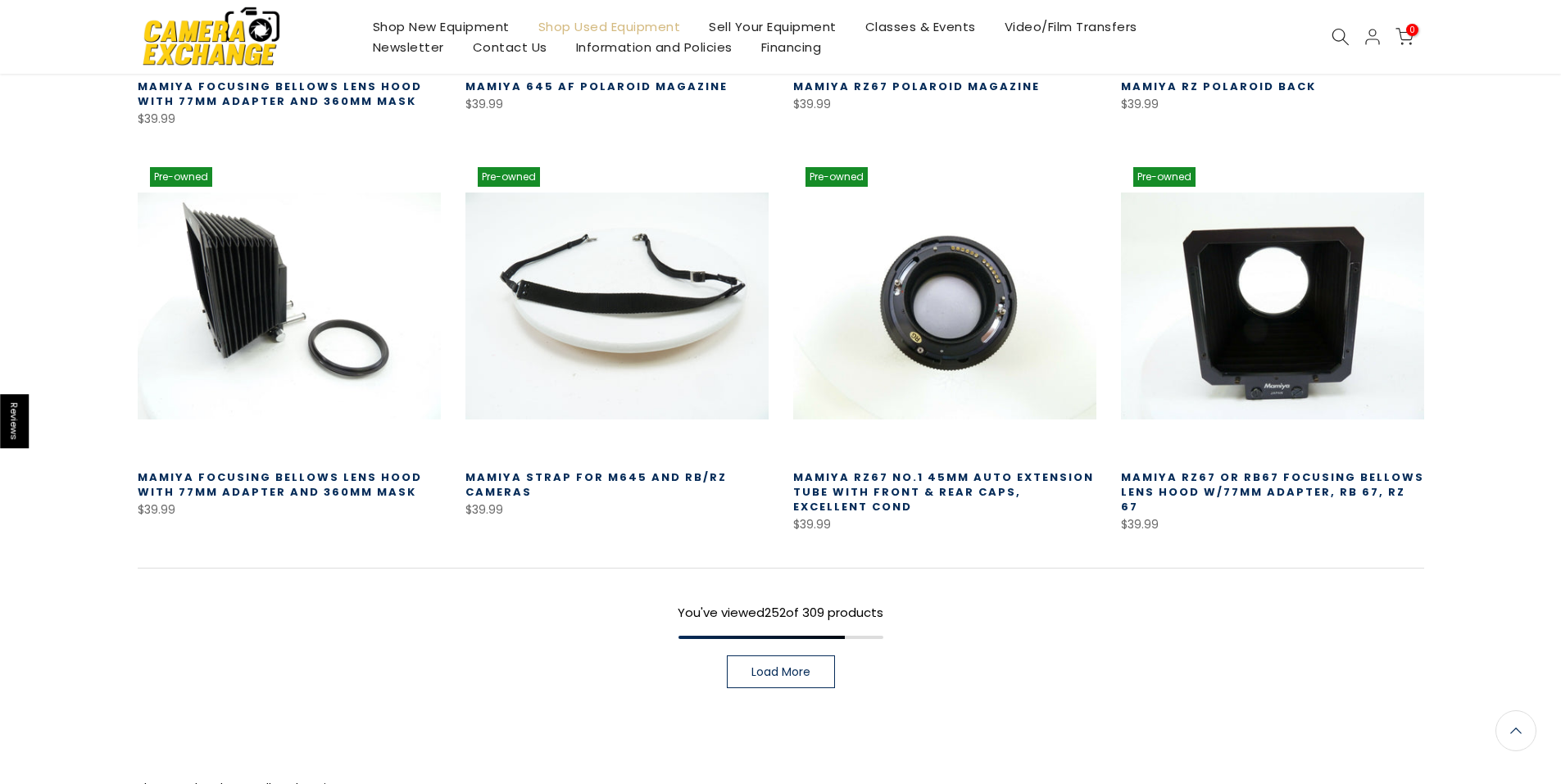
click at [788, 666] on span "Load More" at bounding box center [781, 672] width 59 height 12
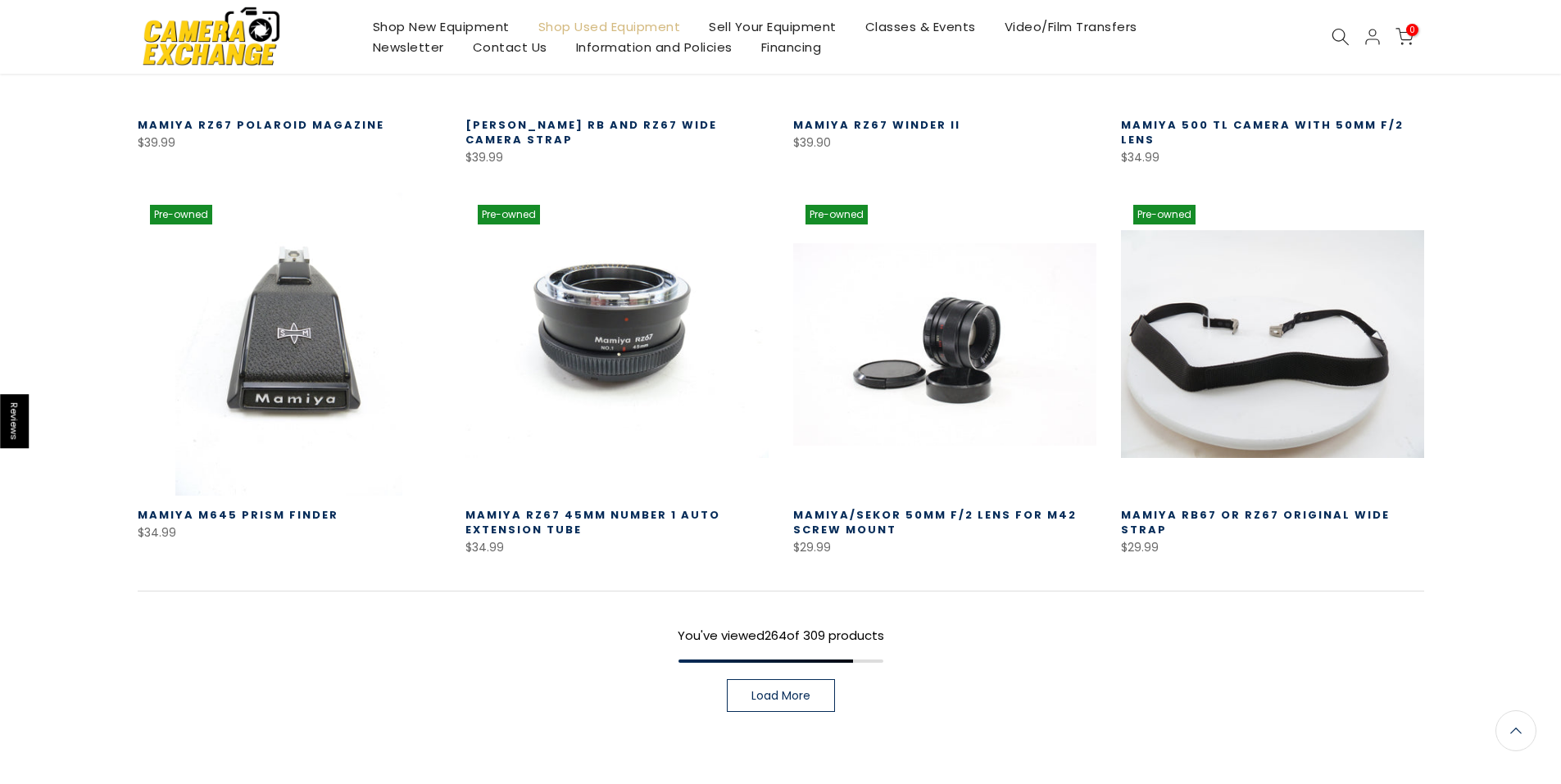
scroll to position [25784, 0]
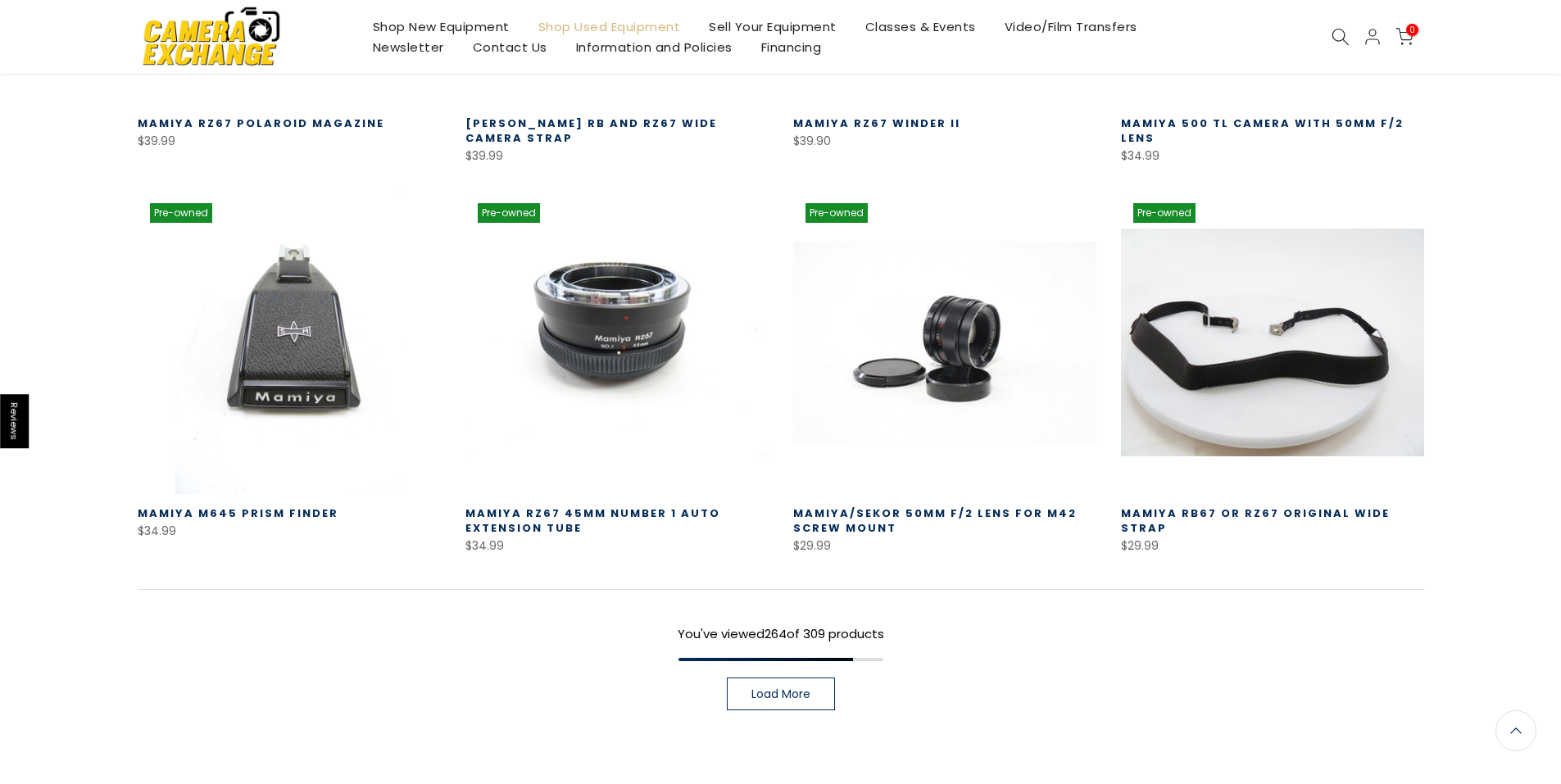
click at [804, 688] on span "Load More" at bounding box center [781, 694] width 59 height 12
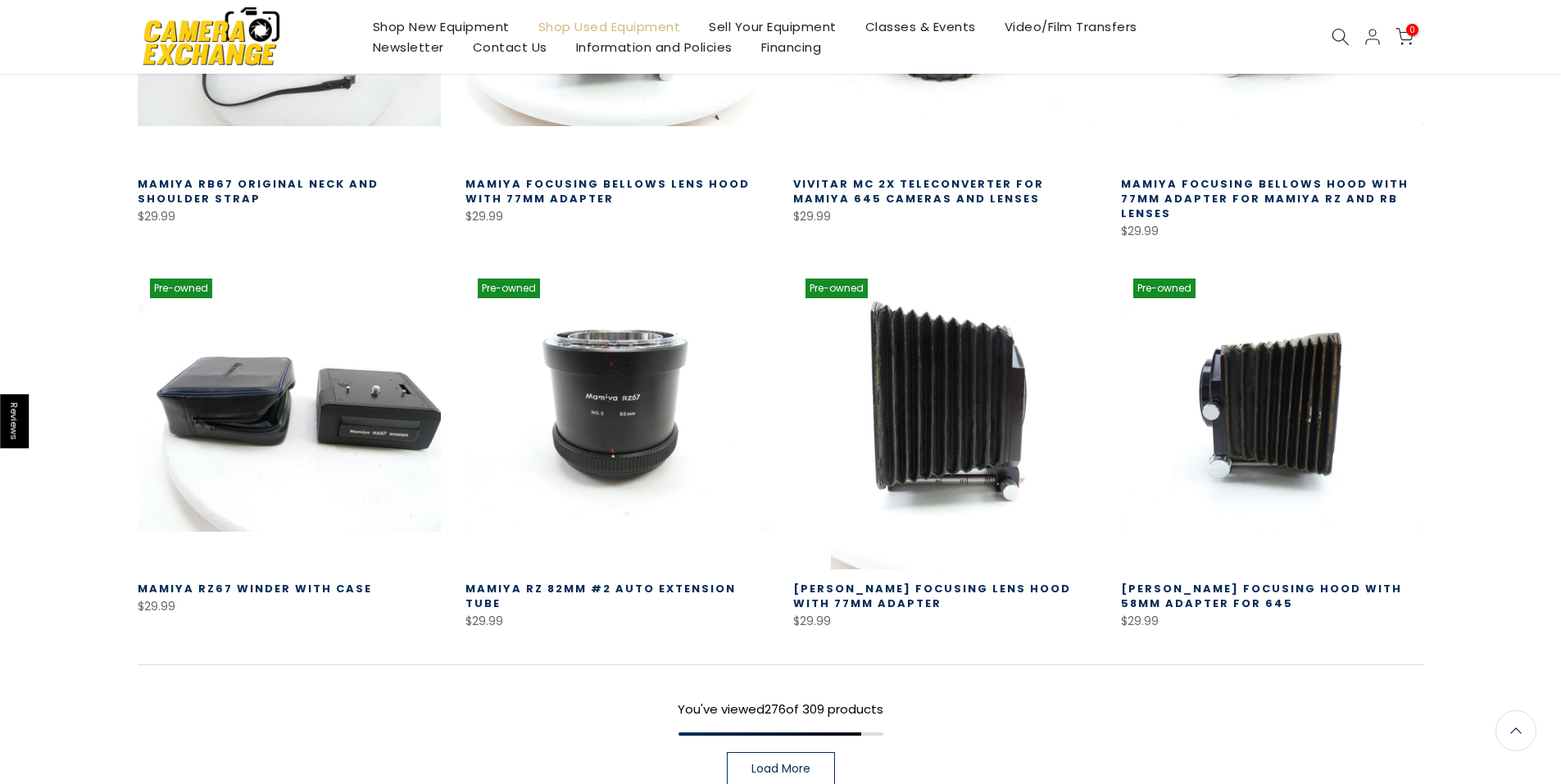
scroll to position [26930, 0]
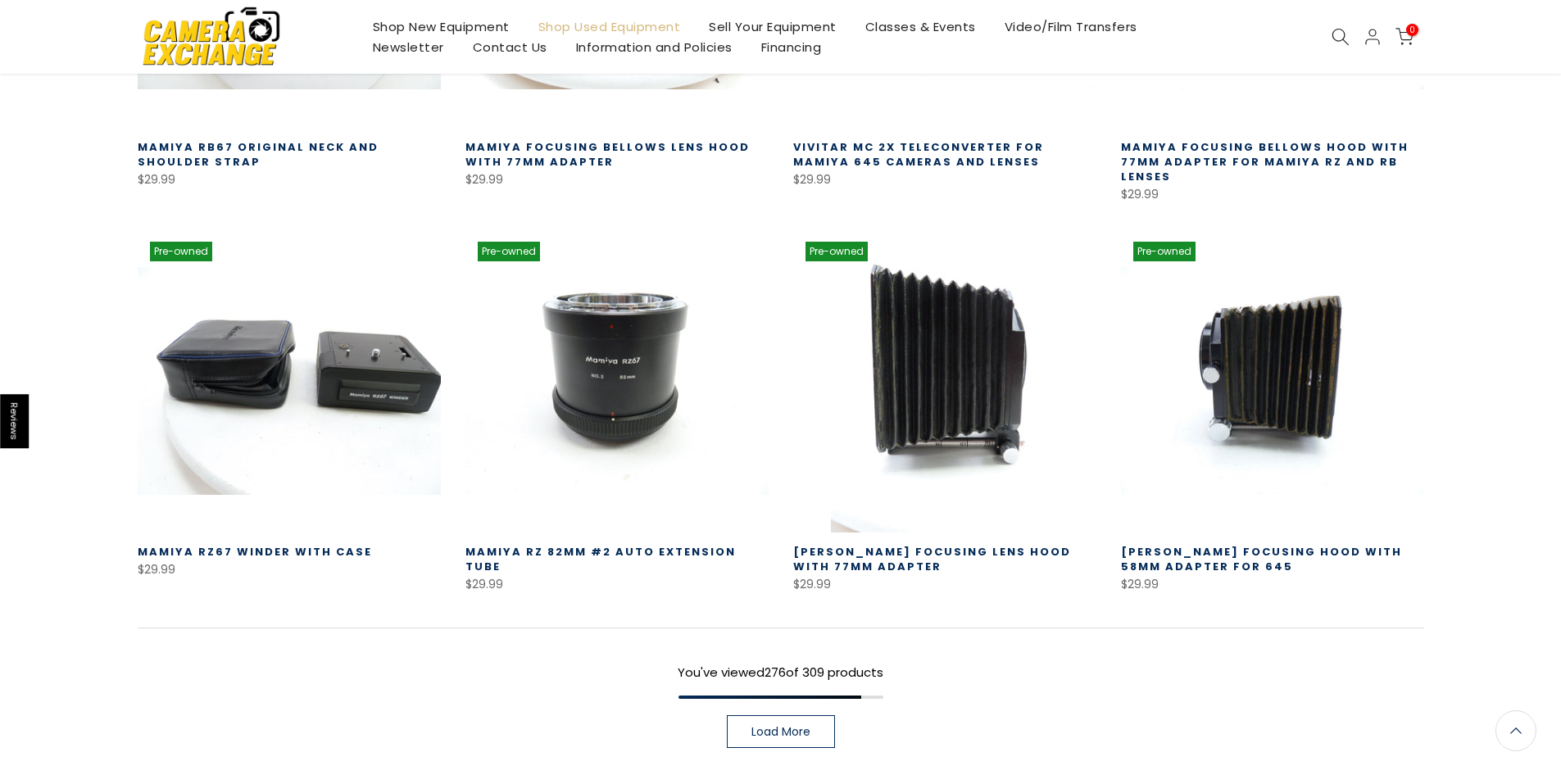
click at [791, 715] on link "Load More" at bounding box center [780, 731] width 108 height 33
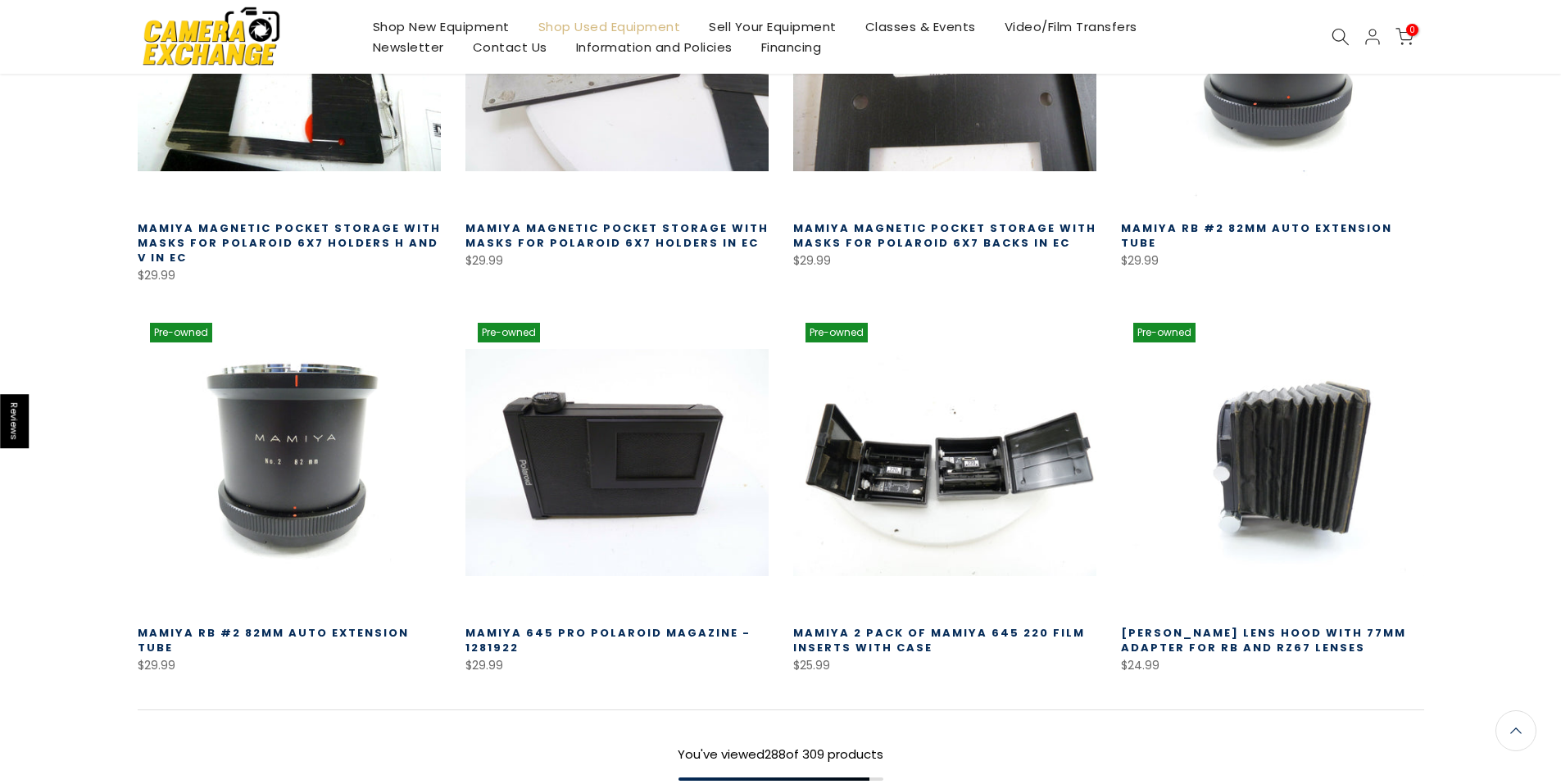
scroll to position [28076, 0]
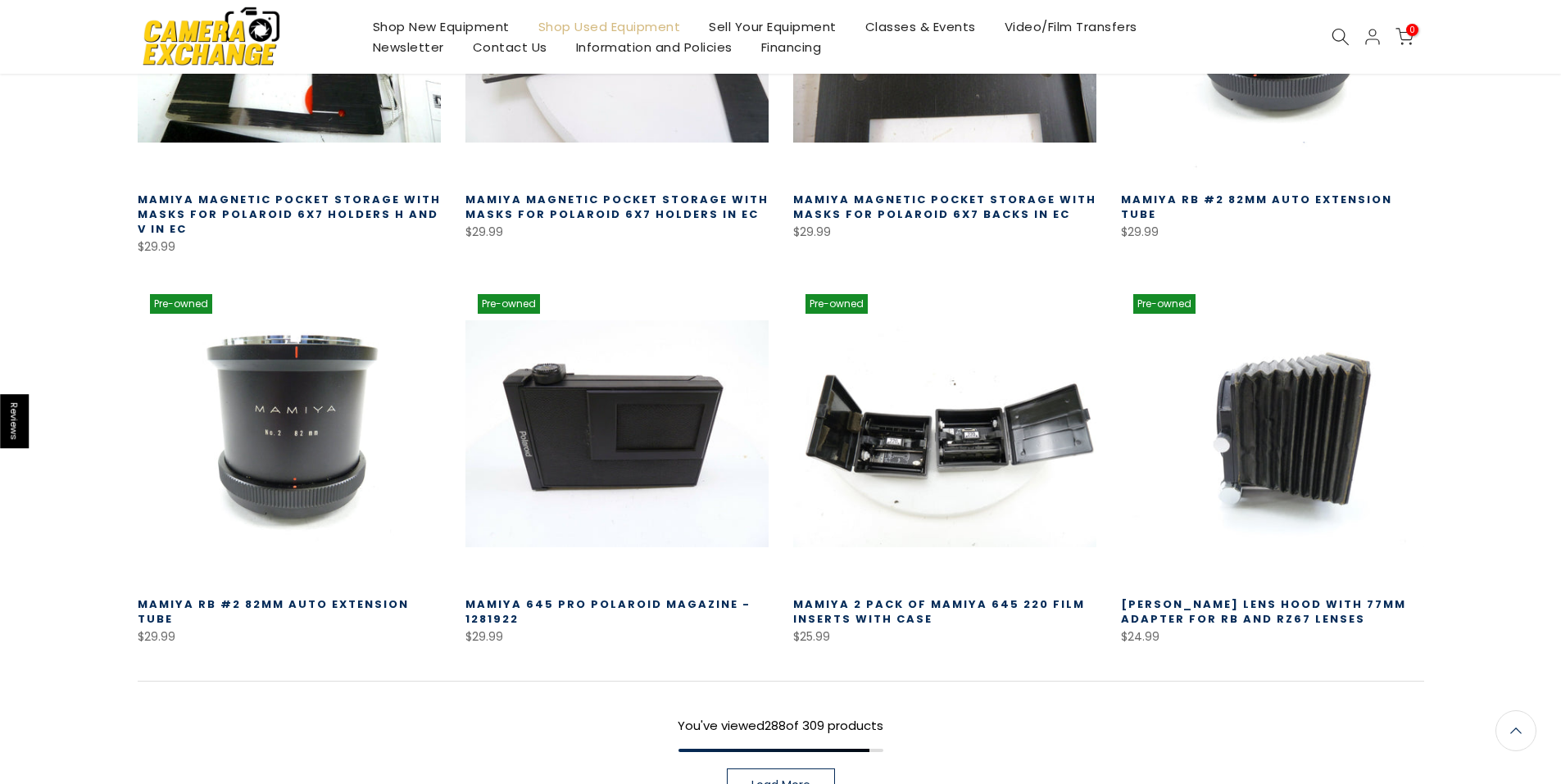
click at [791, 779] on span "Load More" at bounding box center [781, 785] width 59 height 12
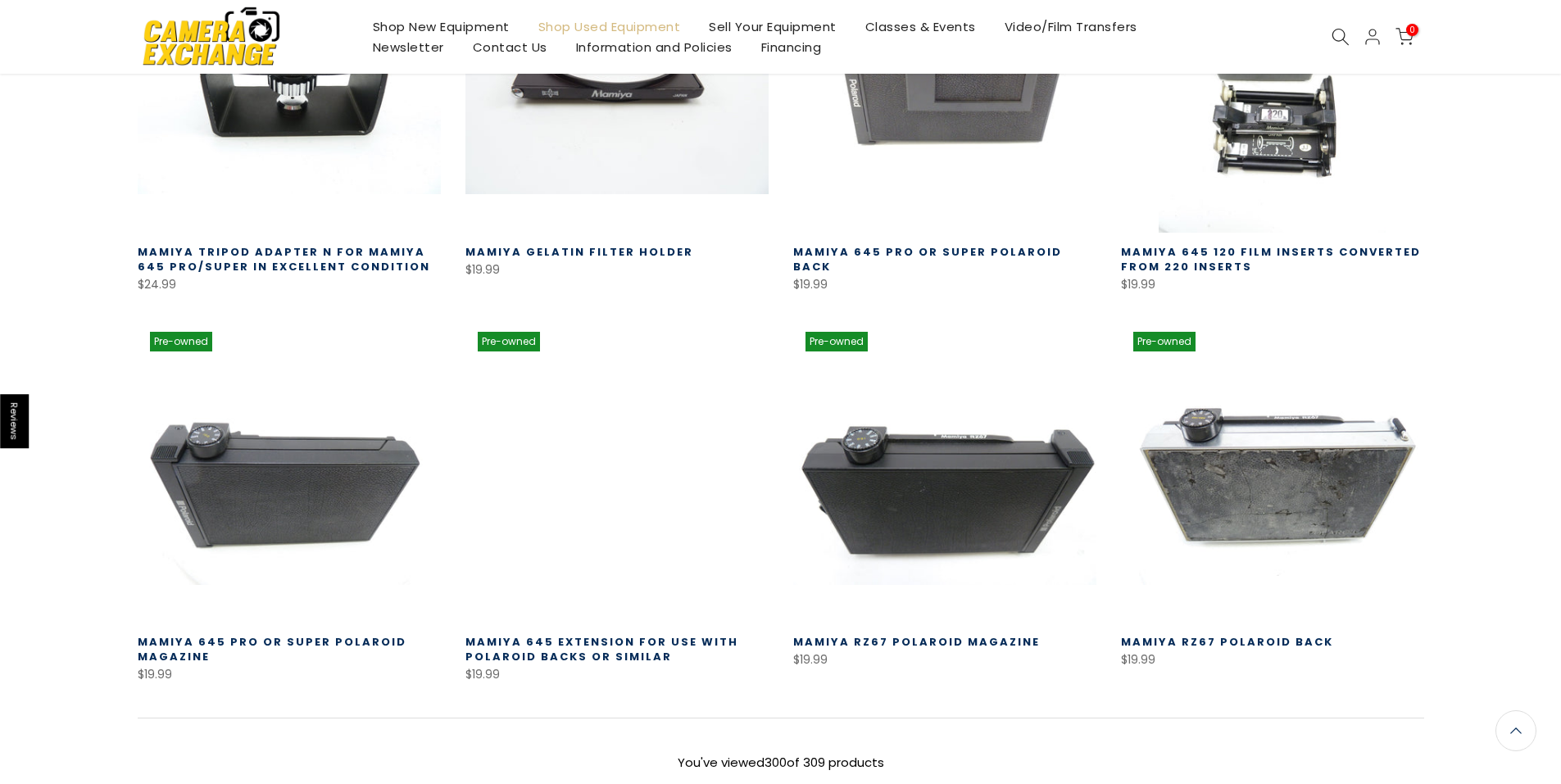
scroll to position [29222, 0]
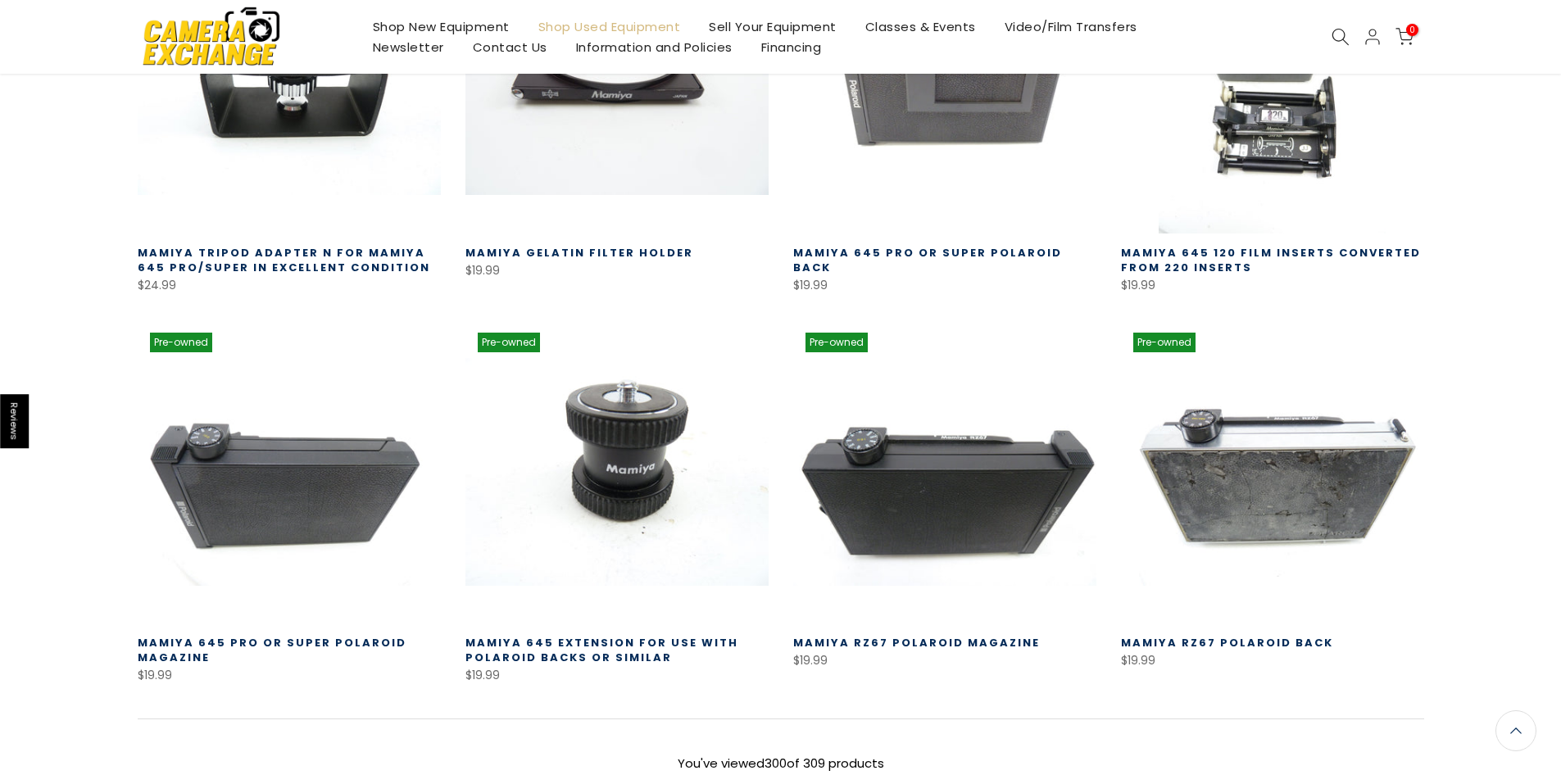
drag, startPoint x: 828, startPoint y: 681, endPoint x: 858, endPoint y: 671, distance: 31.6
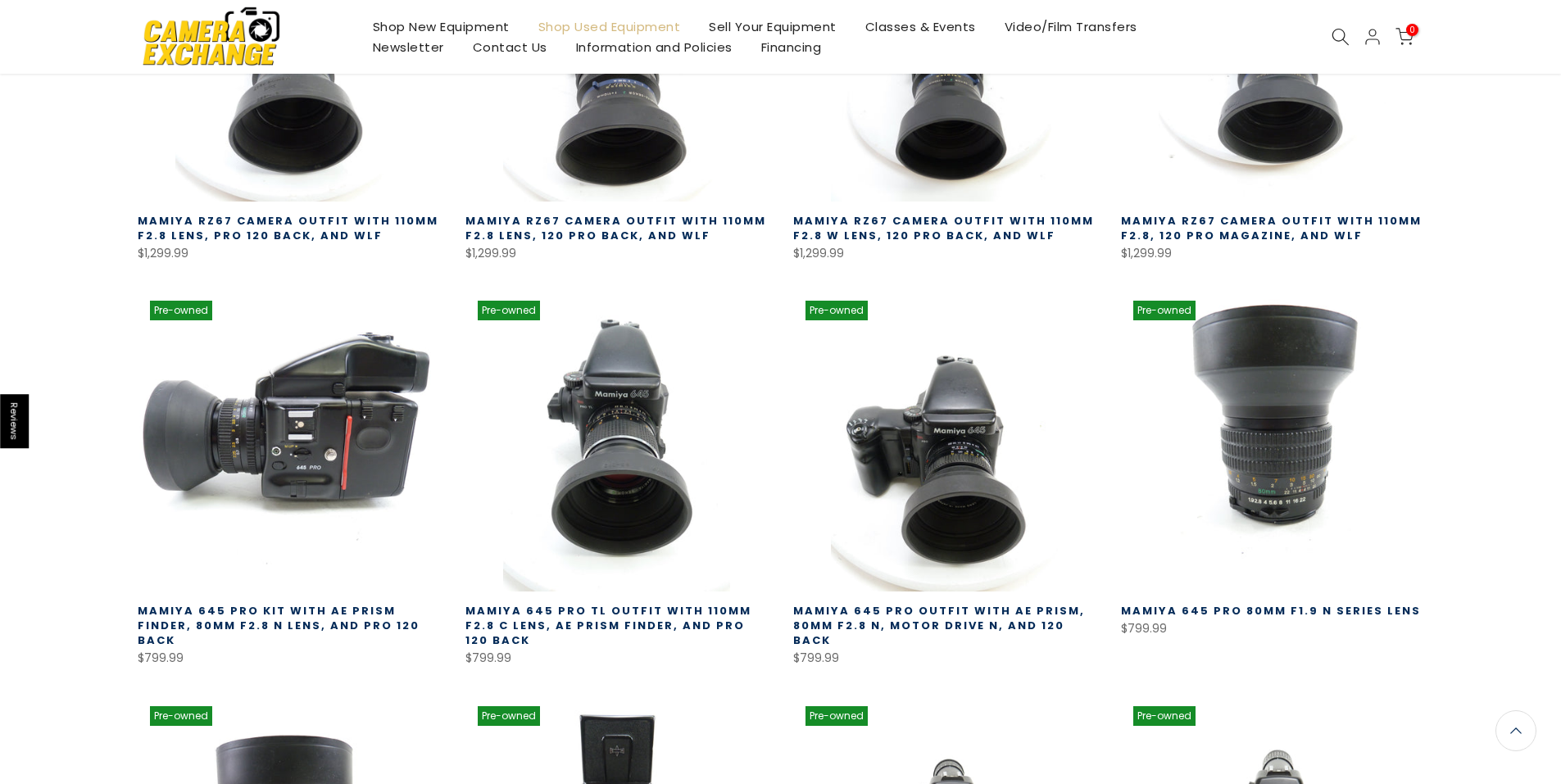
scroll to position [954, 0]
click at [376, 445] on link at bounding box center [290, 440] width 303 height 303
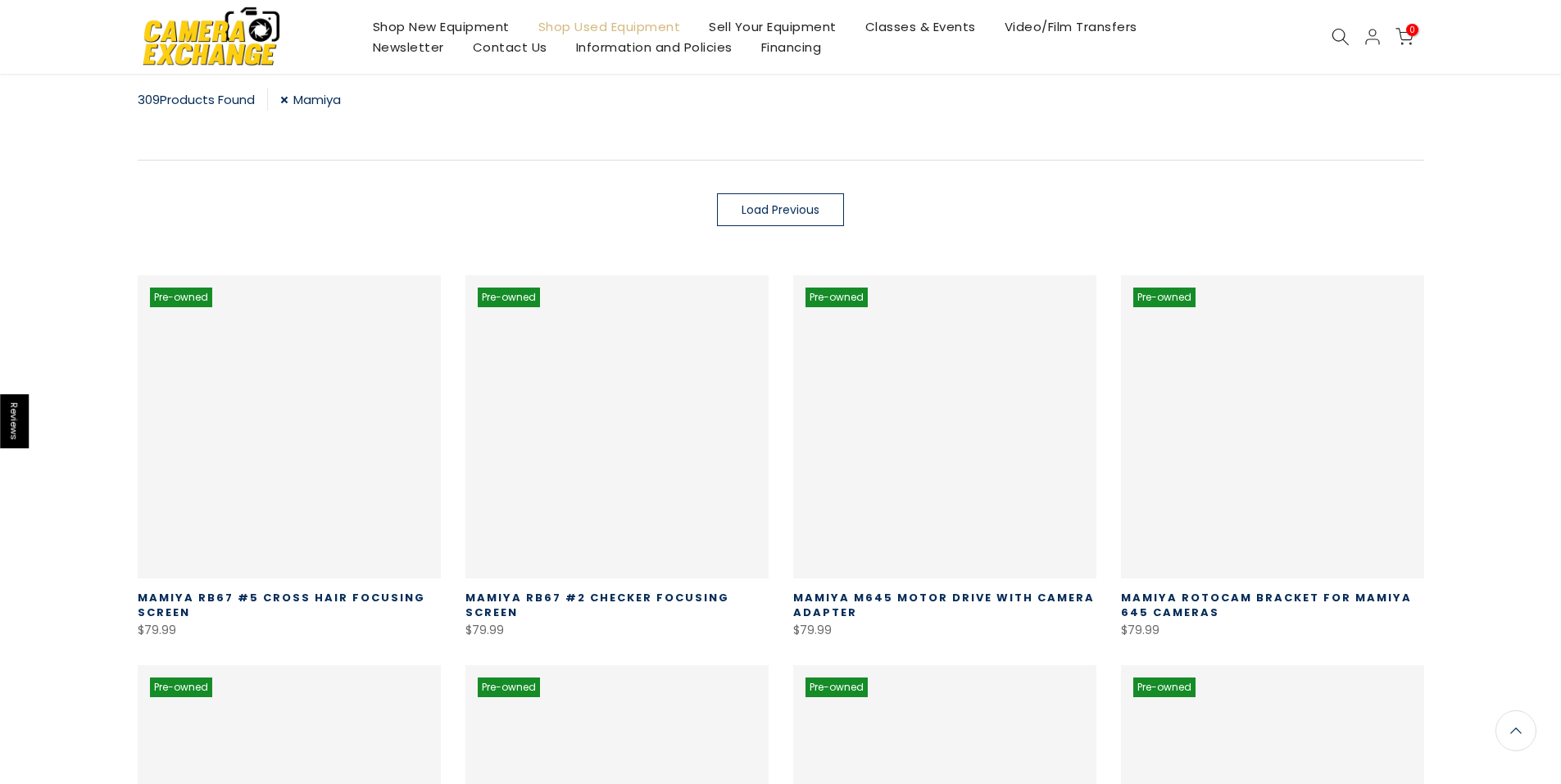
scroll to position [287, 0]
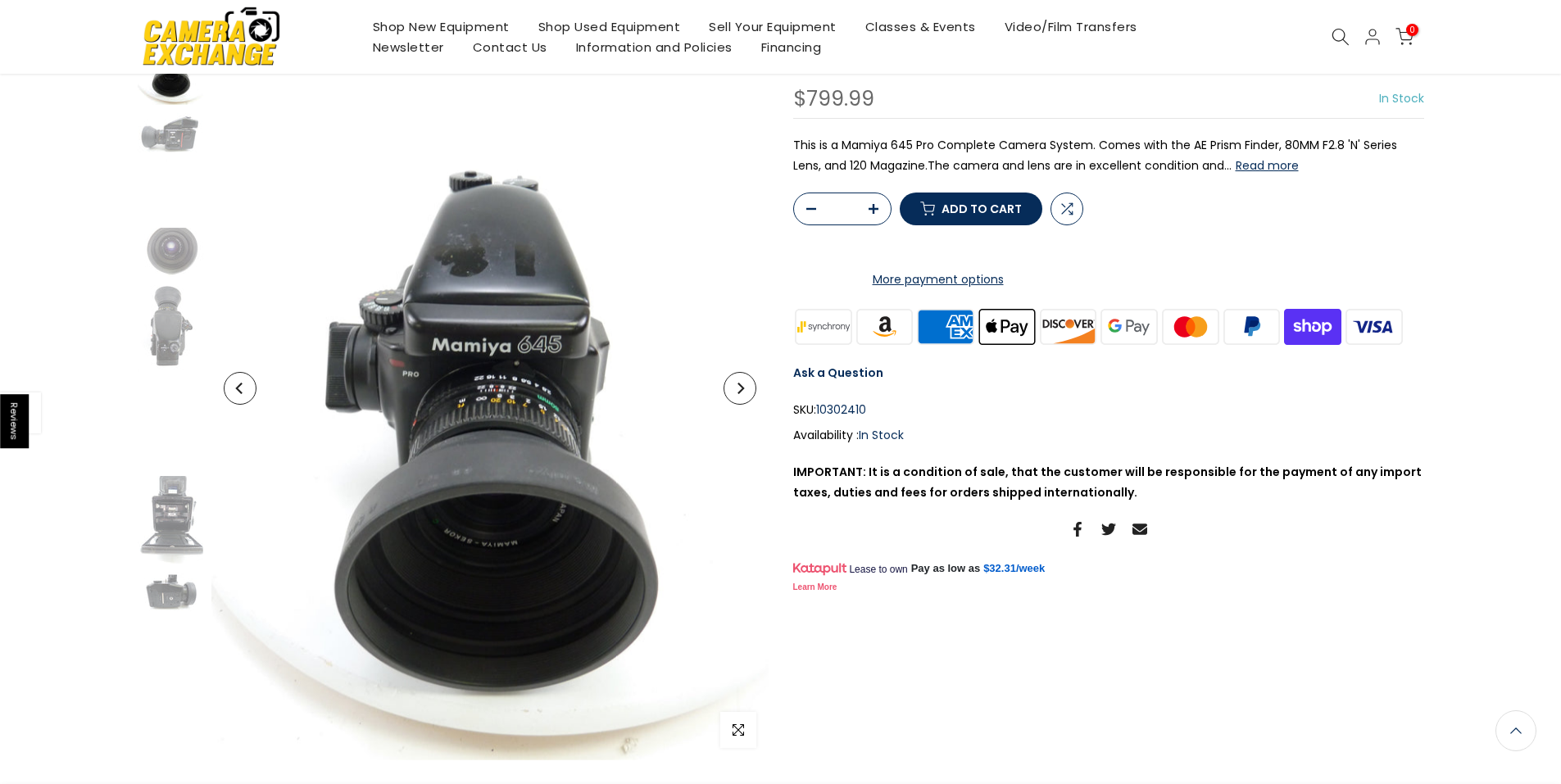
scroll to position [191, 0]
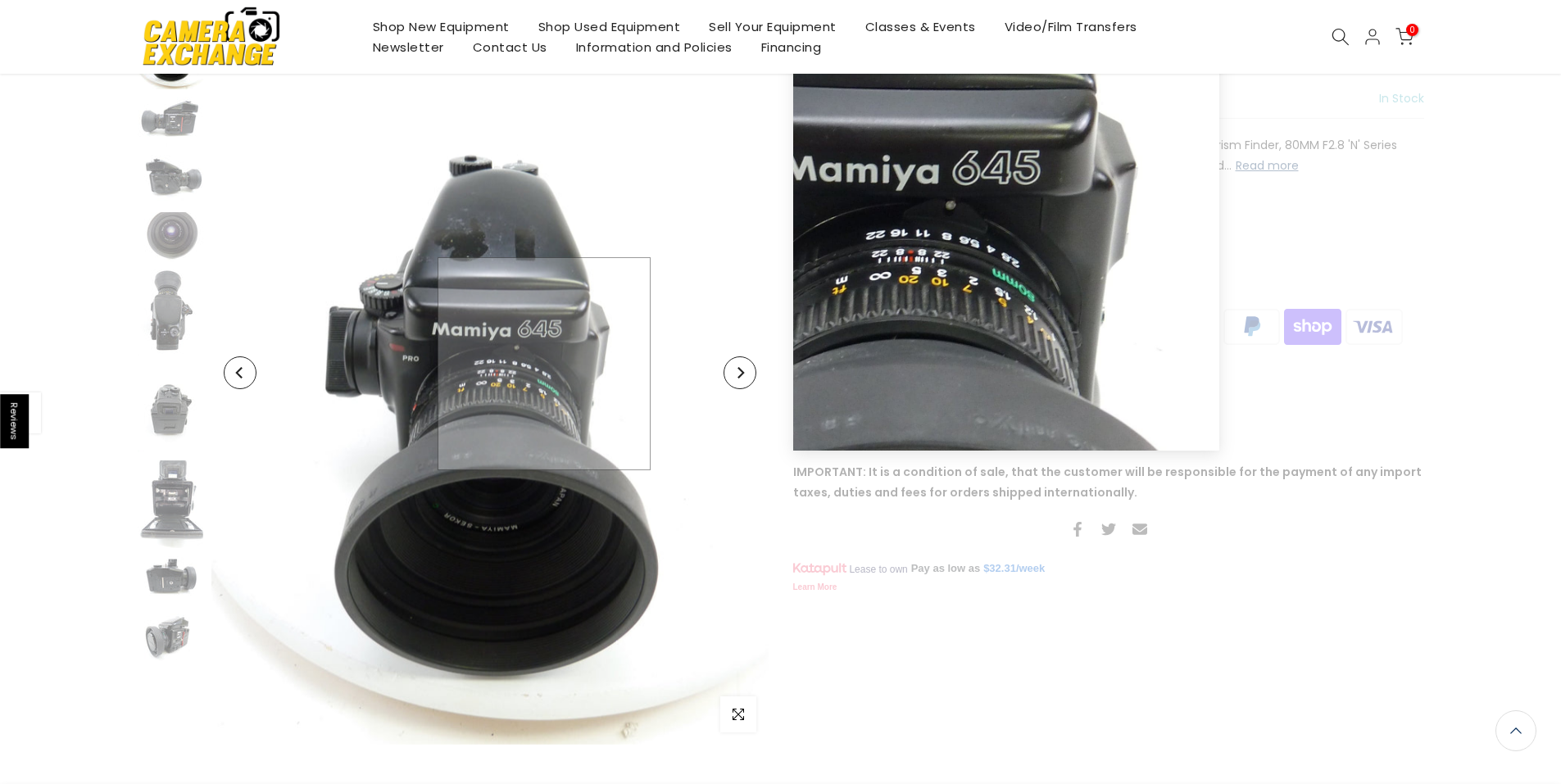
click at [544, 363] on img at bounding box center [489, 373] width 557 height 743
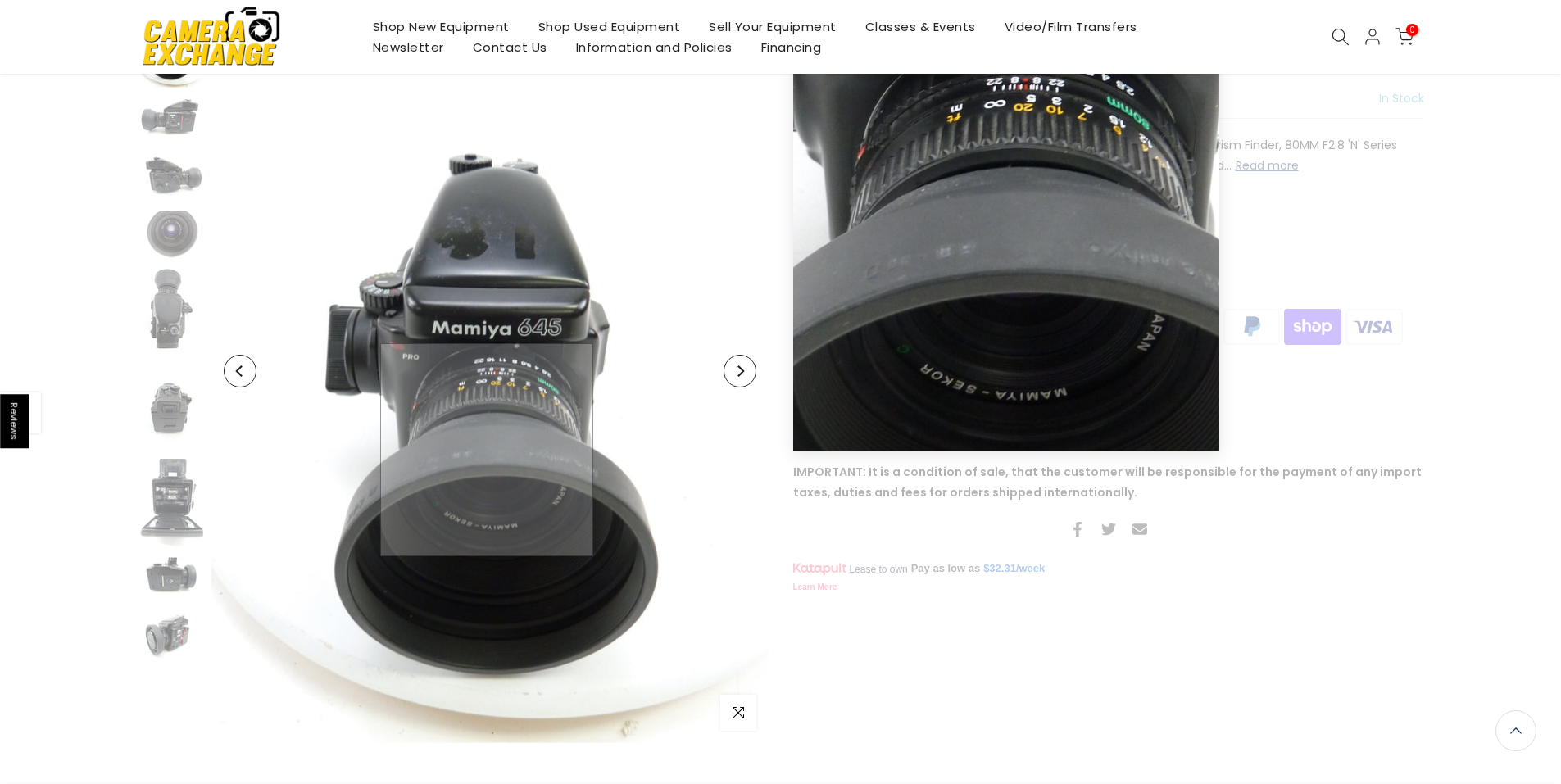
scroll to position [189, 0]
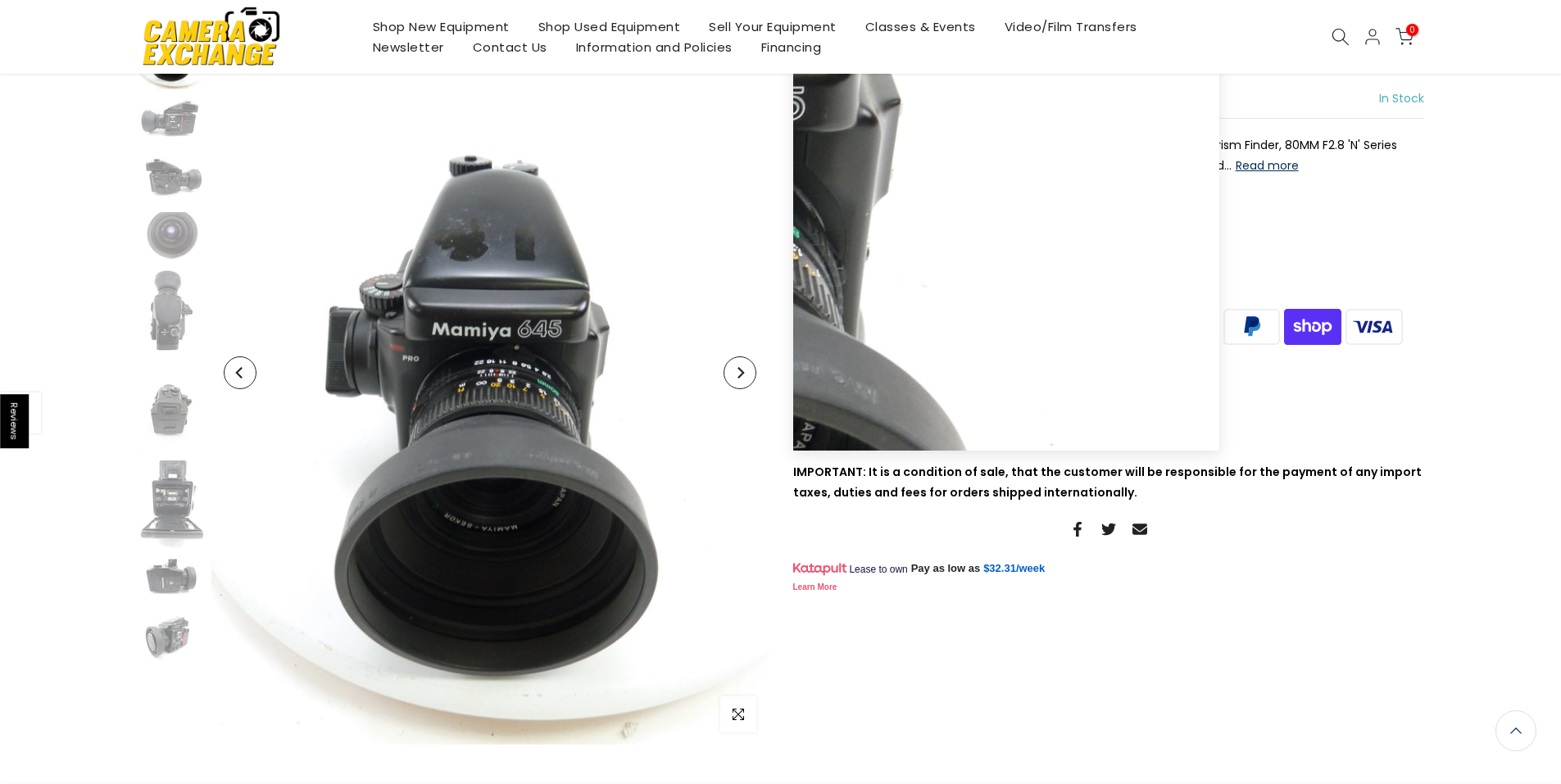
click at [747, 374] on button "Next" at bounding box center [739, 373] width 33 height 33
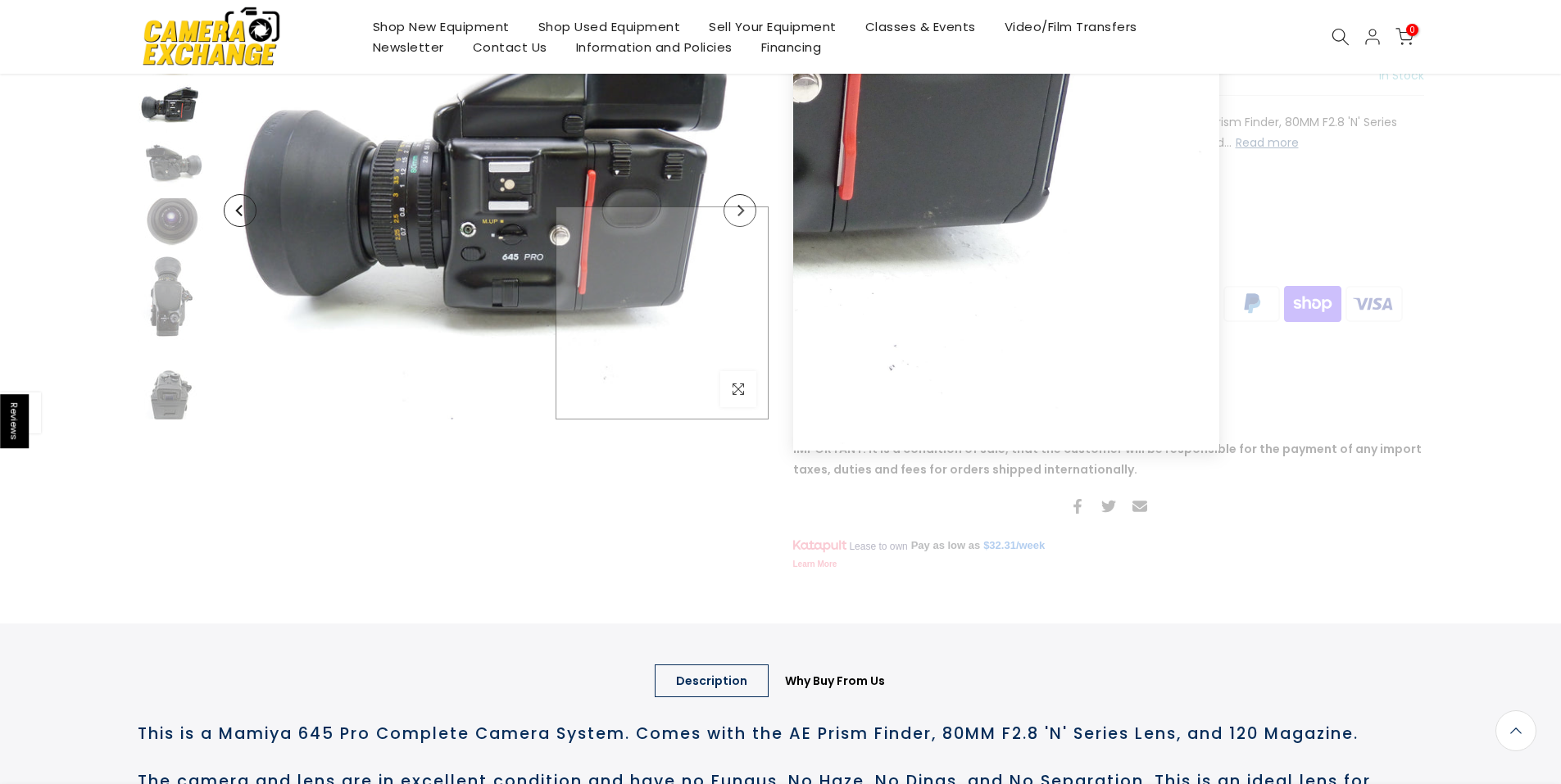
scroll to position [0, 0]
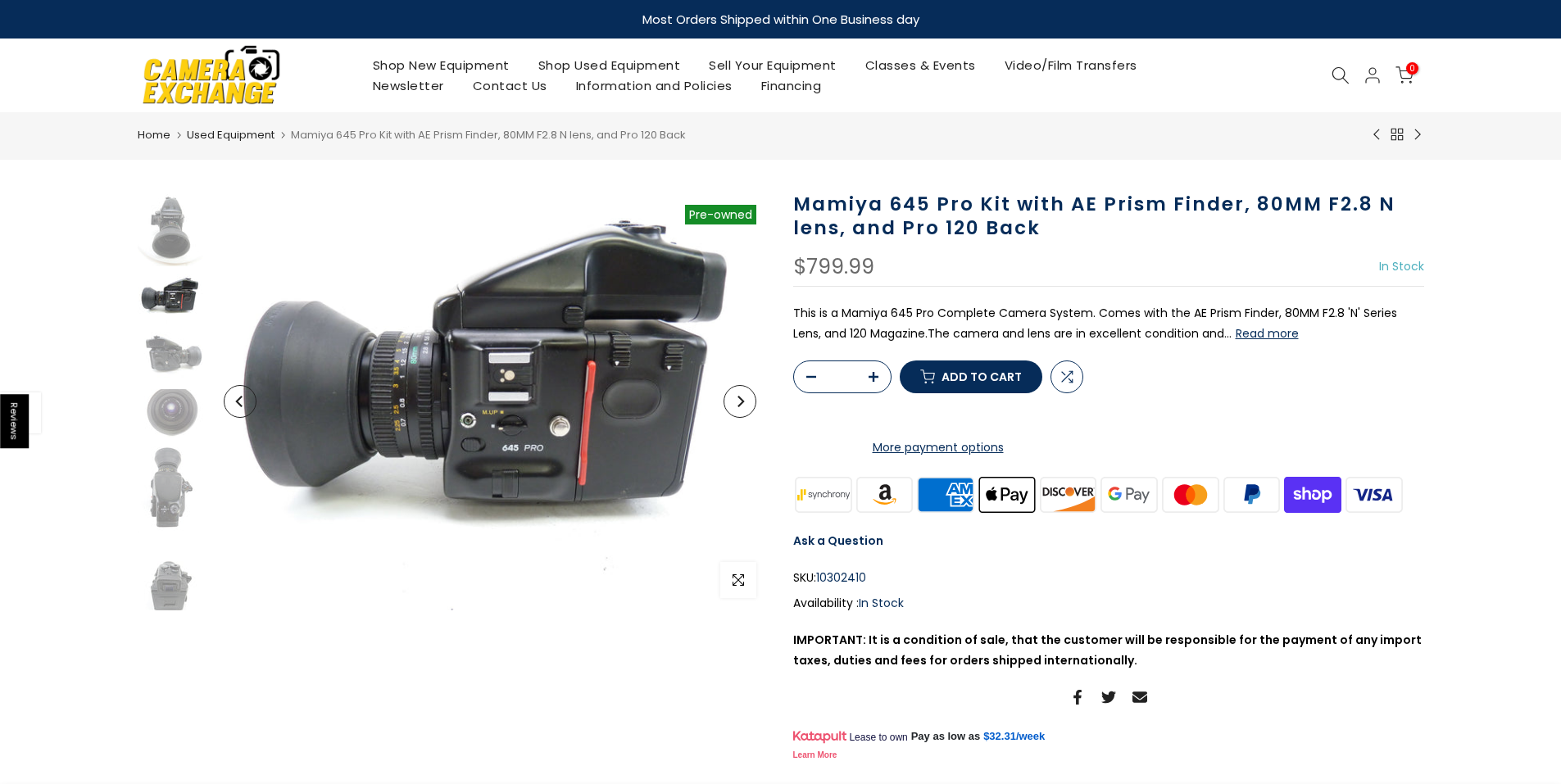
click at [741, 407] on button "Next" at bounding box center [739, 402] width 33 height 33
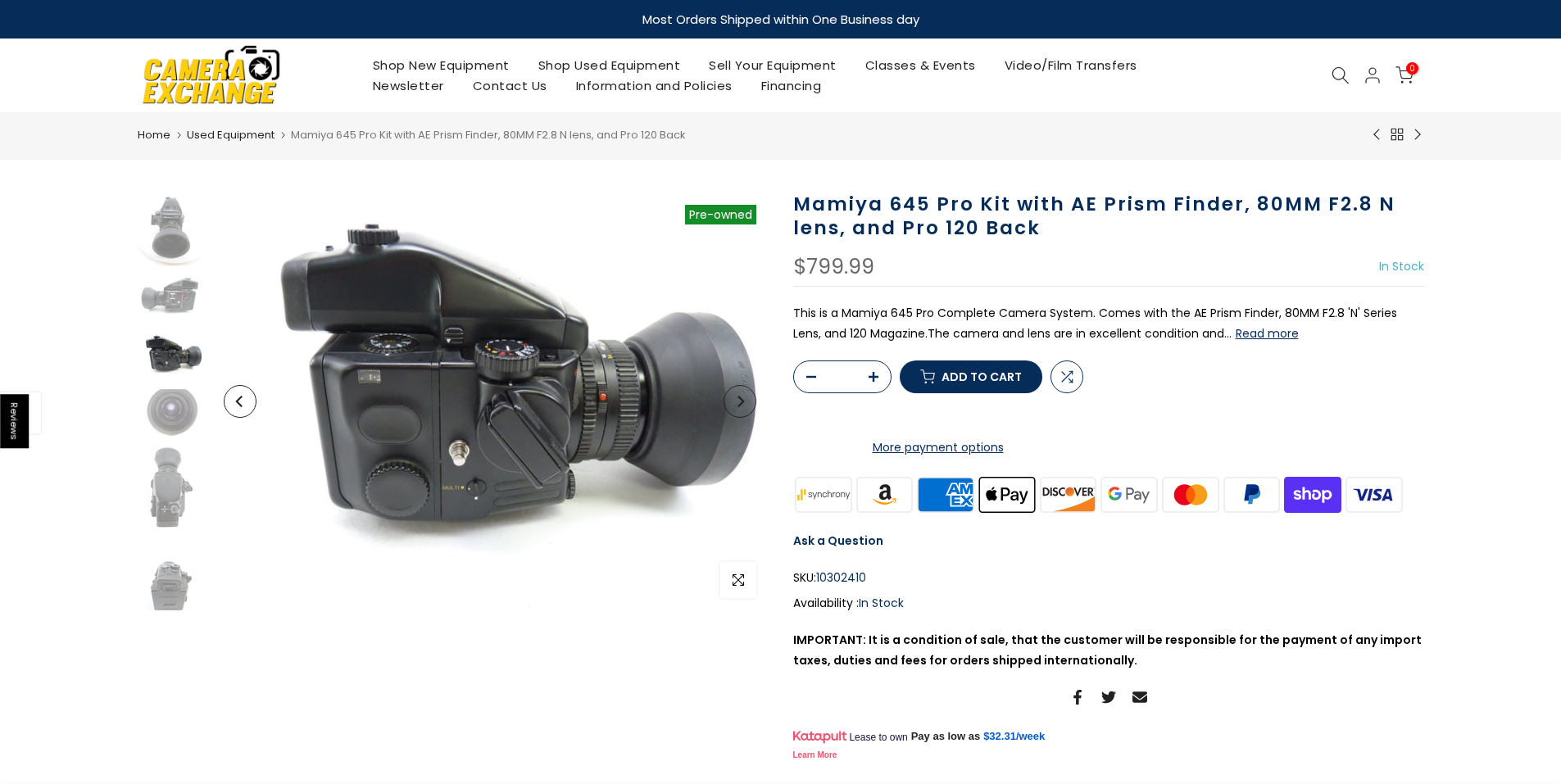
scroll to position [71, 0]
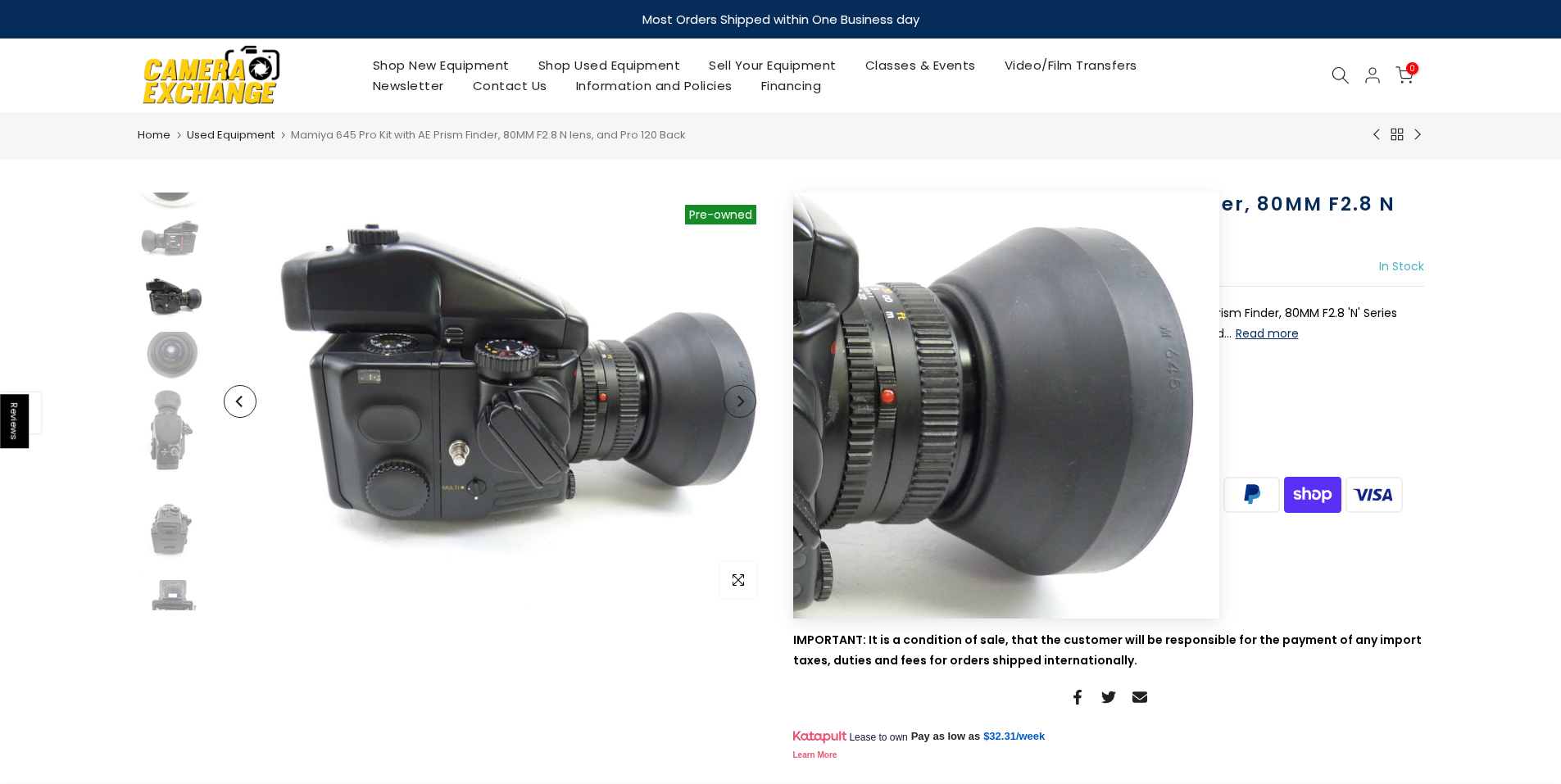
click at [741, 402] on icon "Next" at bounding box center [740, 402] width 12 height 12
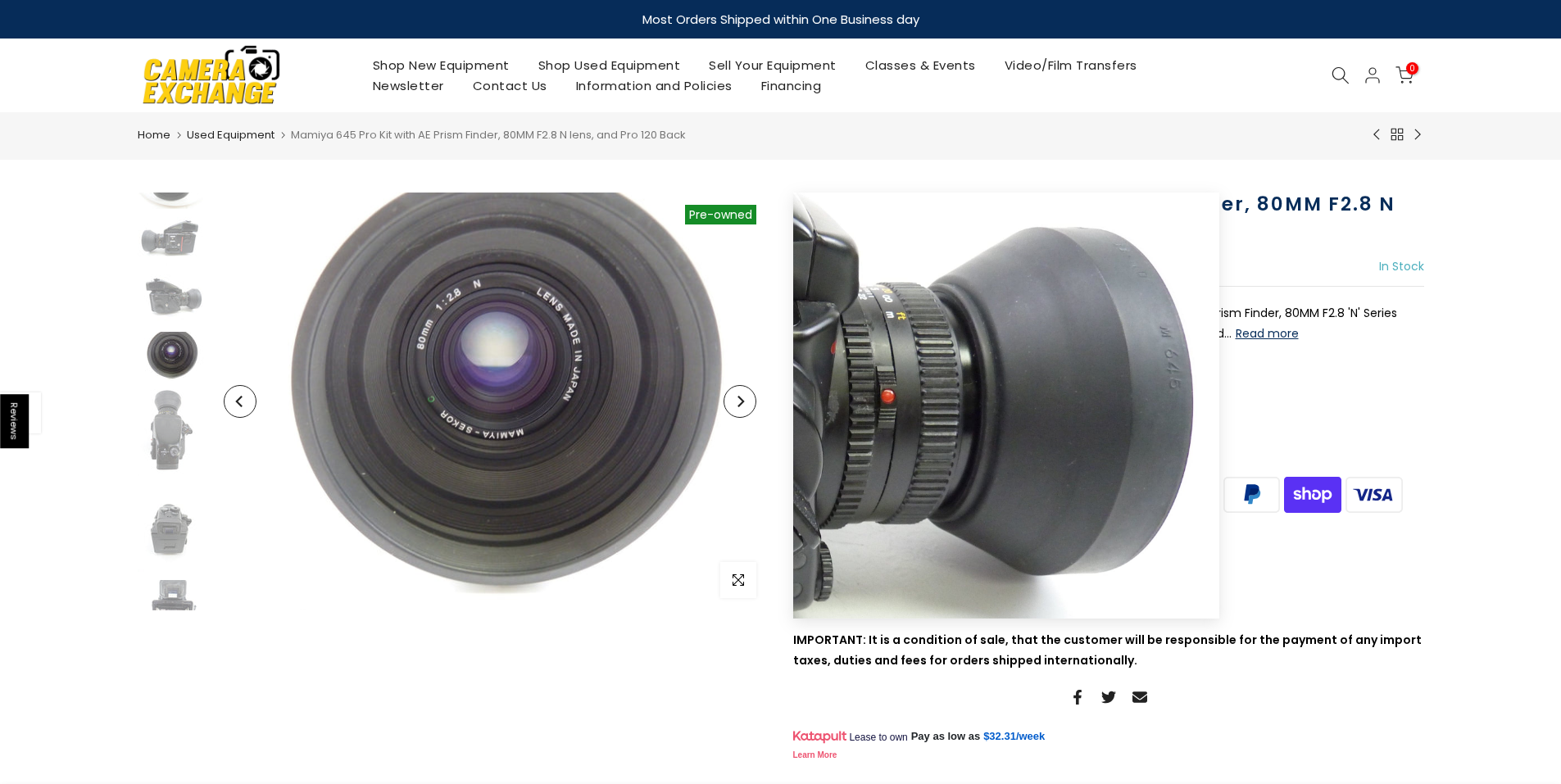
scroll to position [128, 0]
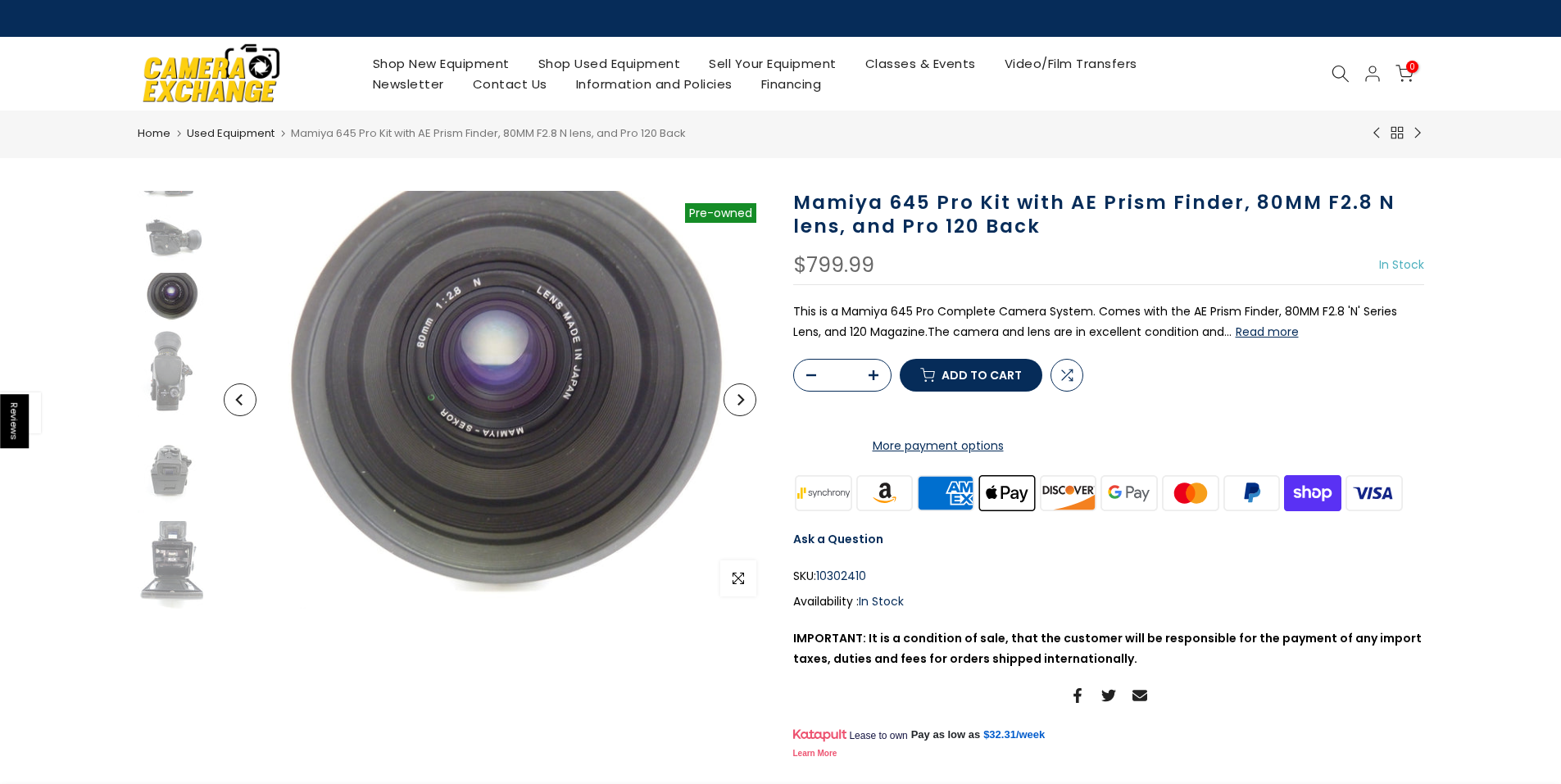
click at [741, 402] on icon "Next" at bounding box center [740, 400] width 7 height 12
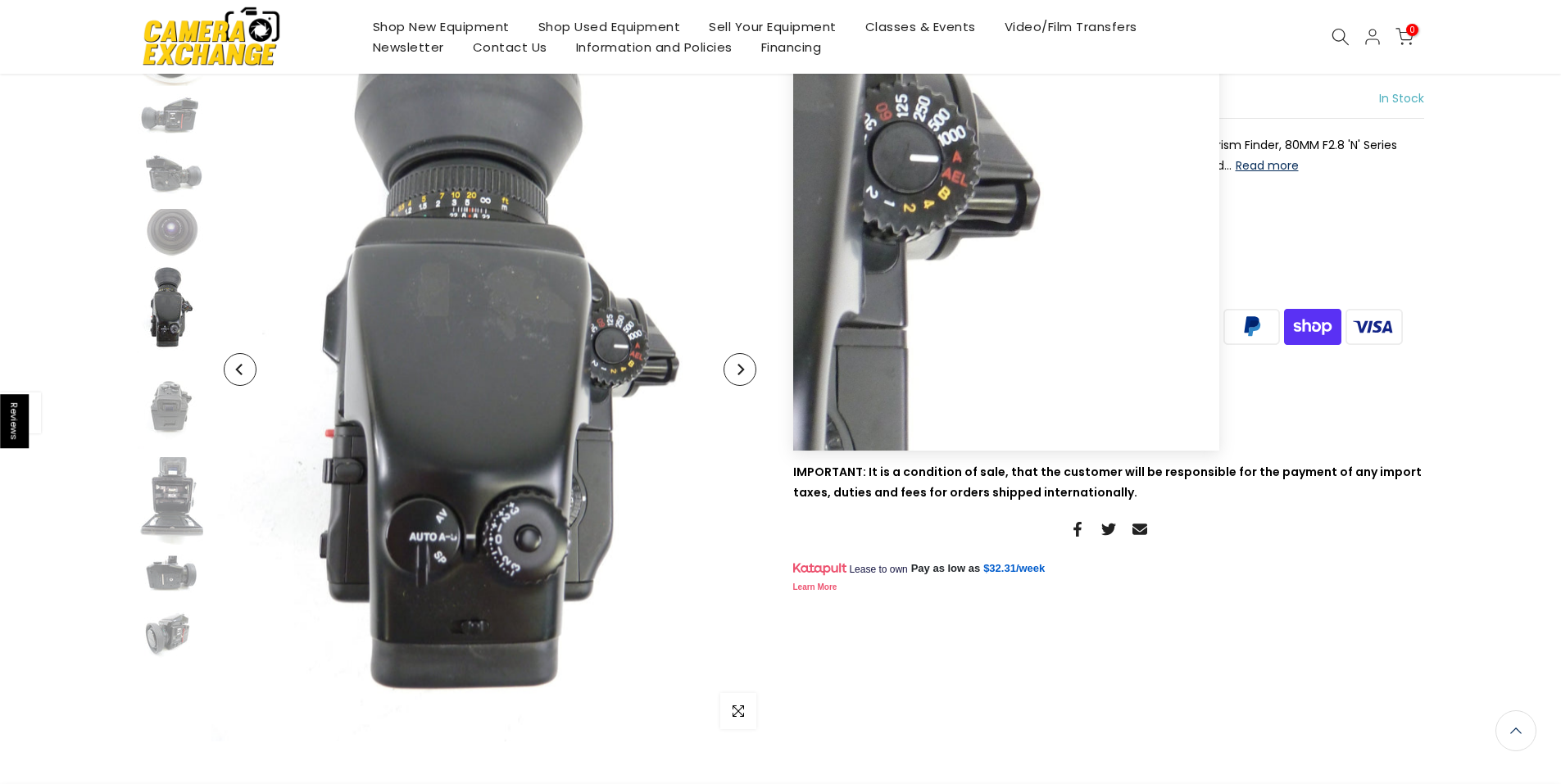
scroll to position [191, 0]
click at [737, 380] on button "Next" at bounding box center [739, 371] width 33 height 33
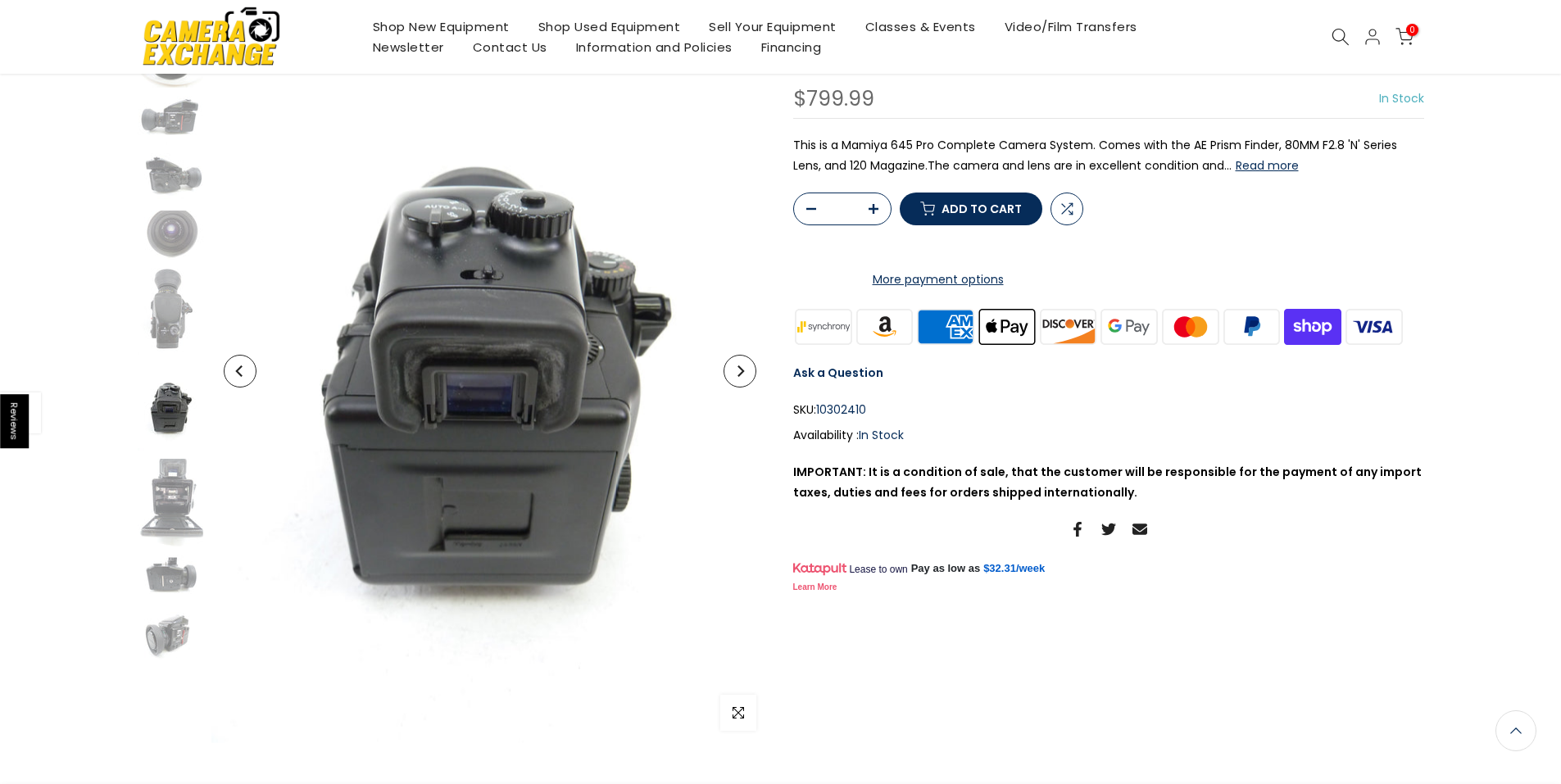
click at [740, 374] on icon "Next" at bounding box center [740, 371] width 7 height 12
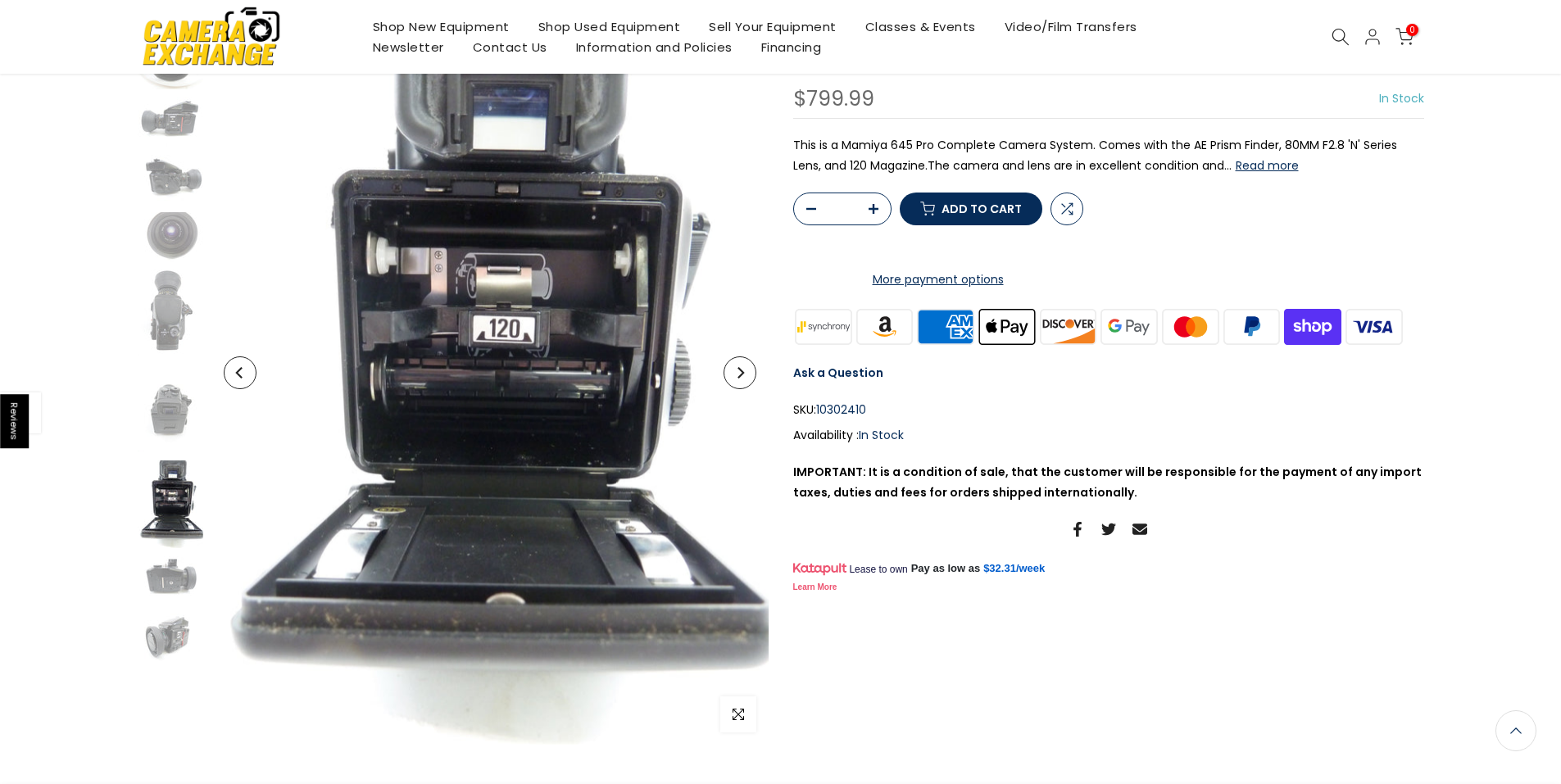
scroll to position [193, 0]
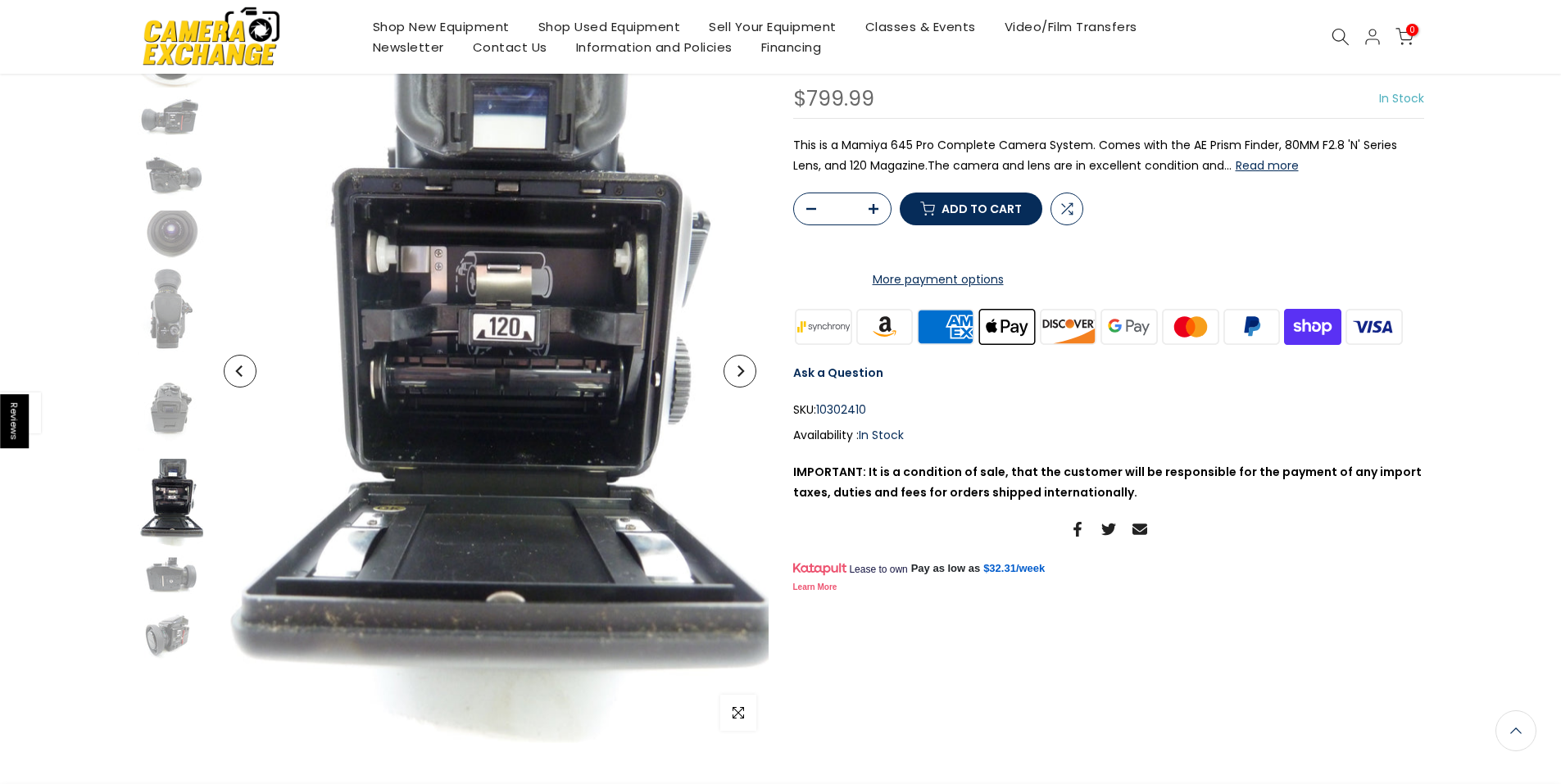
click at [740, 374] on icon "Next" at bounding box center [740, 371] width 7 height 12
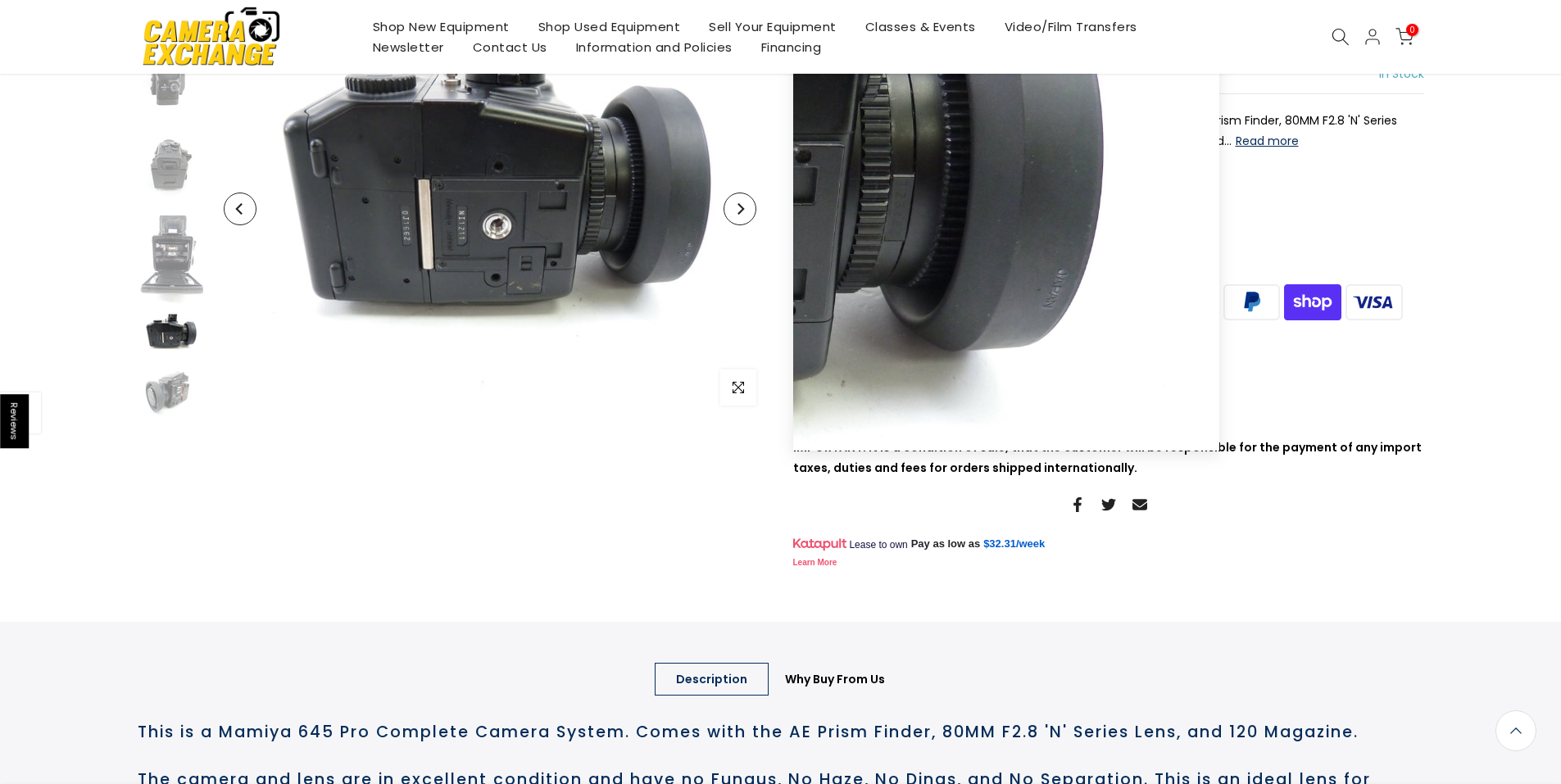
click at [740, 204] on icon "Next" at bounding box center [740, 209] width 12 height 12
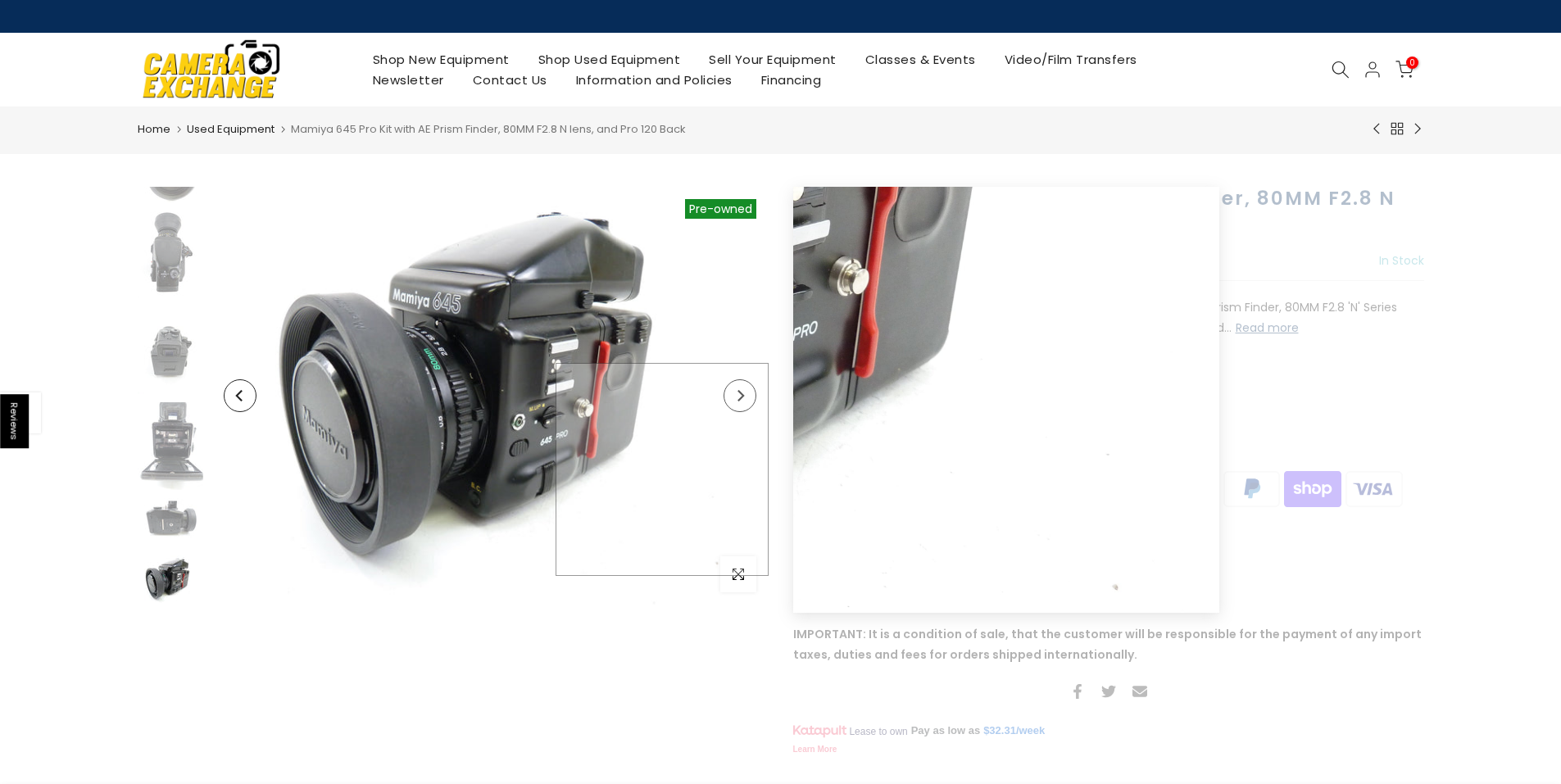
scroll to position [0, 0]
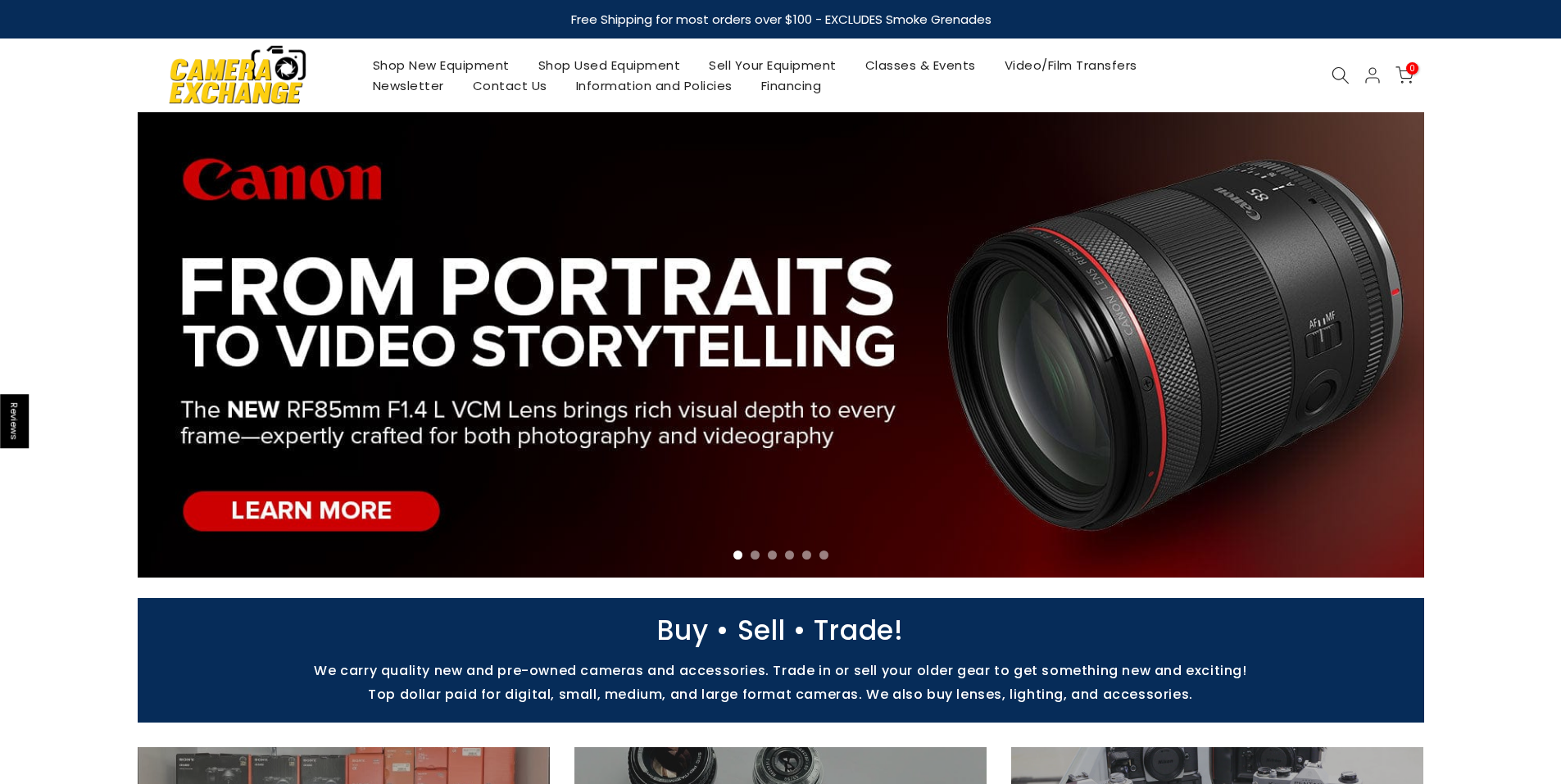
click at [579, 66] on link "Shop Used Equipment" at bounding box center [609, 64] width 172 height 20
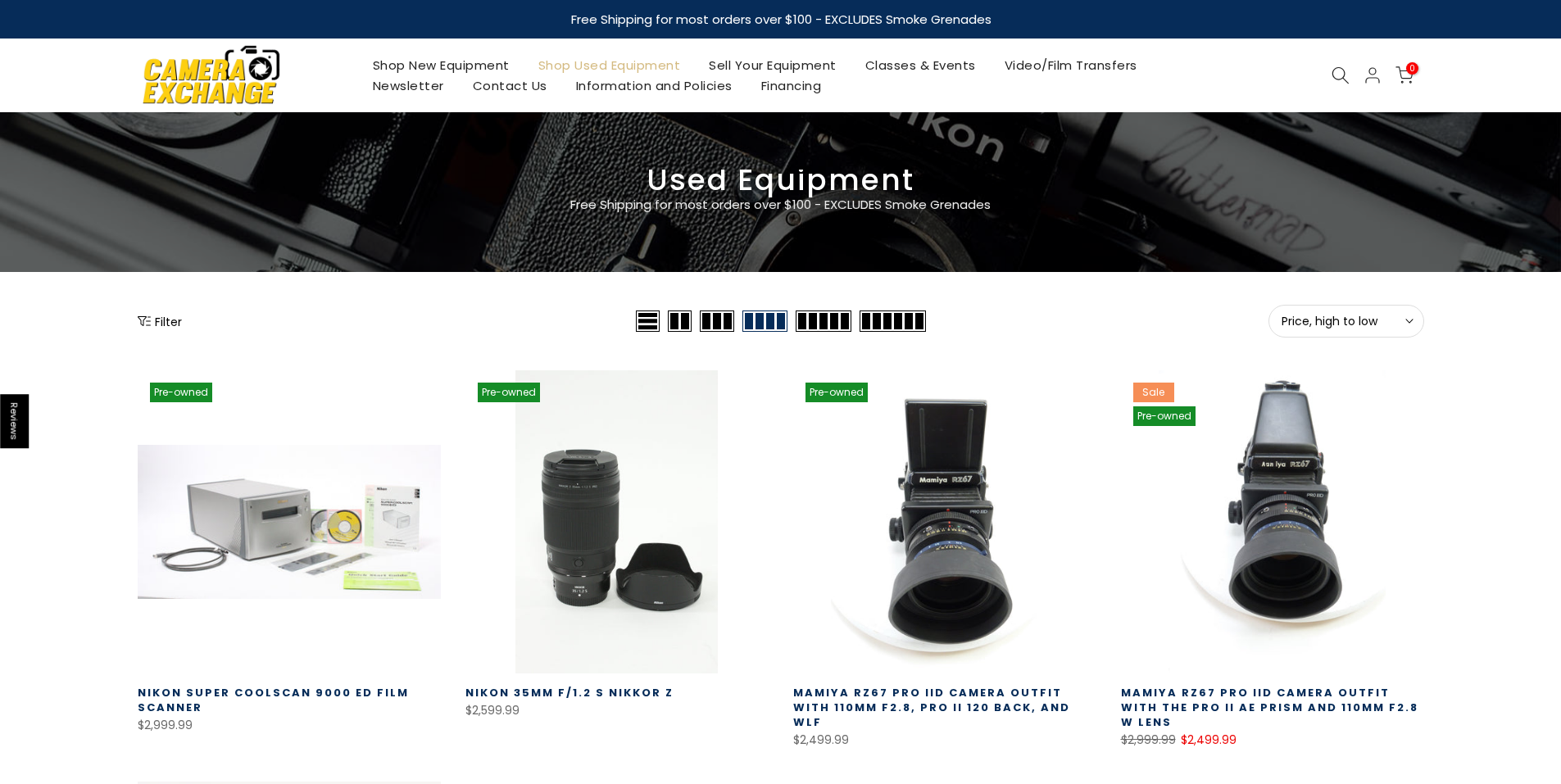
click at [168, 321] on button "Filter" at bounding box center [160, 320] width 44 height 16
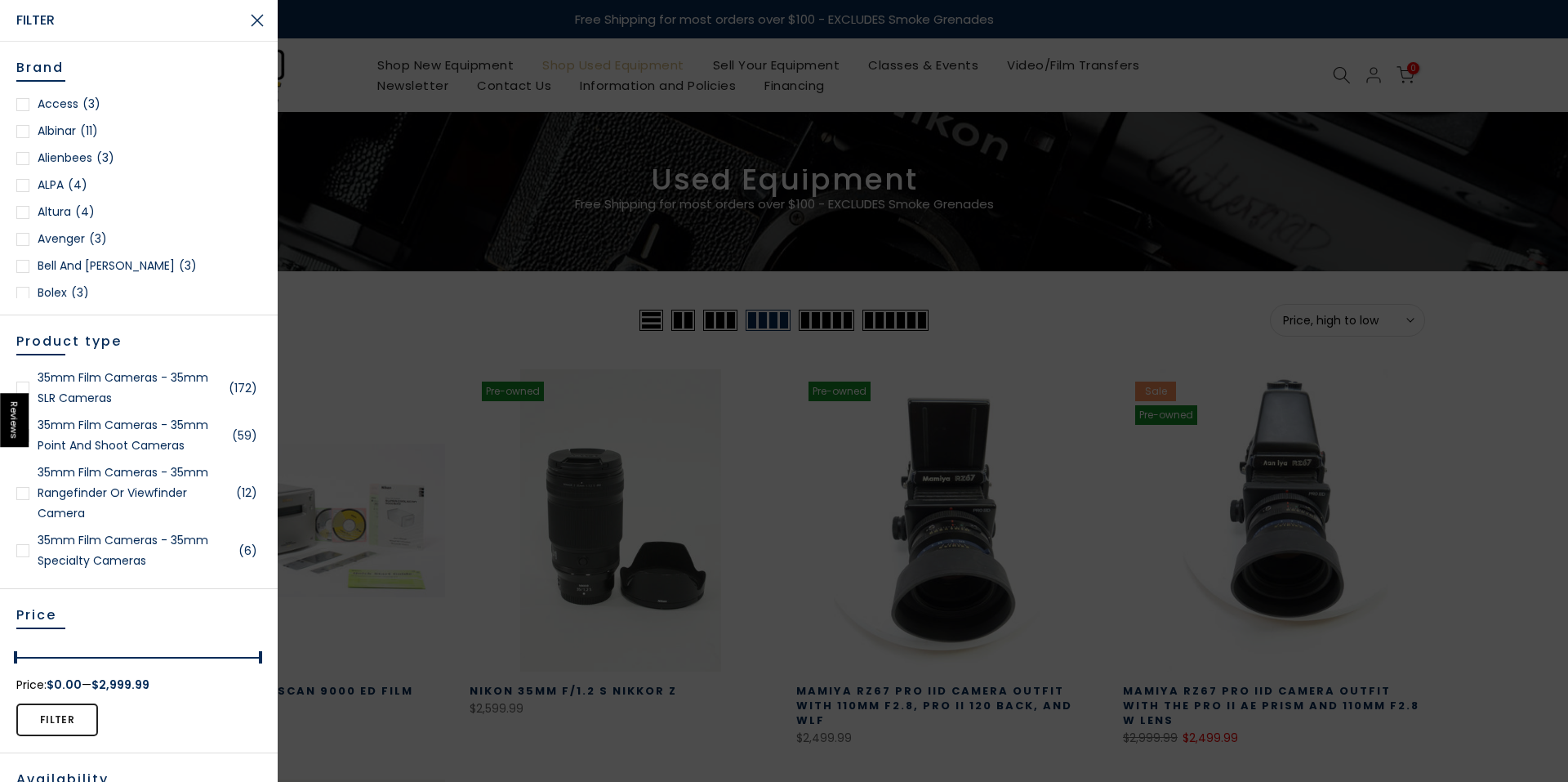
click at [177, 543] on link "35mm Film Cameras - 35mm Specialty Cameras (6)" at bounding box center [139, 551] width 245 height 41
